Goal: Task Accomplishment & Management: Use online tool/utility

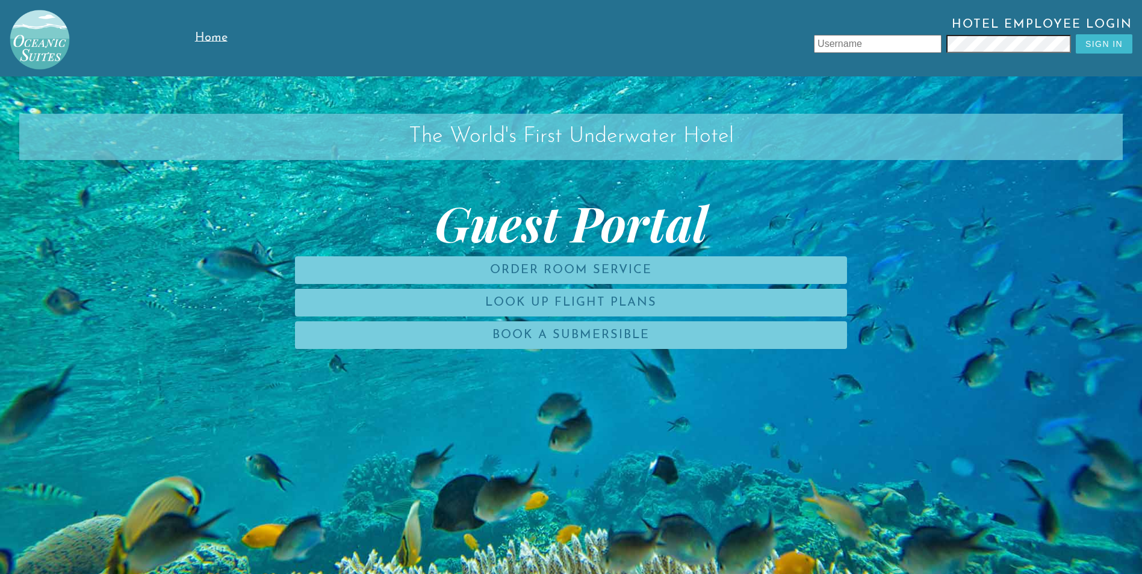
type input "Ltore"
drag, startPoint x: 880, startPoint y: 45, endPoint x: 736, endPoint y: 45, distance: 143.9
click at [736, 45] on div "Hotel Employee Login Ltore Sign In" at bounding box center [708, 38] width 847 height 40
click at [933, 49] on div "Hotel Employee Login Sign In" at bounding box center [708, 38] width 847 height 40
click at [801, 164] on div "The World's First Underwater Hotel Guest Portal Order Room Service Look Up Flig…" at bounding box center [571, 363] width 1142 height 574
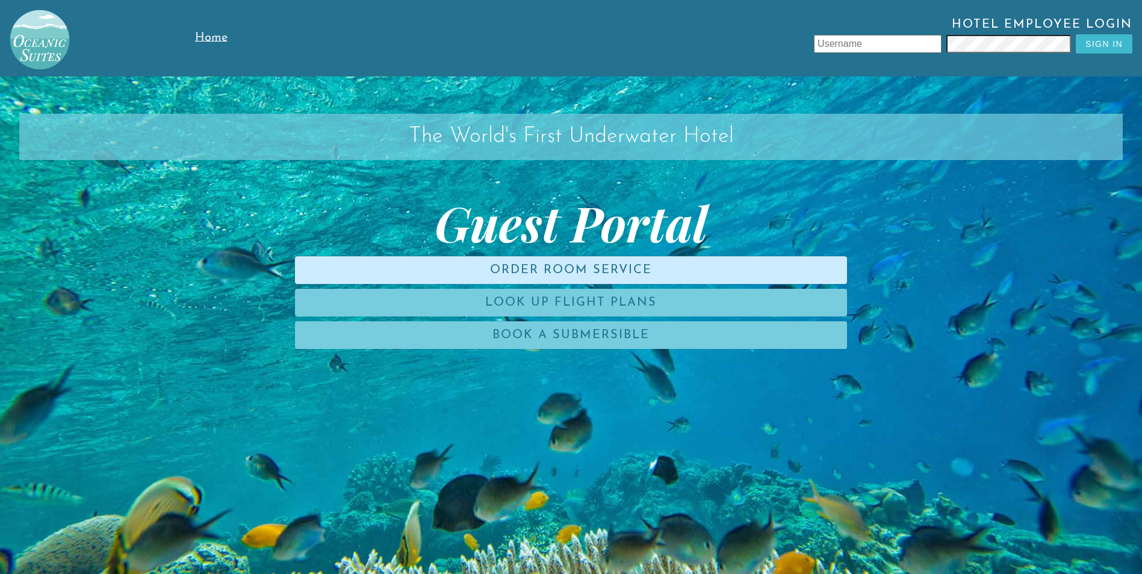
click at [486, 284] on link "Order Room Service" at bounding box center [571, 270] width 552 height 28
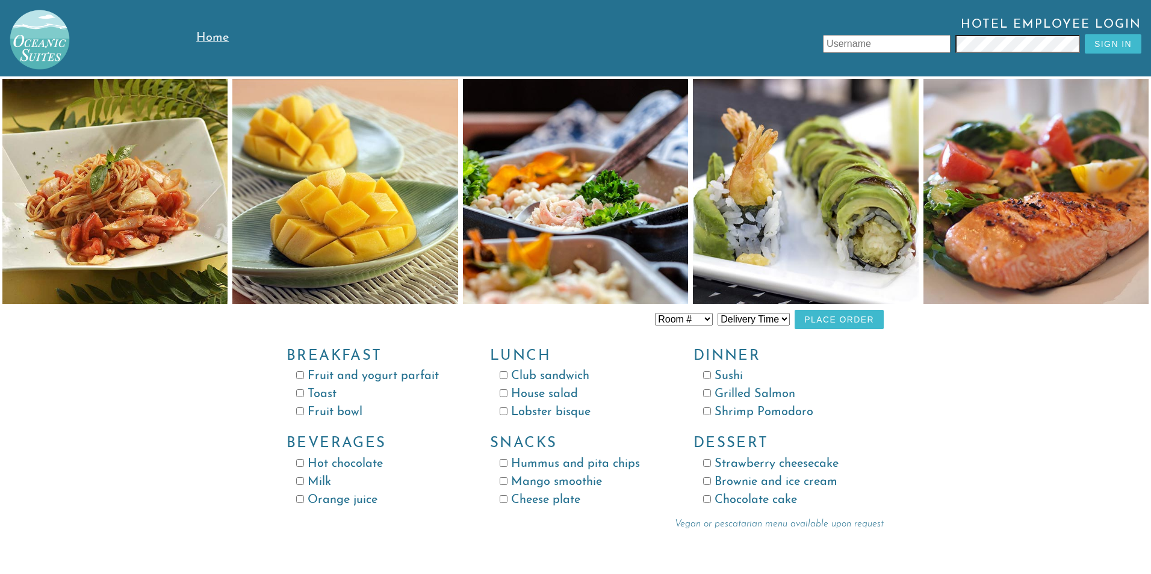
type input "Ltore"
click at [303, 413] on input "Fruit bowl" at bounding box center [300, 412] width 8 height 8
checkbox input "true"
click at [298, 391] on input "Toast" at bounding box center [300, 394] width 8 height 8
checkbox input "true"
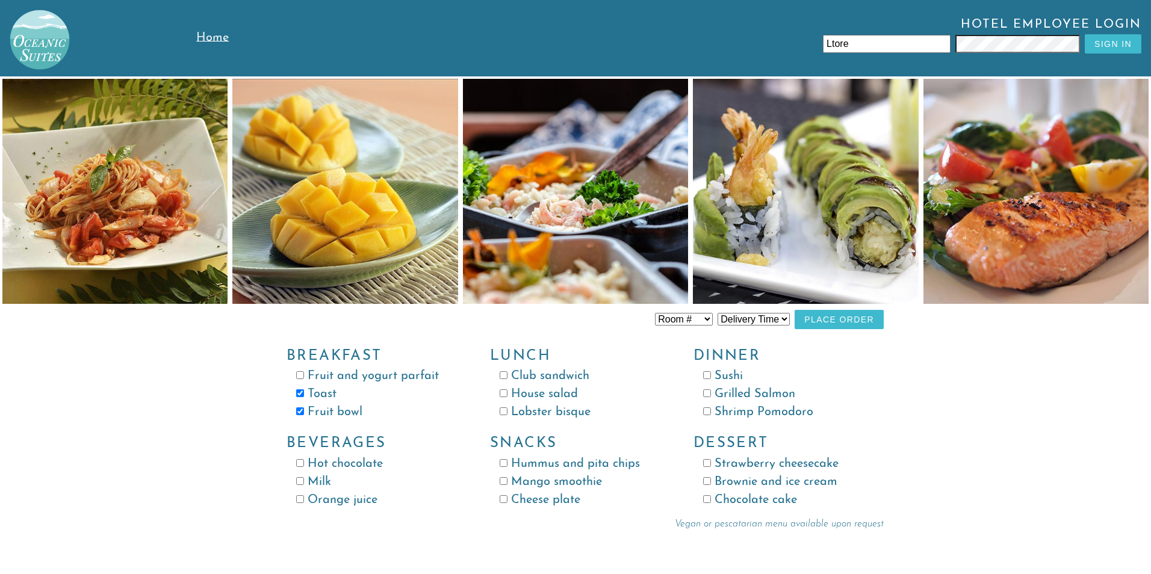
click at [299, 501] on input "Orange juice" at bounding box center [300, 500] width 8 height 8
checkbox input "true"
click at [754, 316] on select "Delivery Time 8:00 AM 9:00 AM 10:00 AM 11:00 AM 12:00 PM 1:00 PM 2:00 PM 3:00 P…" at bounding box center [754, 319] width 72 height 13
select select "9:00 AM"
click at [718, 313] on select "Delivery Time 8:00 AM 9:00 AM 10:00 AM 11:00 AM 12:00 PM 1:00 PM 2:00 PM 3:00 P…" at bounding box center [754, 319] width 72 height 13
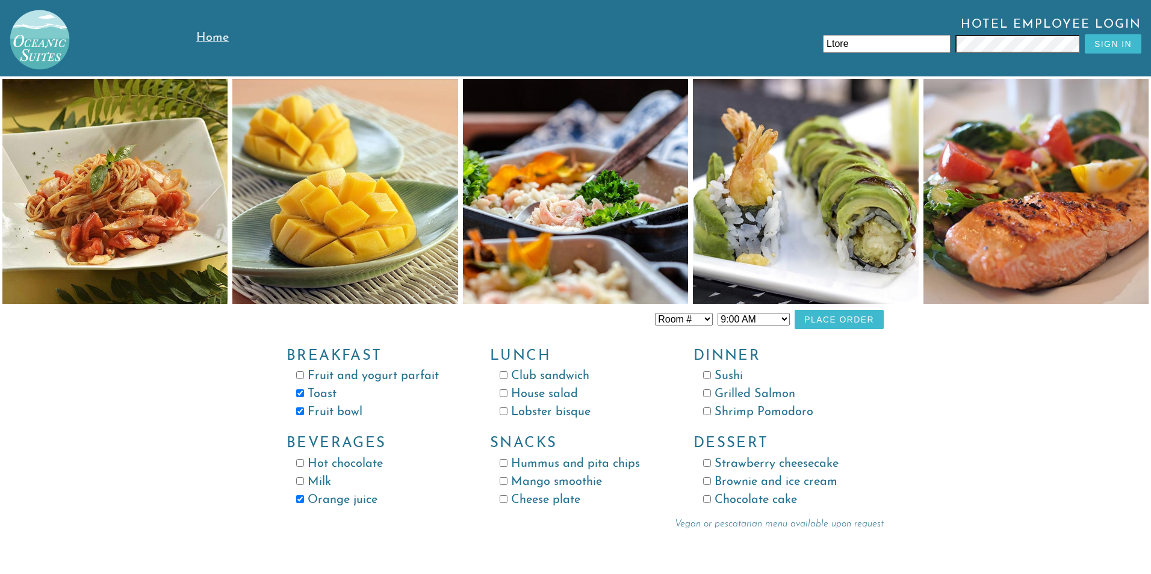
click at [206, 34] on span "Home" at bounding box center [212, 38] width 33 height 12
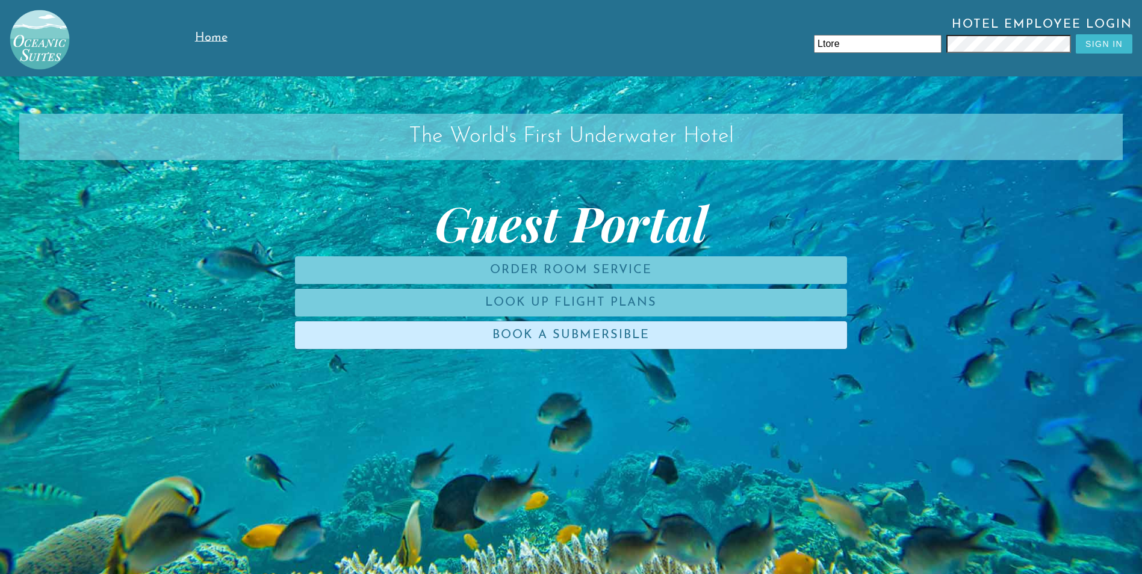
click at [618, 340] on link "Book a Submersible" at bounding box center [571, 336] width 552 height 28
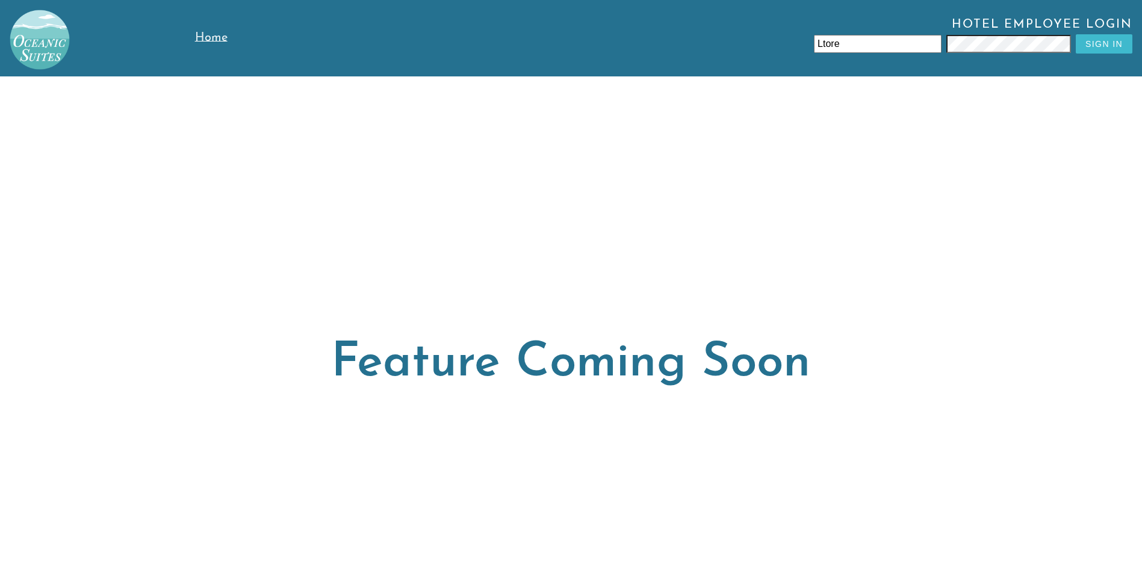
click at [196, 45] on link "Home" at bounding box center [240, 38] width 91 height 76
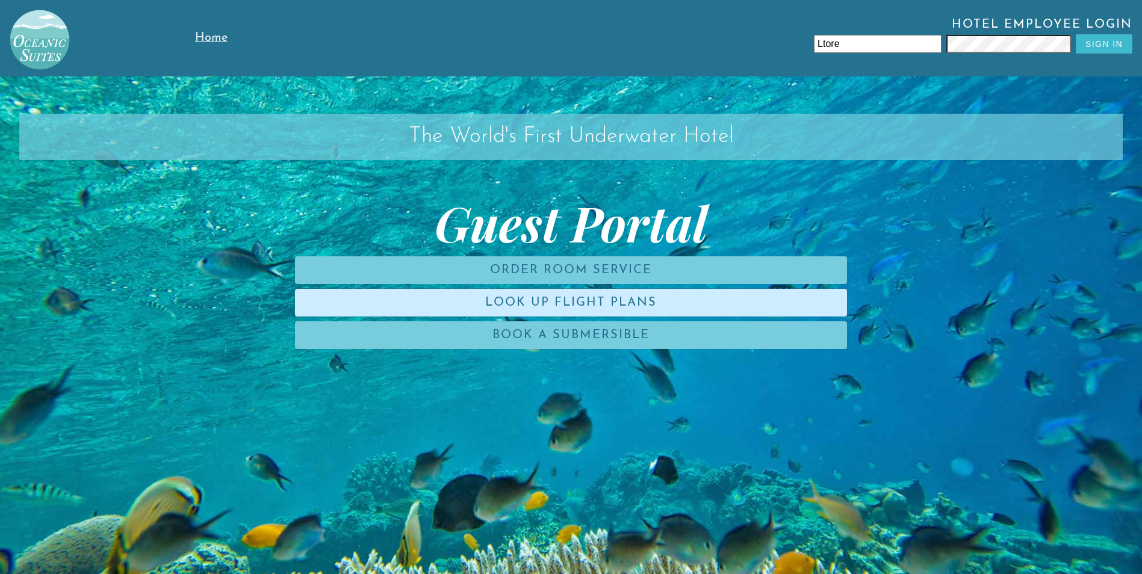
click at [517, 297] on link "Look Up Flight Plans" at bounding box center [571, 303] width 552 height 28
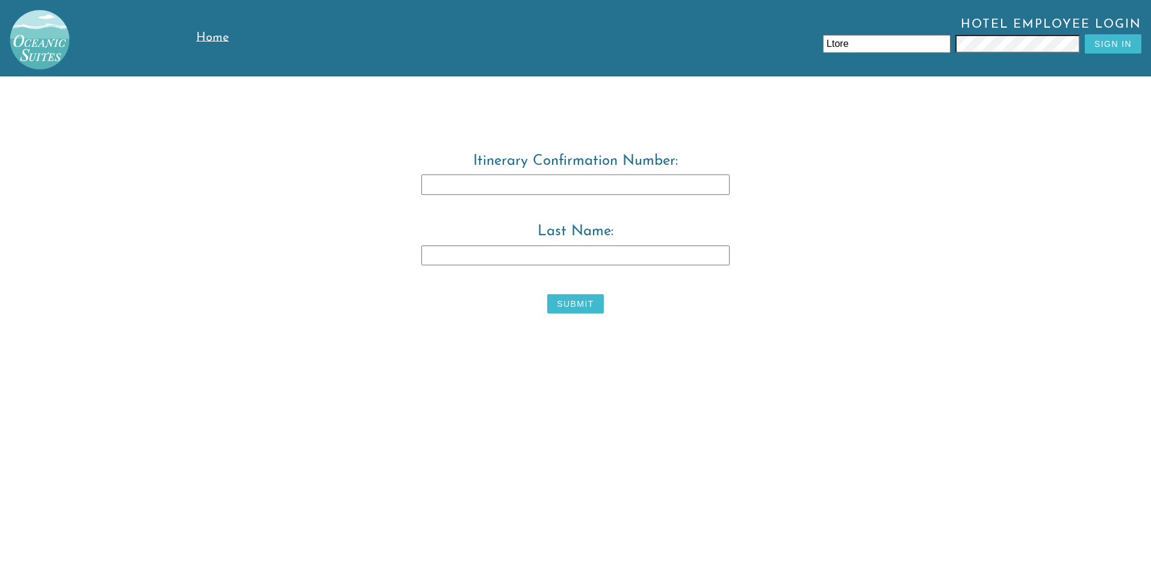
click at [479, 188] on input "Itinerary Confirmation Number:" at bounding box center [575, 185] width 308 height 20
click at [213, 39] on span "Home" at bounding box center [212, 38] width 33 height 12
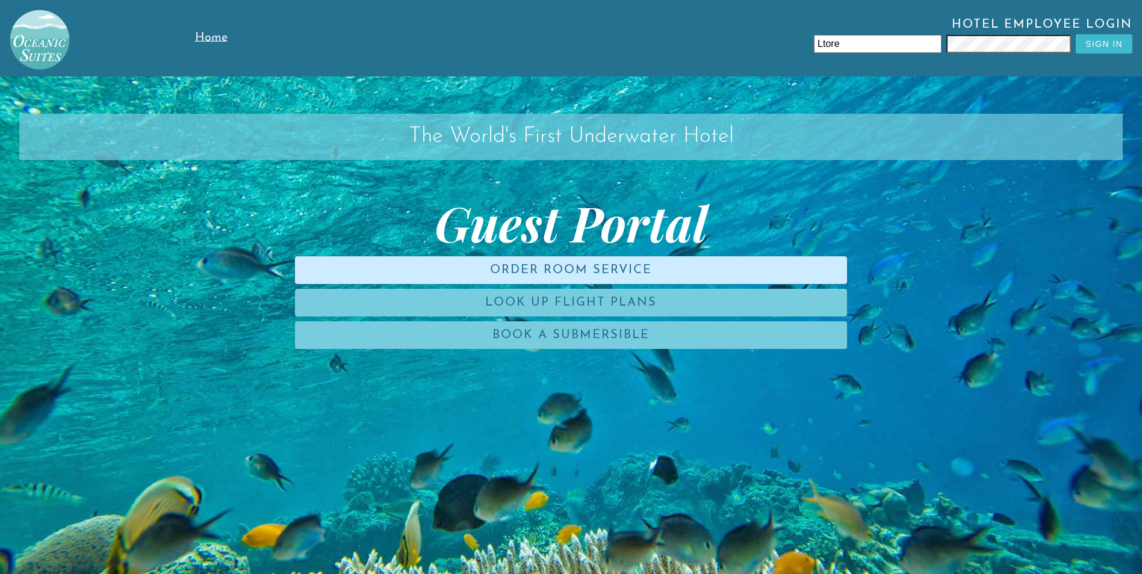
click at [724, 271] on link "Order Room Service" at bounding box center [571, 270] width 552 height 28
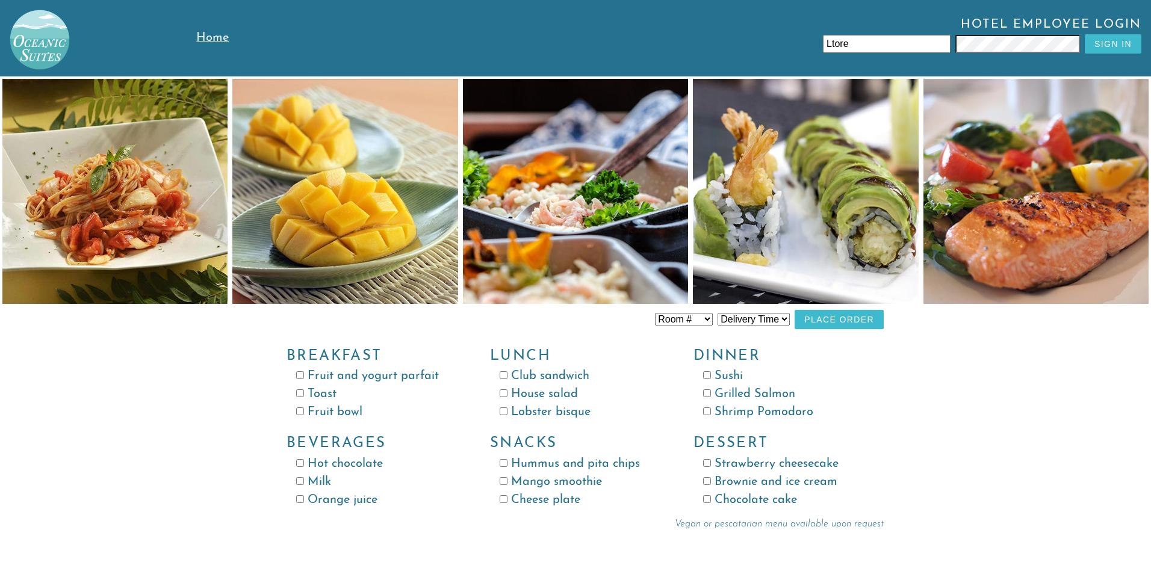
click at [212, 35] on span "Home" at bounding box center [212, 38] width 33 height 12
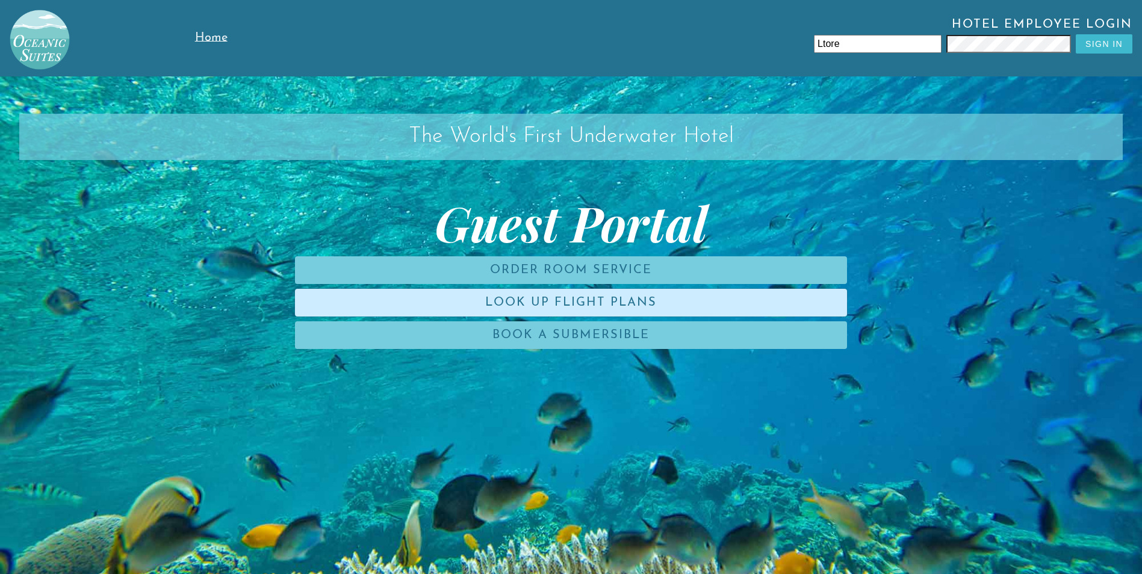
click at [687, 313] on link "Look Up Flight Plans" at bounding box center [571, 303] width 552 height 28
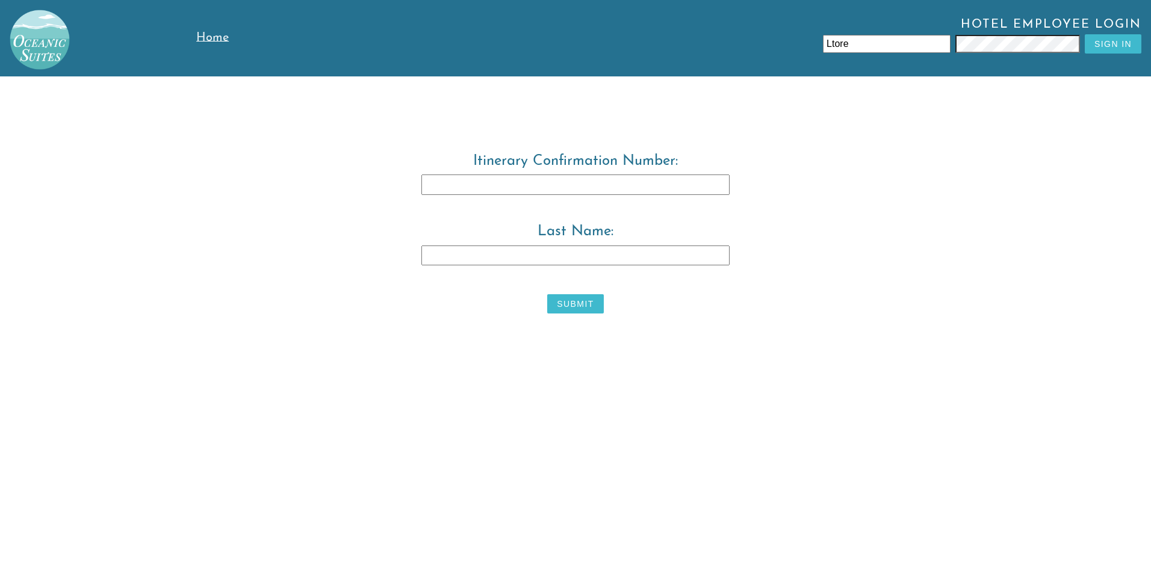
click at [559, 179] on input "Itinerary Confirmation Number:" at bounding box center [575, 185] width 308 height 20
type input "3829483"
click at [624, 258] on input "Last Name:" at bounding box center [575, 256] width 308 height 20
type input "[PERSON_NAME]"
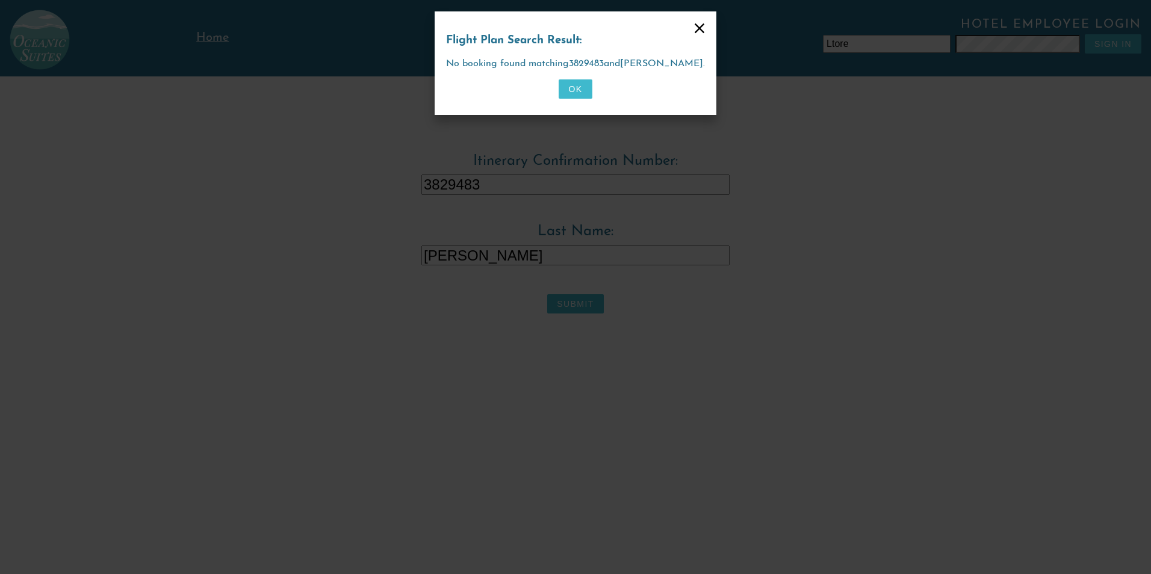
click at [577, 85] on button "OK" at bounding box center [575, 88] width 33 height 19
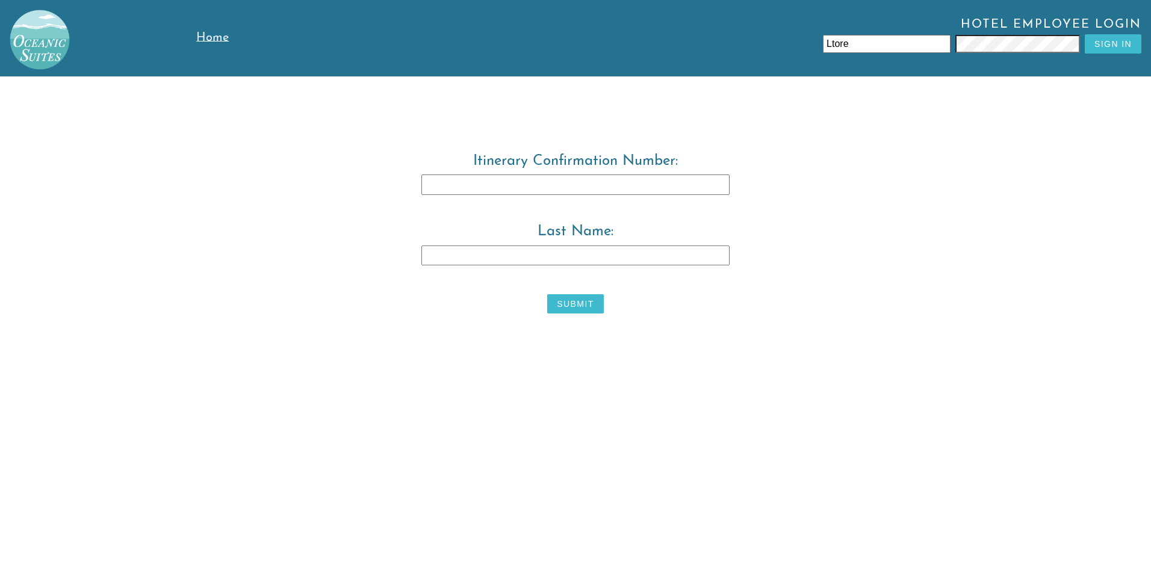
click at [532, 185] on input "Itinerary Confirmation Number:" at bounding box center [575, 185] width 308 height 20
type input "3829483"
click at [503, 255] on input "Last Name:" at bounding box center [575, 256] width 308 height 20
type input "[PERSON_NAME]"
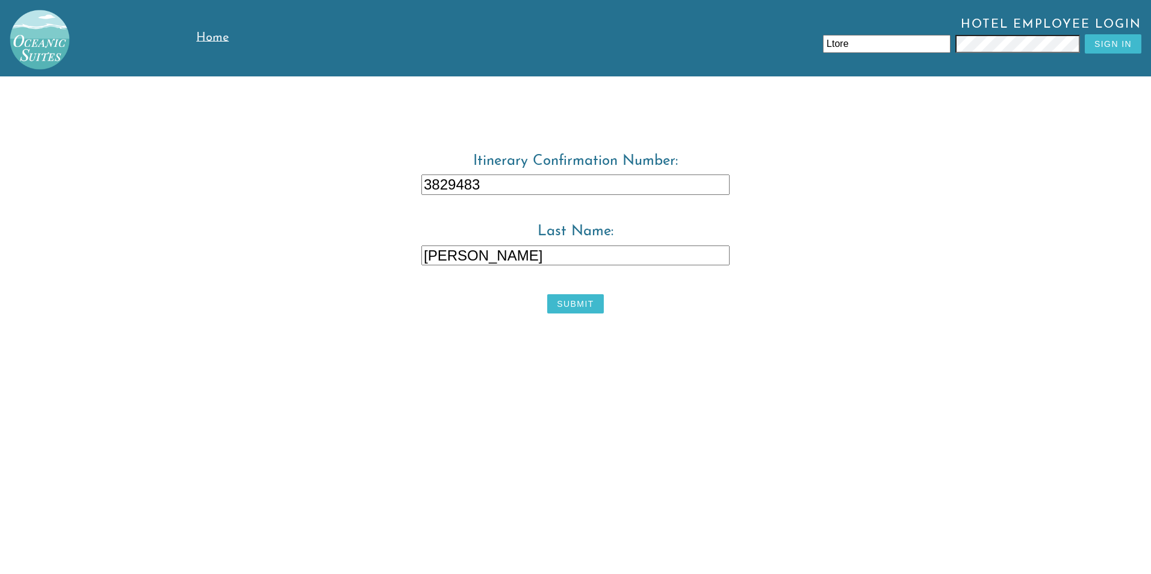
click at [589, 296] on button "Submit" at bounding box center [575, 303] width 56 height 19
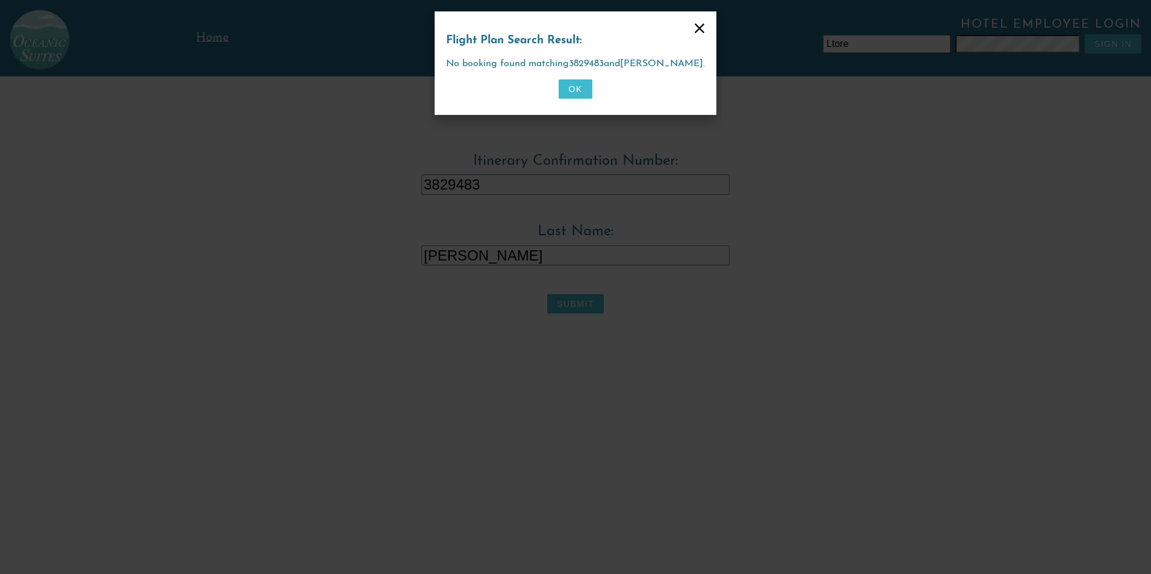
click at [584, 90] on button "OK" at bounding box center [575, 88] width 33 height 19
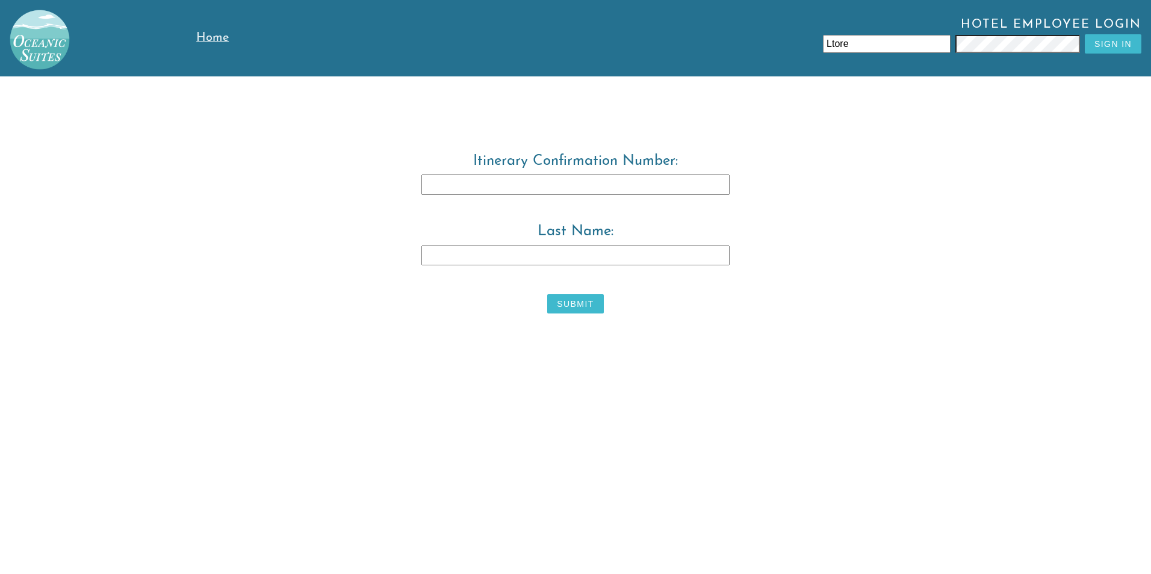
click at [518, 194] on input "Itinerary Confirmation Number:" at bounding box center [575, 185] width 308 height 20
type input "3829483"
click at [444, 252] on input "Last Name:" at bounding box center [575, 256] width 308 height 20
type input "tore"
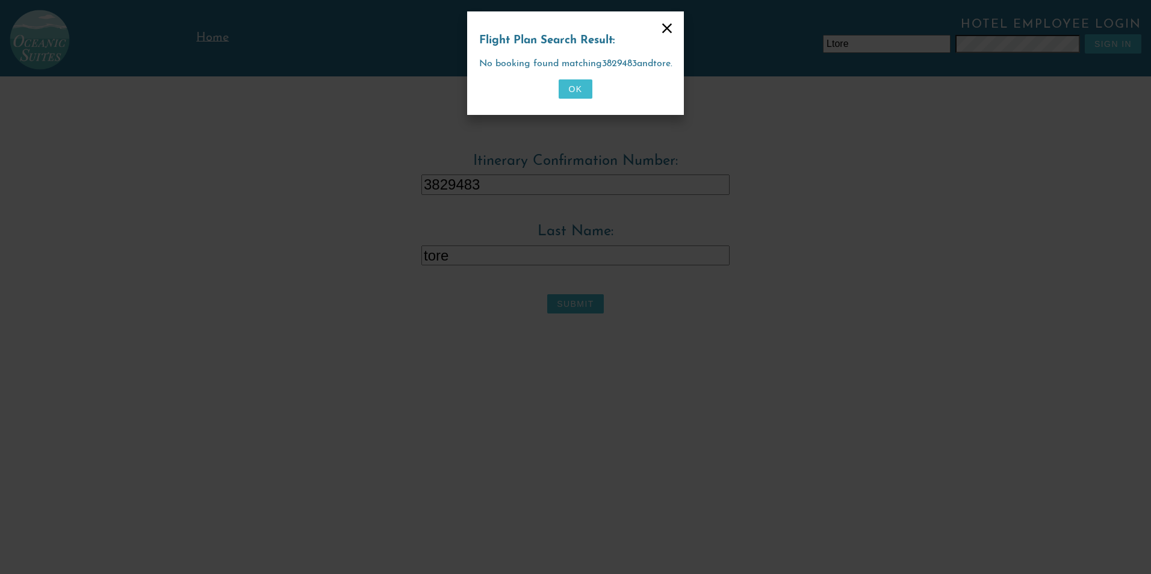
click at [582, 85] on button "OK" at bounding box center [575, 88] width 33 height 19
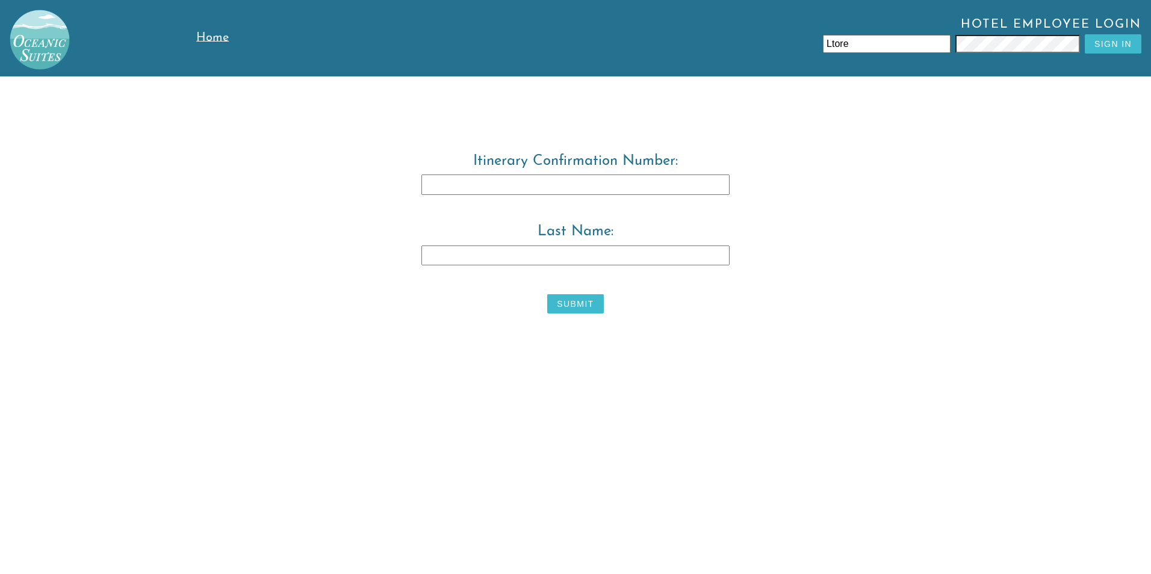
click at [208, 41] on span "Home" at bounding box center [212, 38] width 33 height 12
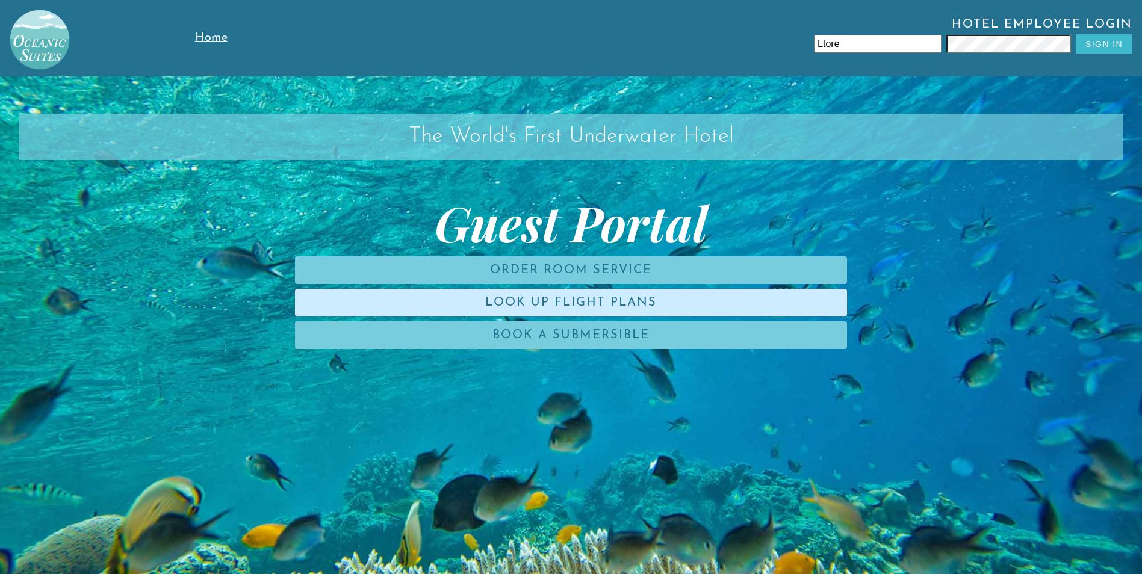
click at [661, 306] on link "Look Up Flight Plans" at bounding box center [571, 303] width 552 height 28
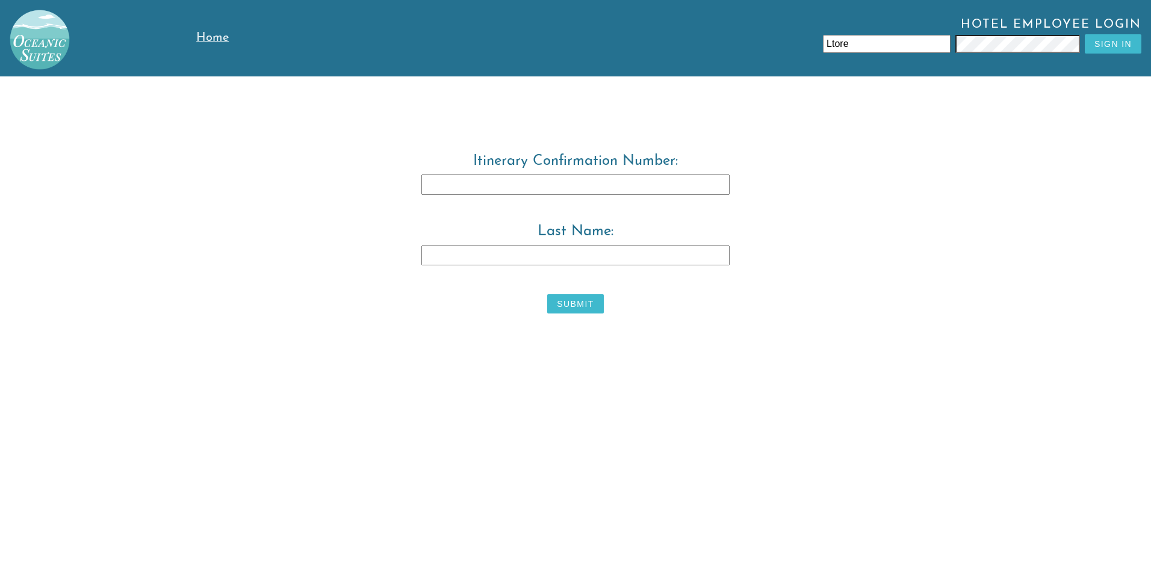
click at [576, 261] on input "Last Name:" at bounding box center [575, 256] width 308 height 20
click at [522, 178] on input "Itinerary Confirmation Number:" at bounding box center [575, 185] width 308 height 20
click at [213, 37] on span "Home" at bounding box center [212, 38] width 33 height 12
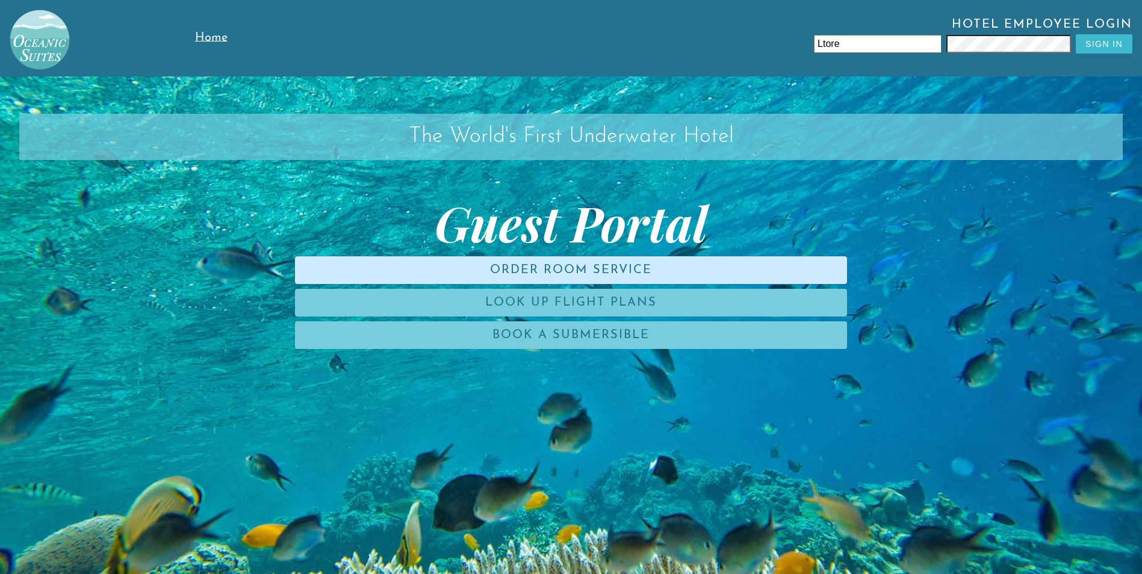
click at [635, 260] on link "Order Room Service" at bounding box center [571, 270] width 552 height 28
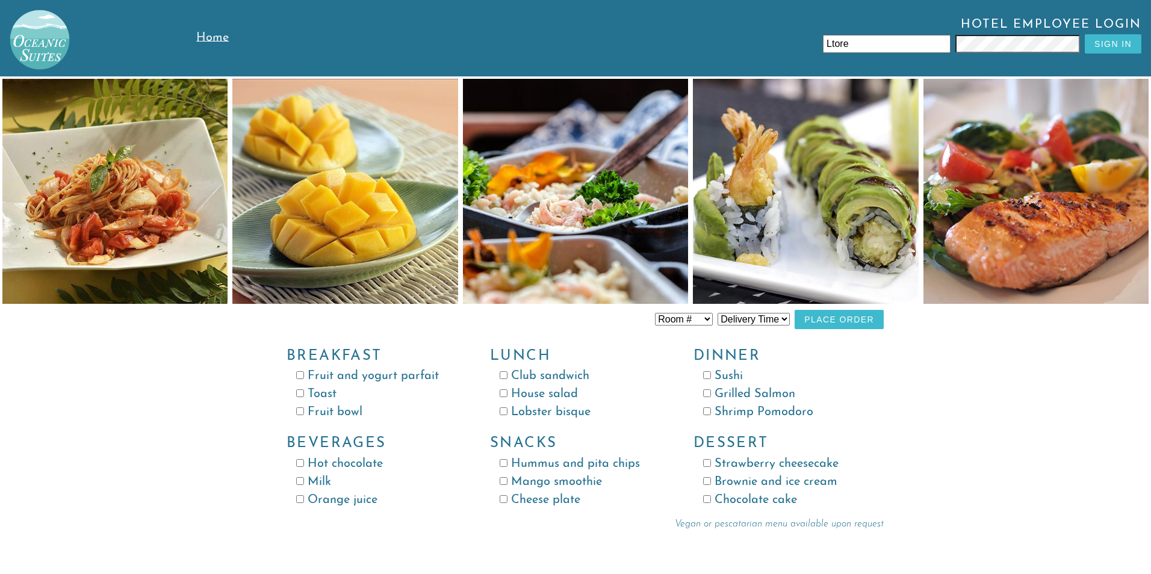
click at [735, 317] on select "Delivery Time 8:00 AM 9:00 AM 10:00 AM 11:00 AM 12:00 PM 1:00 PM 2:00 PM 3:00 P…" at bounding box center [754, 319] width 72 height 13
select select "9:00 AM"
click at [718, 313] on select "Delivery Time 8:00 AM 9:00 AM 10:00 AM 11:00 AM 12:00 PM 1:00 PM 2:00 PM 3:00 P…" at bounding box center [754, 319] width 72 height 13
click at [298, 394] on input "Toast" at bounding box center [300, 394] width 8 height 8
checkbox input "true"
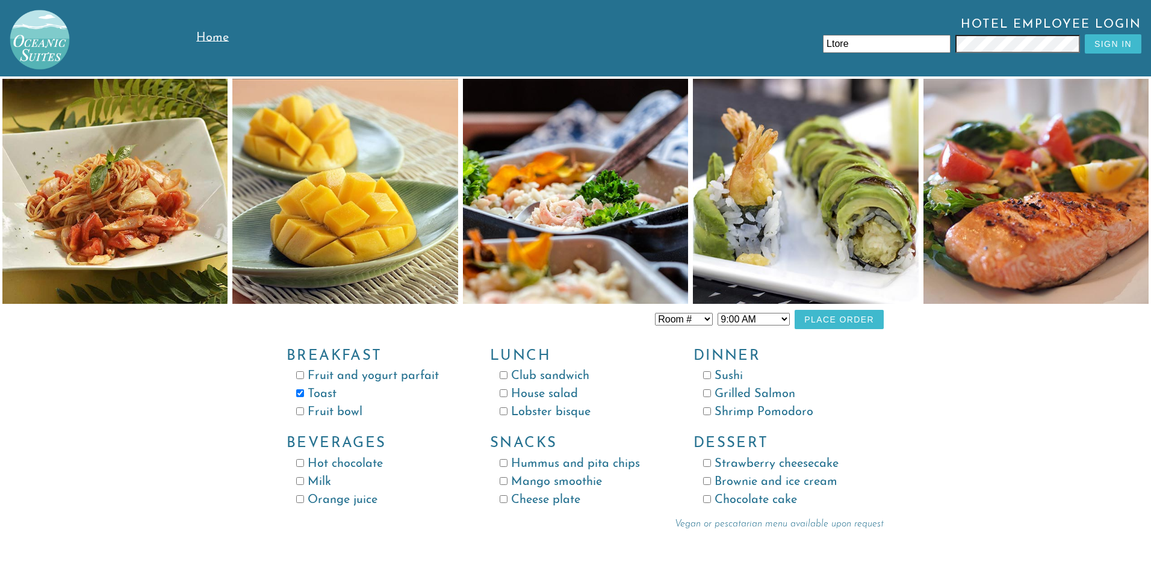
click at [302, 409] on input "Fruit bowl" at bounding box center [300, 412] width 8 height 8
checkbox input "true"
click at [300, 497] on input "Orange juice" at bounding box center [300, 500] width 8 height 8
checkbox input "true"
click at [704, 321] on select "Room # Room 100 Room 101 Room 102 Room 103 Room 104 Room 105 Room 106 Room 107 …" at bounding box center [684, 319] width 58 height 13
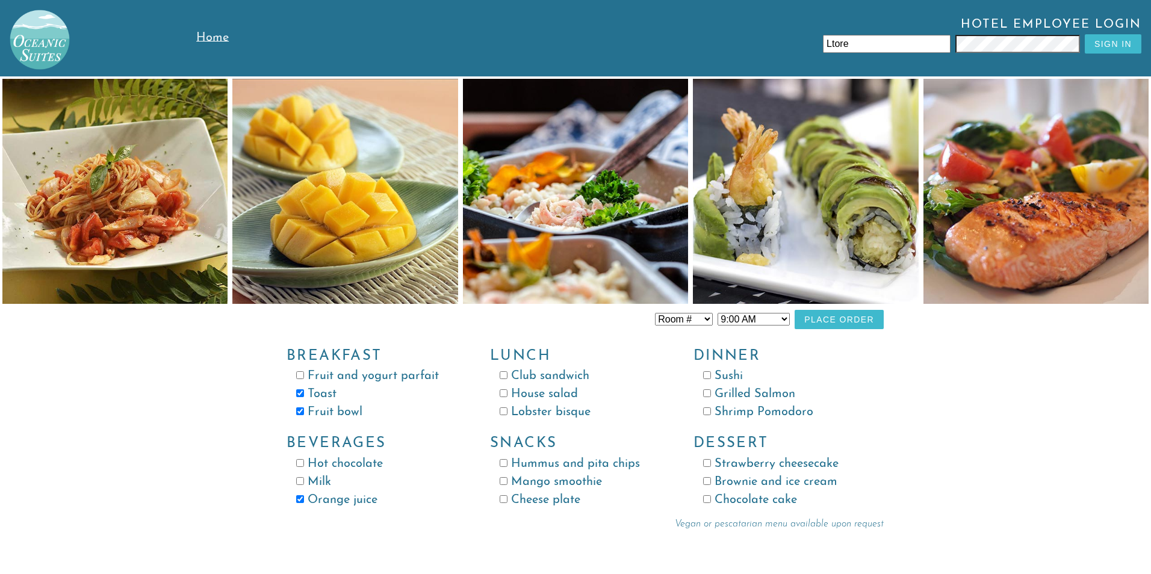
select select "Room 101"
click at [655, 313] on select "Room # Room 100 Room 101 Room 102 Room 103 Room 104 Room 105 Room 106 Room 107 …" at bounding box center [684, 319] width 58 height 13
click at [831, 318] on button "Place Order" at bounding box center [839, 319] width 89 height 19
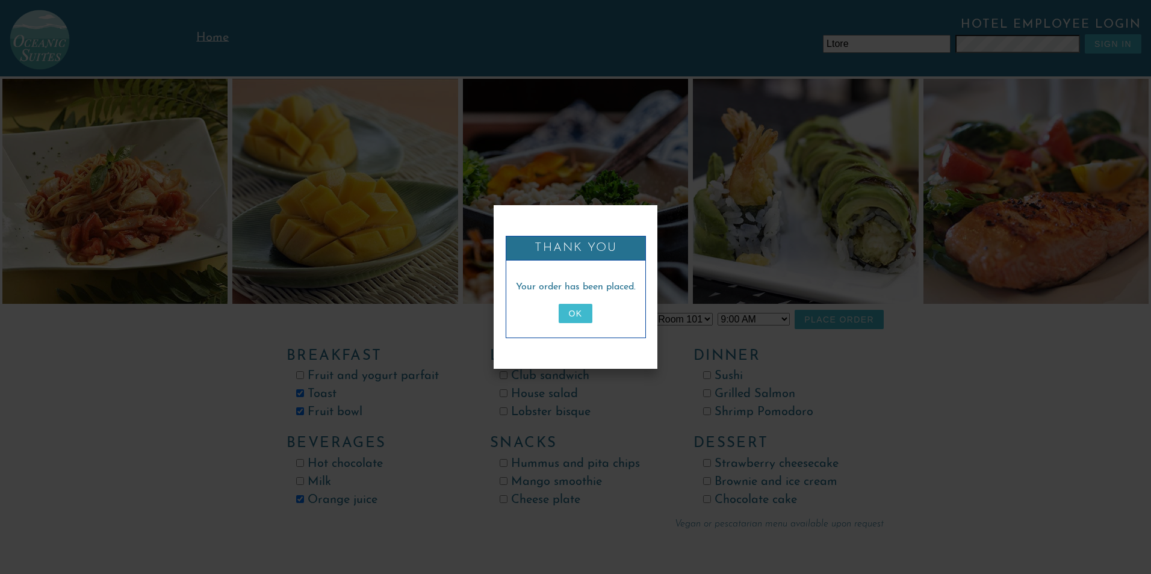
click at [570, 308] on button "OK" at bounding box center [575, 313] width 33 height 19
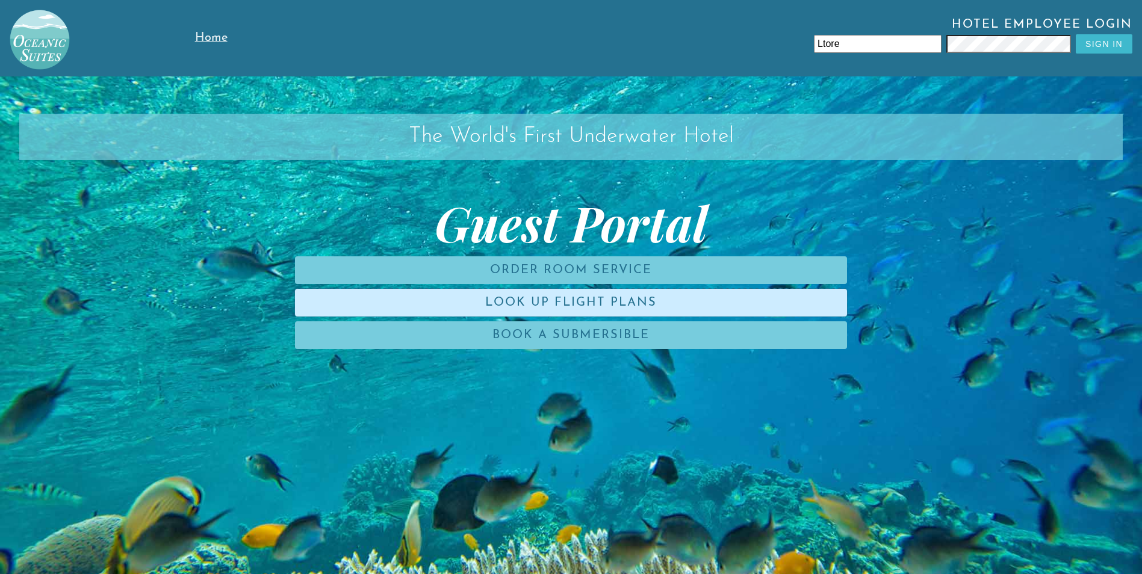
click at [472, 298] on link "Look Up Flight Plans" at bounding box center [571, 303] width 552 height 28
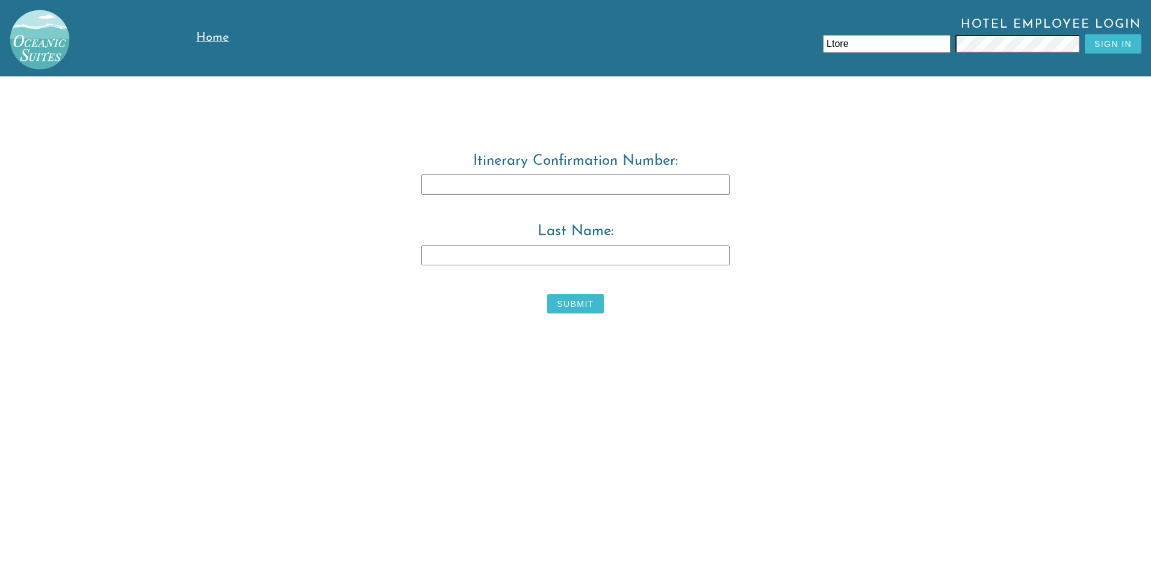
click at [518, 191] on input "Itinerary Confirmation Number:" at bounding box center [575, 185] width 308 height 20
click at [633, 177] on input "Itinerary Confirmation Number:" at bounding box center [575, 185] width 308 height 20
click at [514, 191] on input "Itinerary Confirmation Number:" at bounding box center [575, 185] width 308 height 20
type input "3829483"
click at [526, 245] on label "Last Name:" at bounding box center [575, 254] width 617 height 61
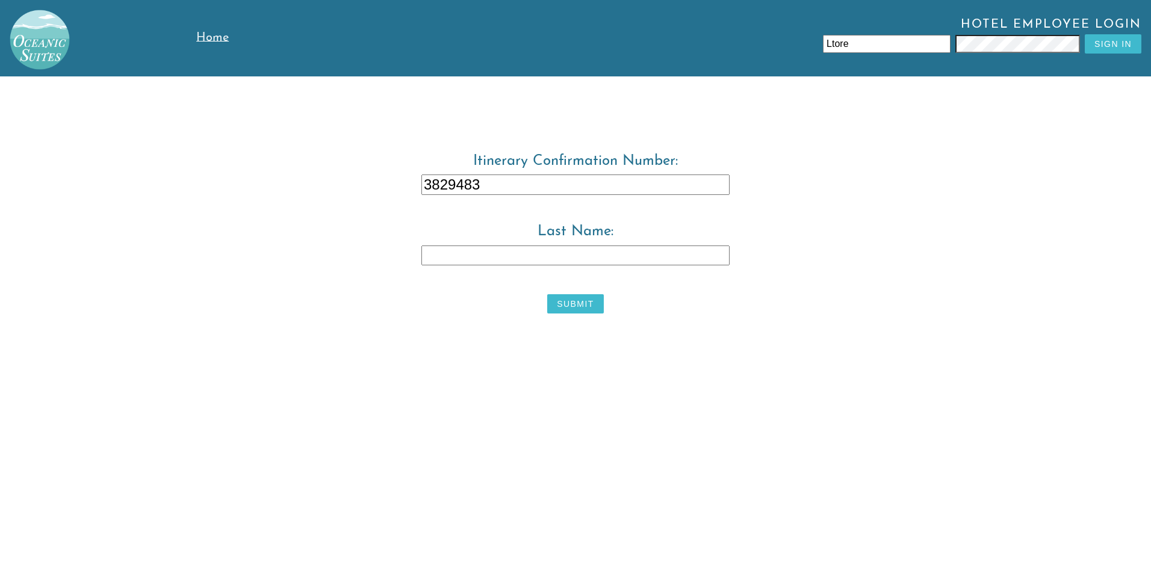
click at [526, 246] on input "Last Name:" at bounding box center [575, 256] width 308 height 20
type input "Tore"
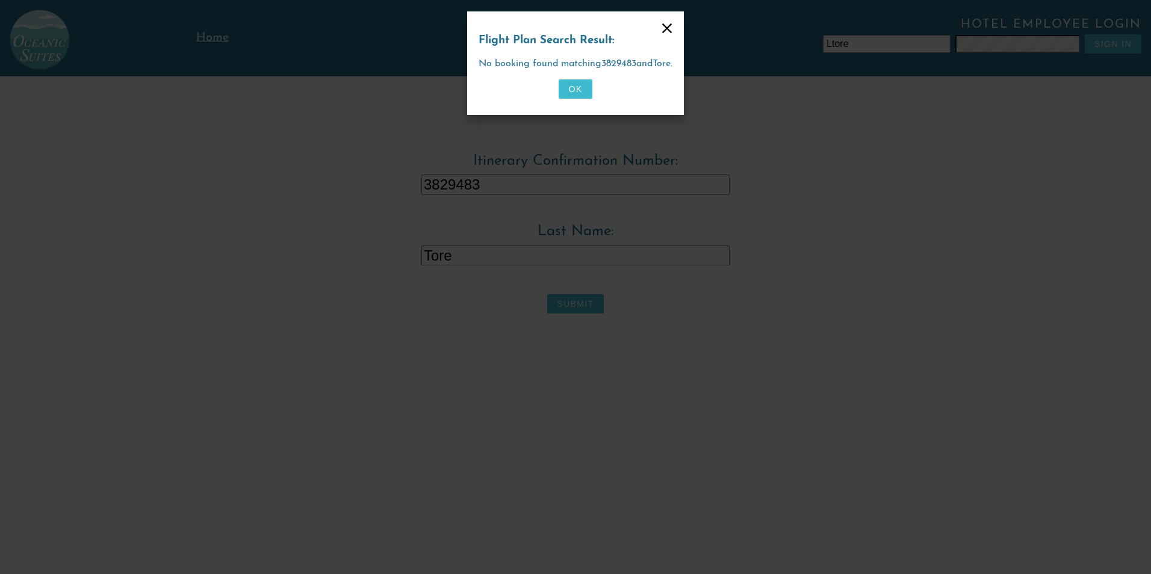
click at [672, 30] on icon at bounding box center [667, 28] width 10 height 10
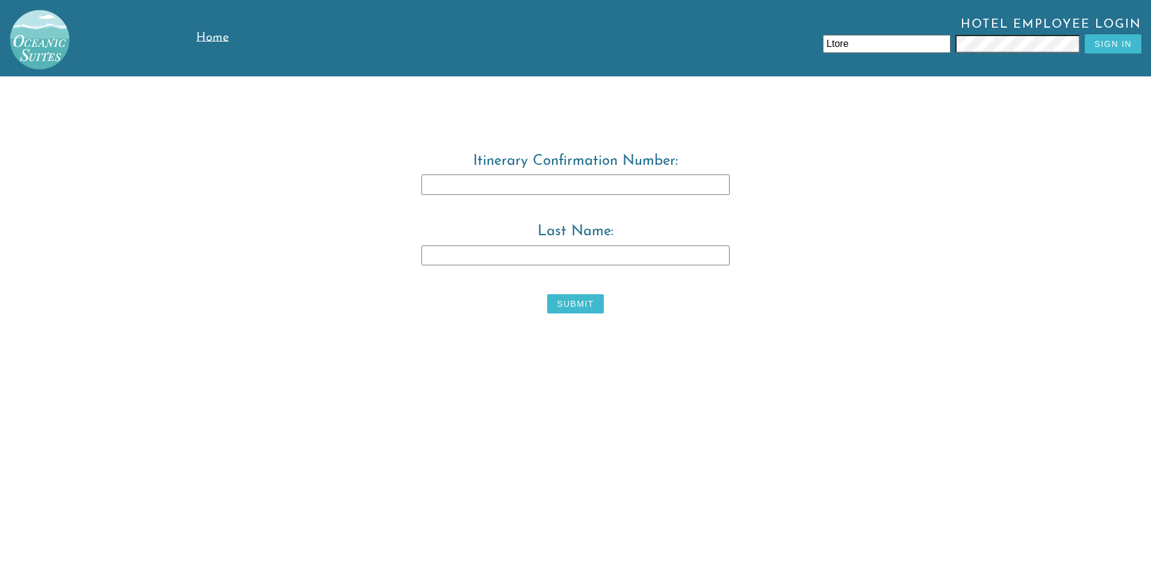
click at [473, 191] on input "Itinerary Confirmation Number:" at bounding box center [575, 185] width 308 height 20
type input "3829483"
click at [560, 257] on input "Last Name:" at bounding box center [575, 256] width 308 height 20
type input "[PERSON_NAME]"
click at [581, 302] on button "Submit" at bounding box center [575, 303] width 56 height 19
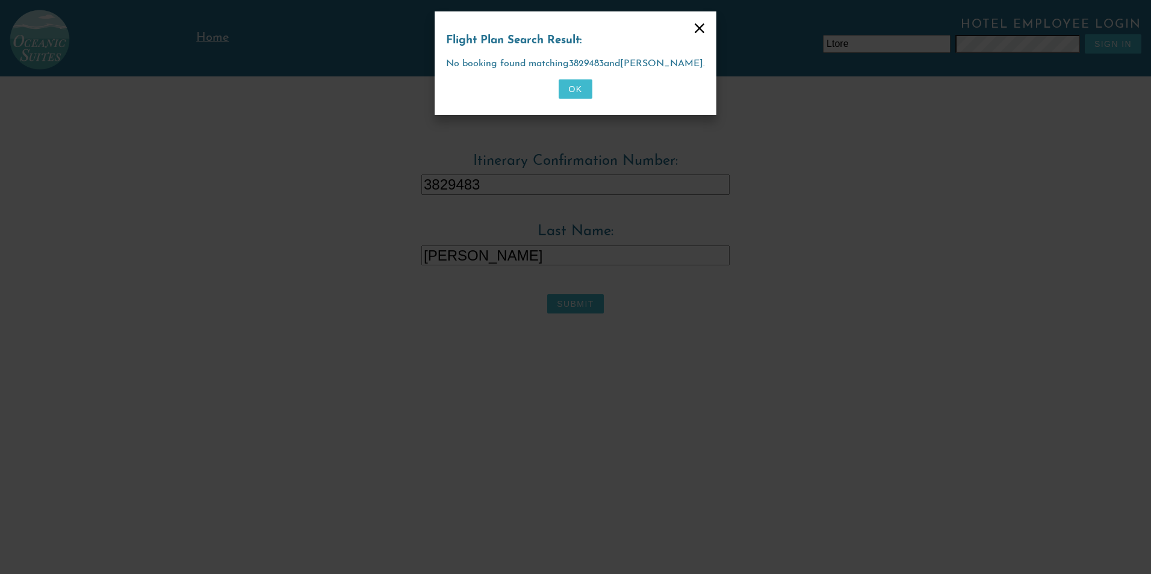
click at [568, 93] on button "OK" at bounding box center [575, 88] width 33 height 19
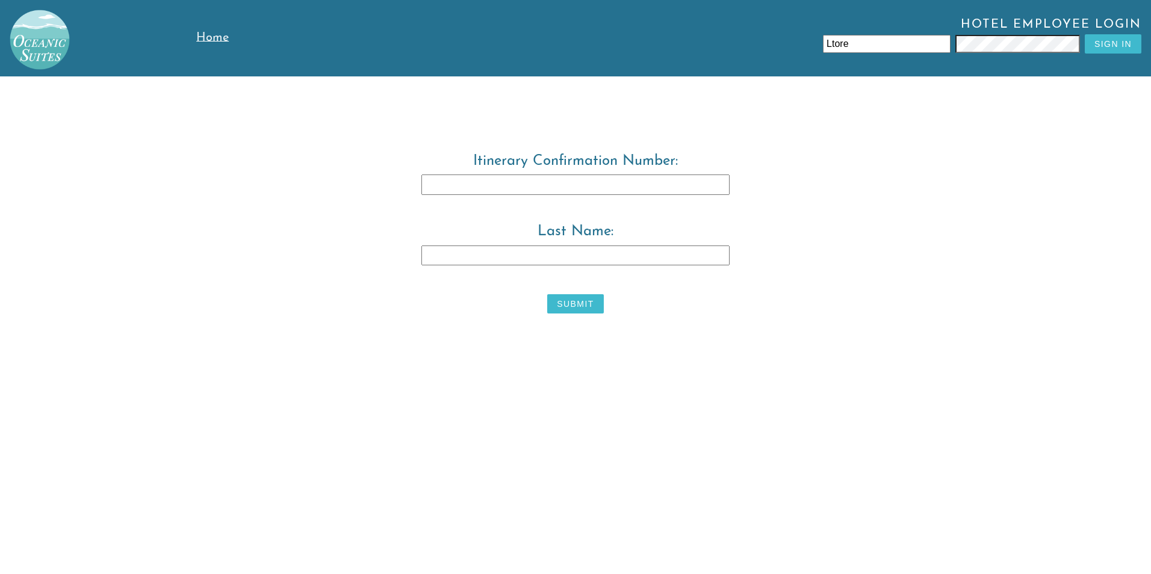
click at [516, 185] on input "Itinerary Confirmation Number:" at bounding box center [575, 185] width 308 height 20
click at [212, 40] on span "Home" at bounding box center [212, 38] width 33 height 12
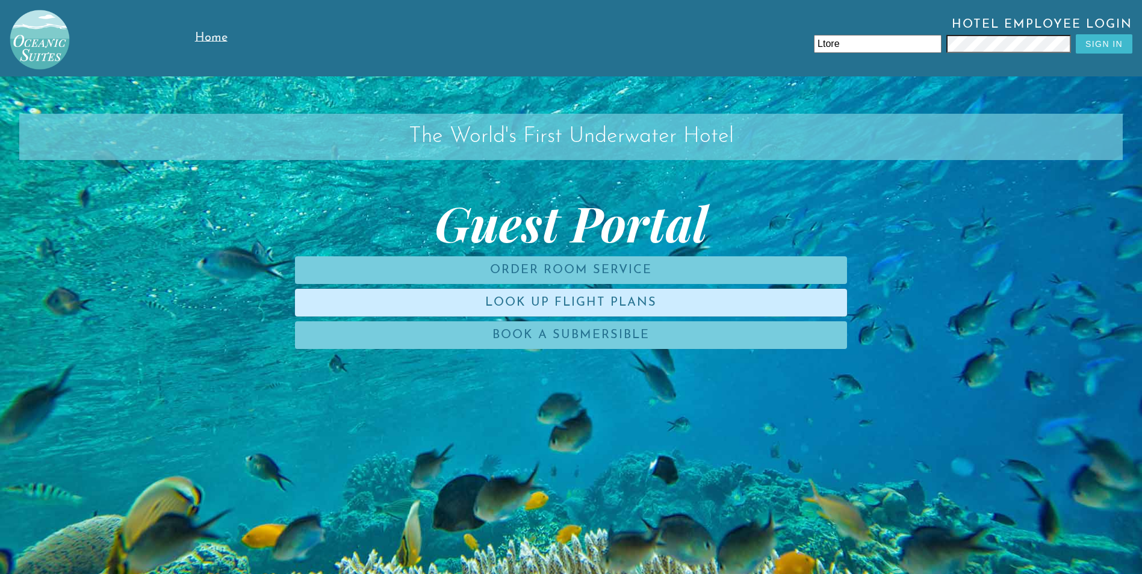
click at [530, 302] on link "Look Up Flight Plans" at bounding box center [571, 303] width 552 height 28
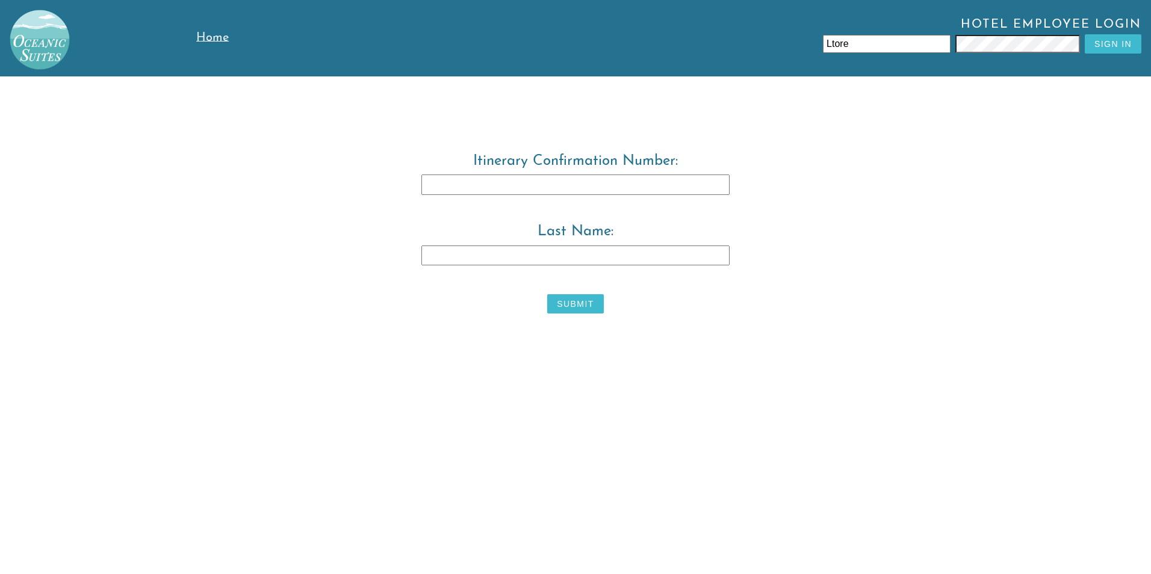
click at [675, 184] on input "Itinerary Confirmation Number:" at bounding box center [575, 185] width 308 height 20
type input "3829483"
click at [642, 259] on input "Last Name:" at bounding box center [575, 256] width 308 height 20
type input "warwick"
click at [575, 309] on button "Submit" at bounding box center [575, 303] width 56 height 19
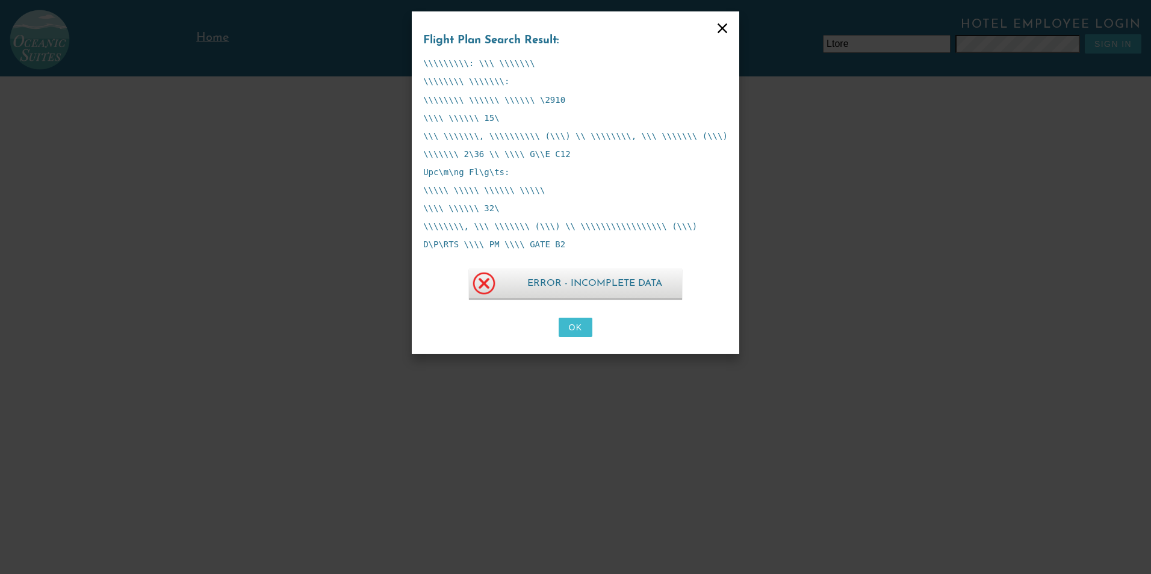
click at [566, 329] on button "OK" at bounding box center [575, 327] width 33 height 19
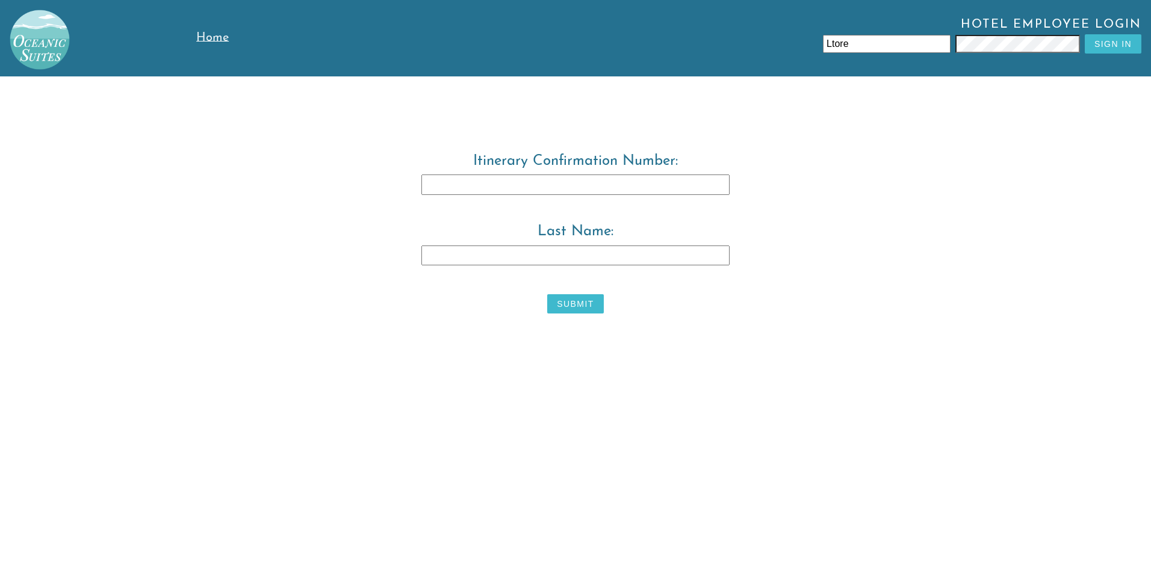
click at [549, 182] on input "Itinerary Confirmation Number:" at bounding box center [575, 185] width 308 height 20
click at [699, 188] on input "Itinerary Confirmation Number:" at bounding box center [575, 185] width 308 height 20
type input "3829483"
click at [693, 264] on input "Last Name:" at bounding box center [575, 256] width 308 height 20
type input "Warwick"
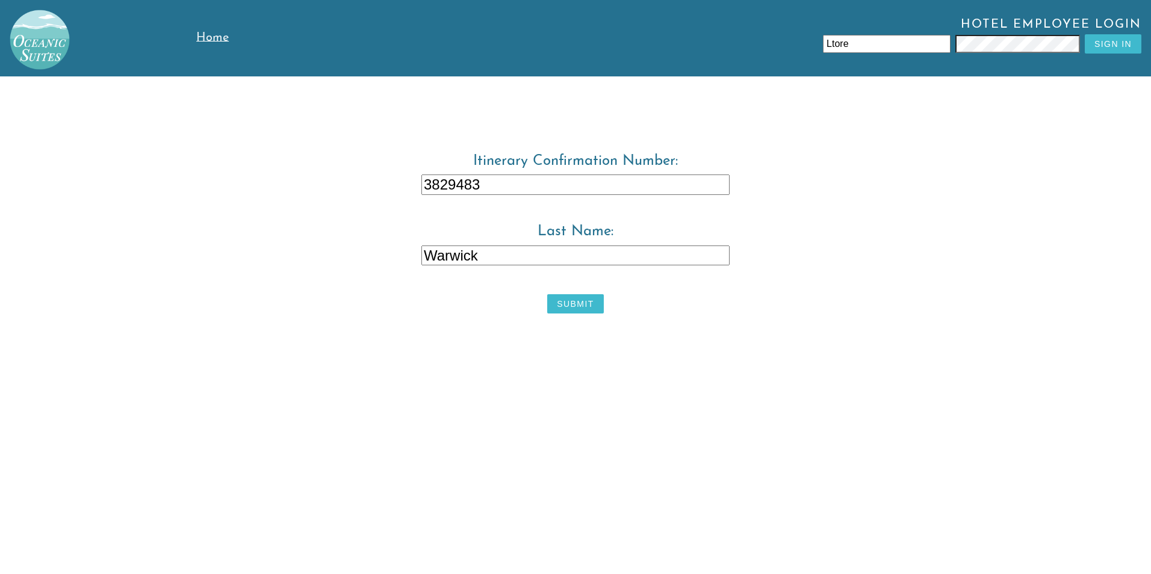
click at [568, 306] on button "Submit" at bounding box center [575, 303] width 56 height 19
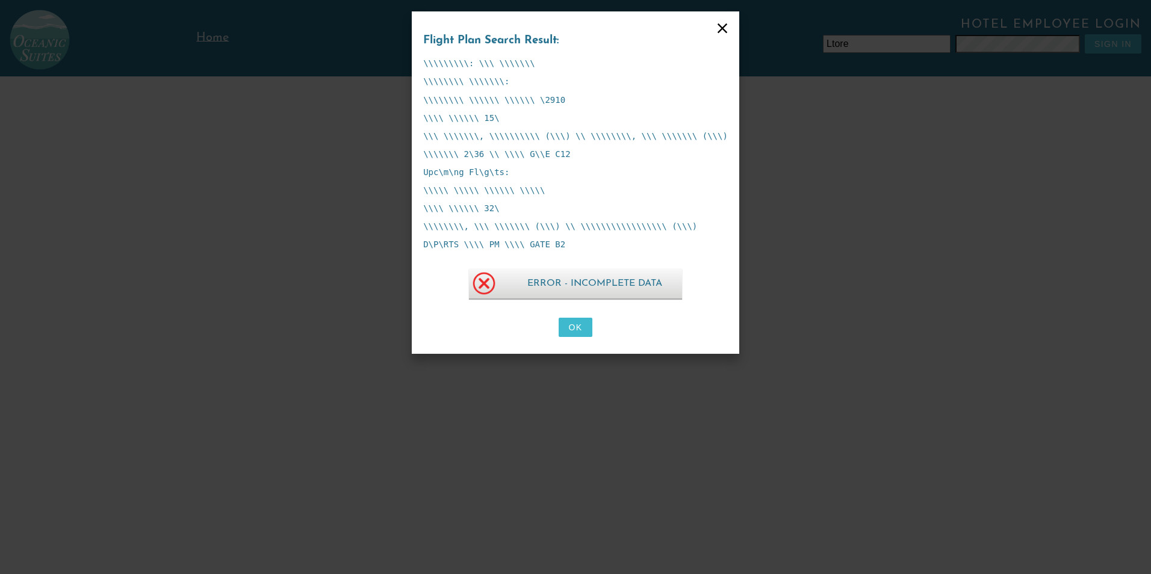
click at [714, 31] on icon at bounding box center [722, 28] width 17 height 17
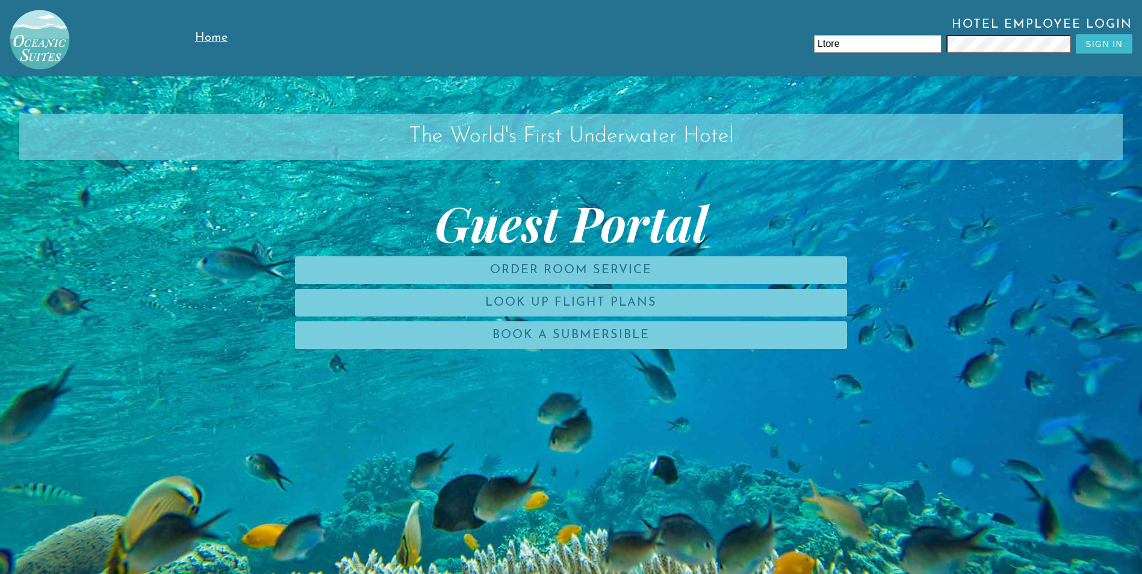
click at [671, 141] on h2 "The World's First Underwater Hotel" at bounding box center [571, 137] width 1104 height 46
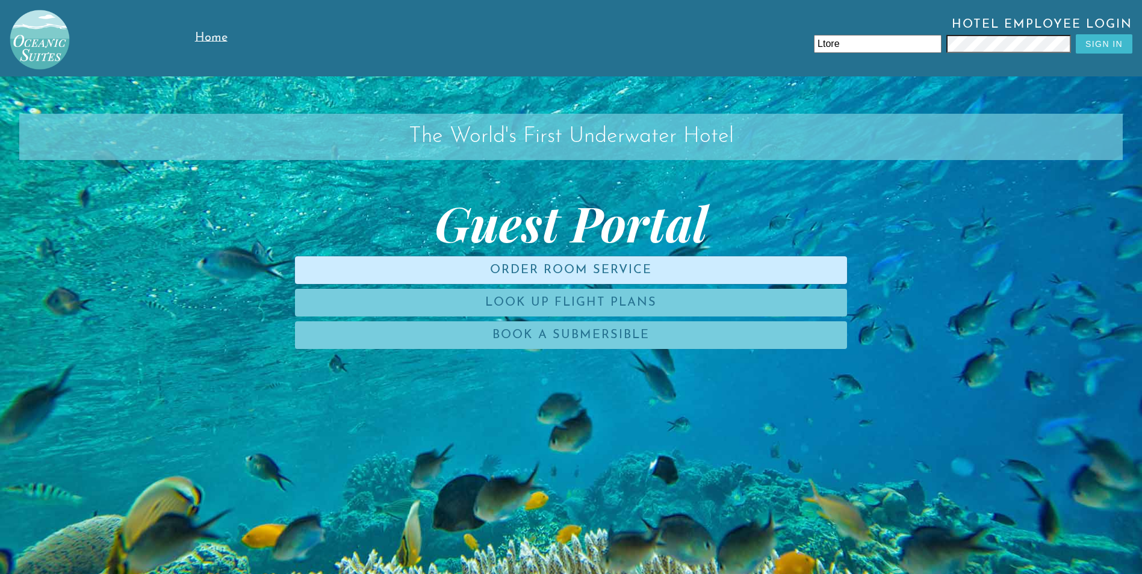
click at [490, 273] on link "Order Room Service" at bounding box center [571, 270] width 552 height 28
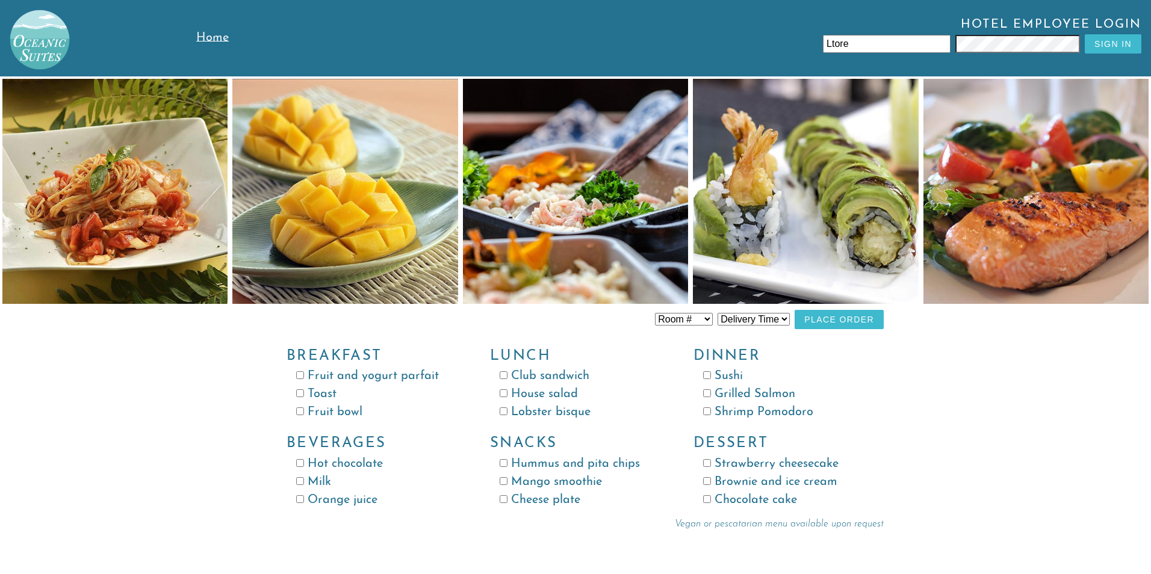
click at [784, 320] on select "Delivery Time 8:00 AM 9:00 AM 10:00 AM 11:00 AM 12:00 PM 1:00 PM 2:00 PM 3:00 P…" at bounding box center [754, 319] width 72 height 13
select select "9:00 AM"
click at [718, 313] on select "Delivery Time 8:00 AM 9:00 AM 10:00 AM 11:00 AM 12:00 PM 1:00 PM 2:00 PM 3:00 P…" at bounding box center [754, 319] width 72 height 13
click at [703, 319] on select "Room # Room 100 Room 101 Room 102 Room 103 Room 104 Room 105 Room 106 Room 107 …" at bounding box center [684, 319] width 58 height 13
click at [103, 434] on div "Room # Room 100 Room 101 Room 102 Room 103 Room 104 Room 105 Room 106 Room 107 …" at bounding box center [575, 303] width 1151 height 454
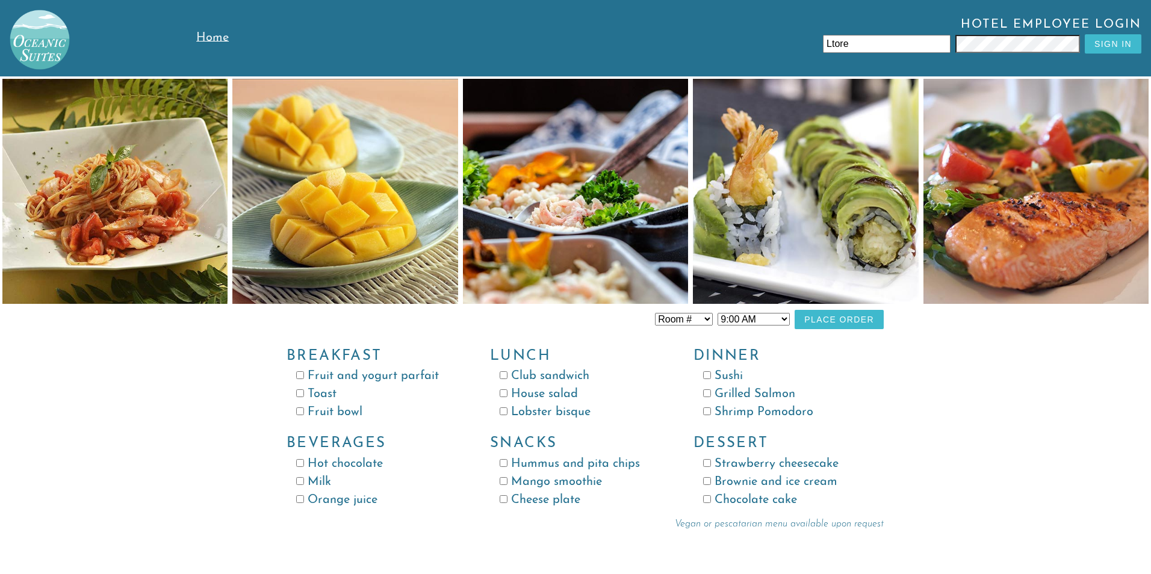
click at [890, 47] on input "Ltore" at bounding box center [887, 44] width 128 height 18
click at [1115, 48] on button "Sign In" at bounding box center [1113, 43] width 57 height 19
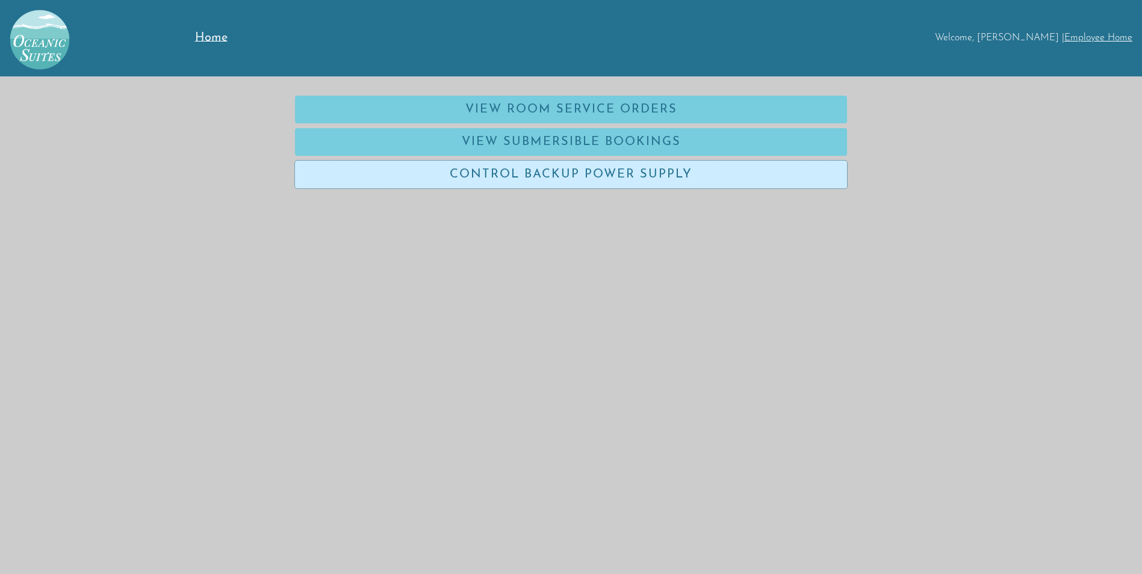
click at [537, 173] on link "Control Backup Power Supply" at bounding box center [571, 175] width 552 height 28
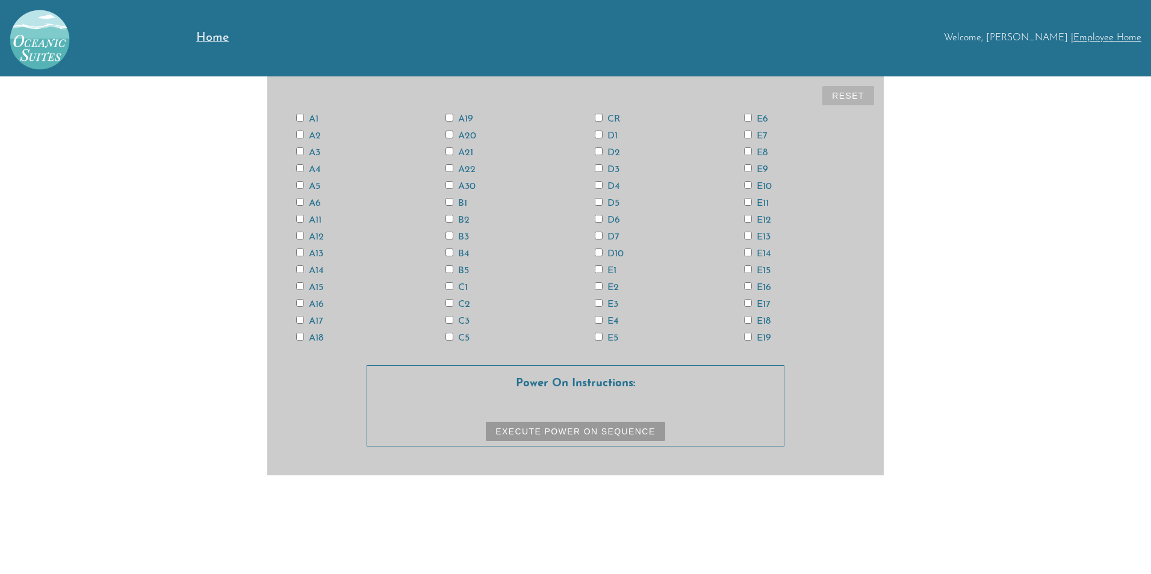
click at [300, 220] on input "A11" at bounding box center [300, 219] width 8 height 8
checkbox input "true"
click at [598, 119] on input "CR" at bounding box center [599, 118] width 8 height 8
checkbox input "true"
click at [301, 237] on input "A12" at bounding box center [300, 236] width 8 height 8
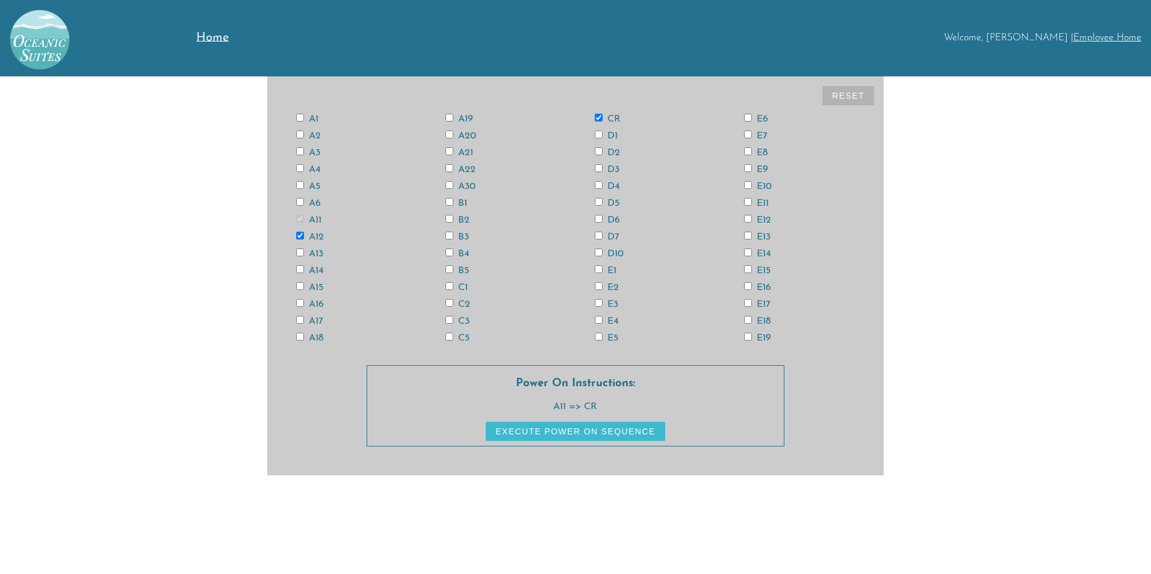
checkbox input "true"
click at [301, 255] on label "A13" at bounding box center [309, 254] width 27 height 10
click at [299, 252] on input "A13" at bounding box center [300, 253] width 8 height 8
checkbox input "true"
click at [597, 320] on input "E4" at bounding box center [599, 320] width 8 height 8
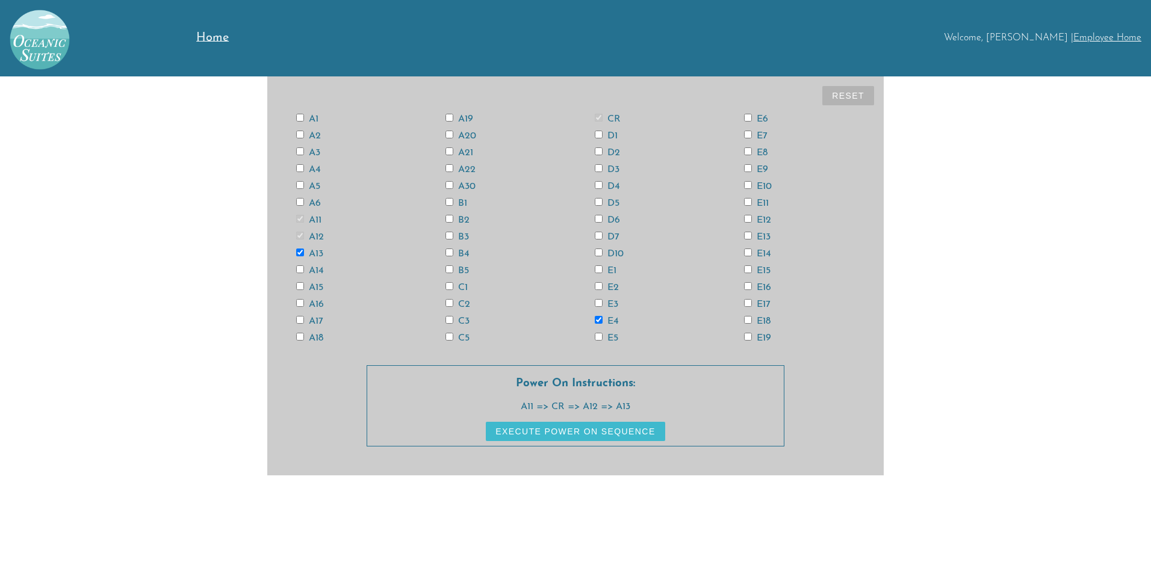
checkbox input "true"
click at [301, 151] on input "A3" at bounding box center [300, 152] width 8 height 8
checkbox input "true"
click at [595, 217] on input "D6" at bounding box center [599, 219] width 8 height 8
checkbox input "true"
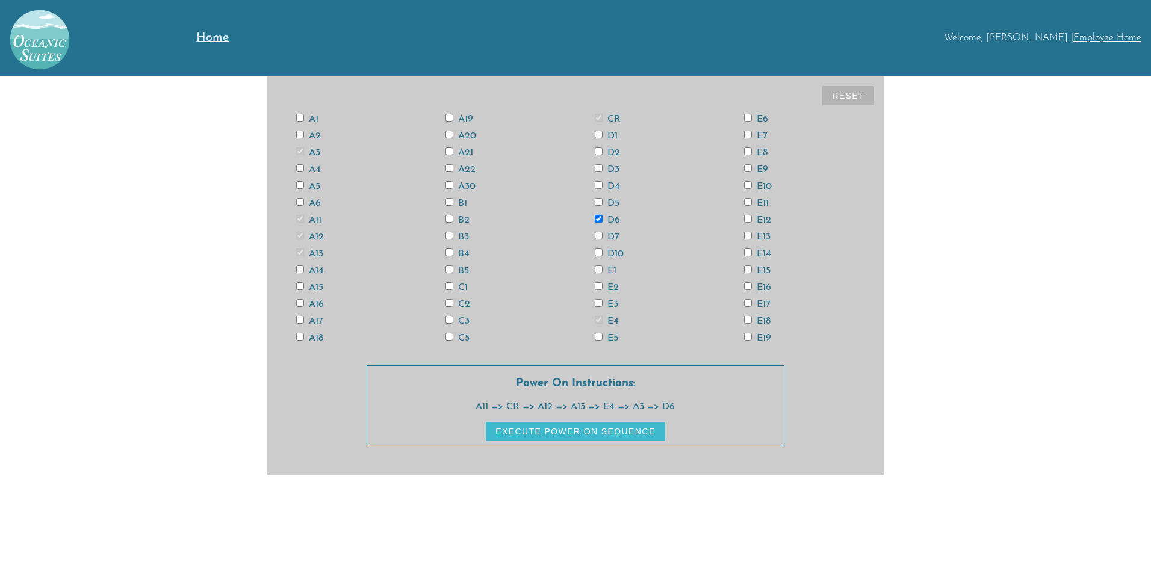
click at [748, 320] on input "E18" at bounding box center [748, 320] width 8 height 8
checkbox input "true"
click at [302, 202] on input "A6" at bounding box center [300, 202] width 8 height 8
checkbox input "true"
click at [748, 253] on input "E14" at bounding box center [748, 253] width 8 height 8
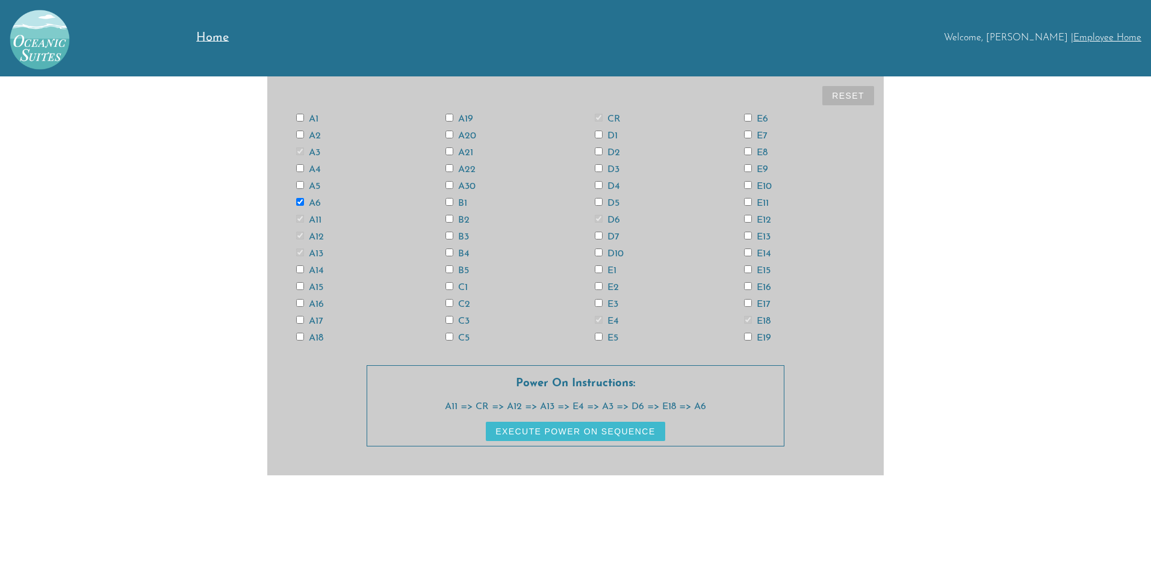
checkbox input "true"
click at [747, 234] on input "E13" at bounding box center [748, 236] width 8 height 8
checkbox input "true"
click at [749, 217] on input "E12" at bounding box center [748, 219] width 8 height 8
checkbox input "true"
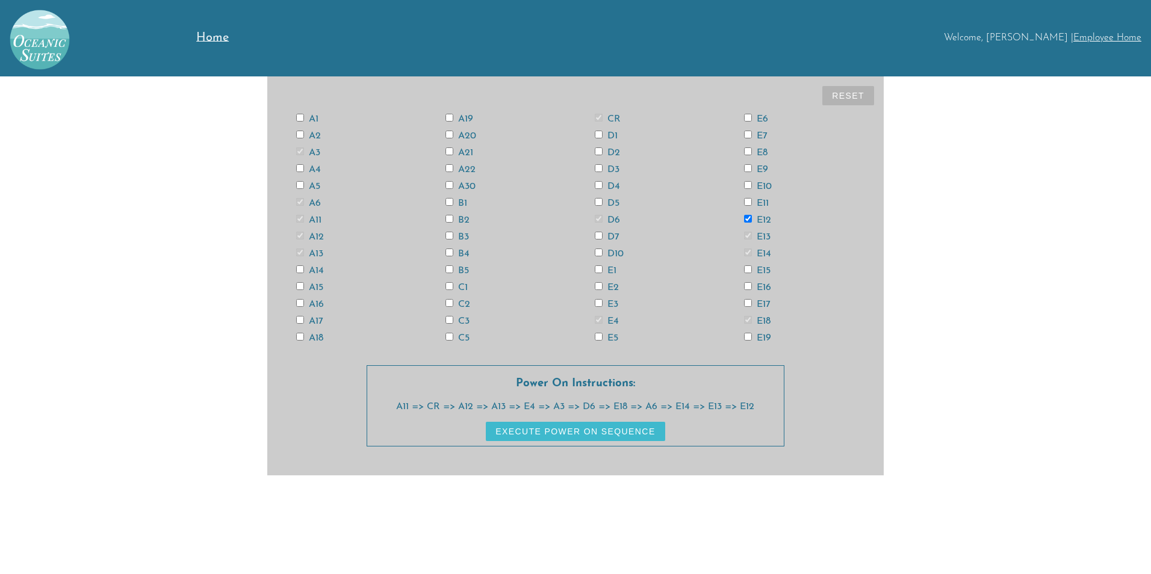
click at [749, 270] on input "E15" at bounding box center [748, 270] width 8 height 8
checkbox input "true"
click at [300, 319] on input "A17" at bounding box center [300, 320] width 8 height 8
checkbox input "true"
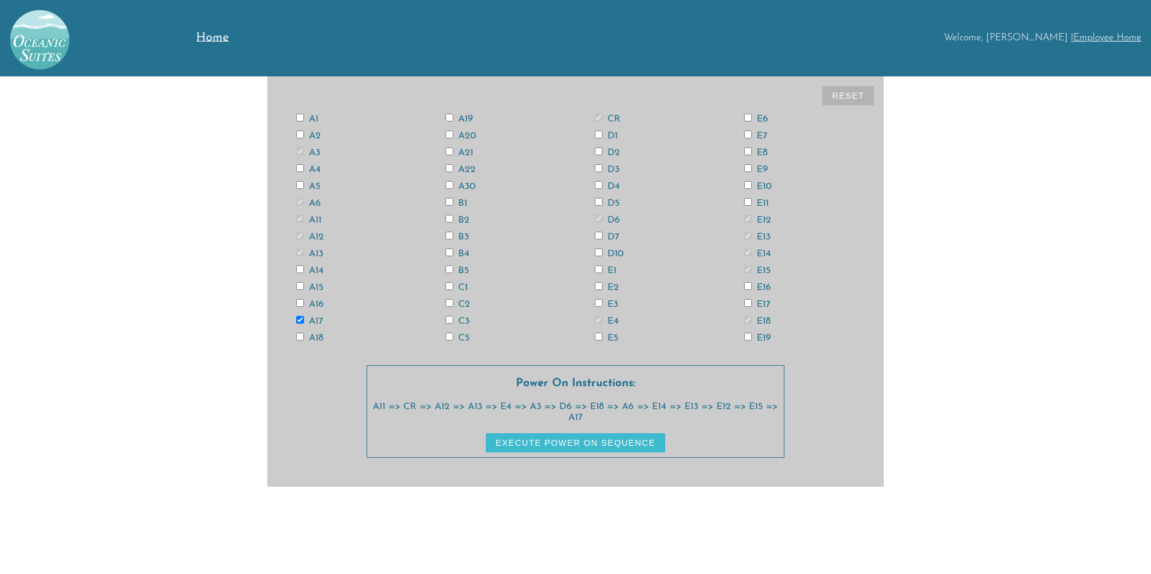
click at [301, 267] on input "A14" at bounding box center [300, 270] width 8 height 8
checkbox input "true"
click at [299, 287] on input "A15" at bounding box center [300, 286] width 8 height 8
checkbox input "true"
click at [302, 303] on input "A16" at bounding box center [300, 303] width 8 height 8
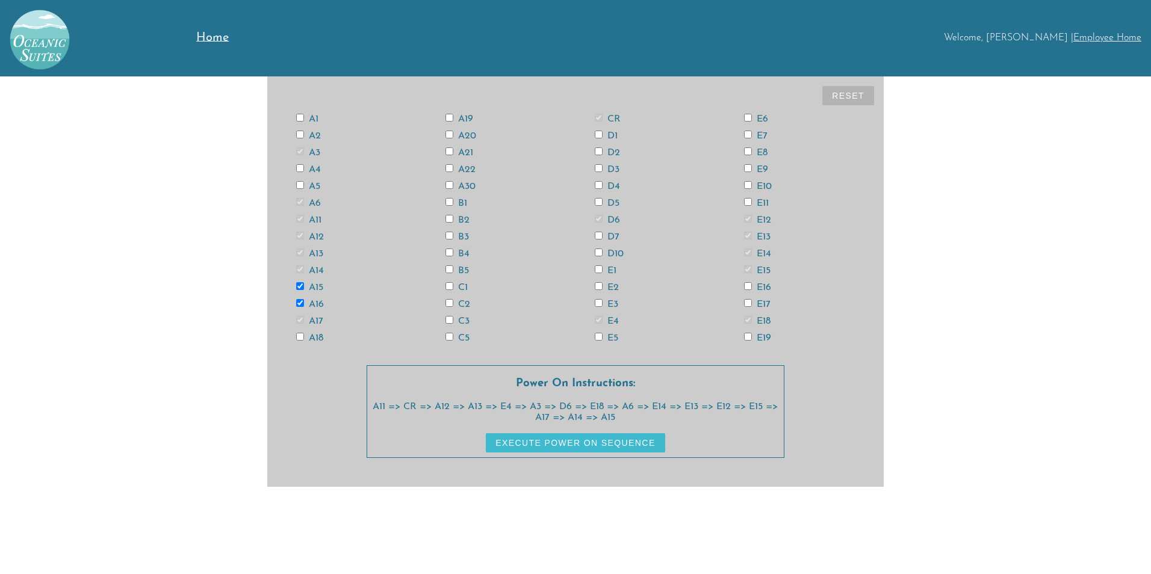
checkbox input "true"
click at [839, 95] on button "Reset" at bounding box center [848, 95] width 52 height 19
checkbox input "false"
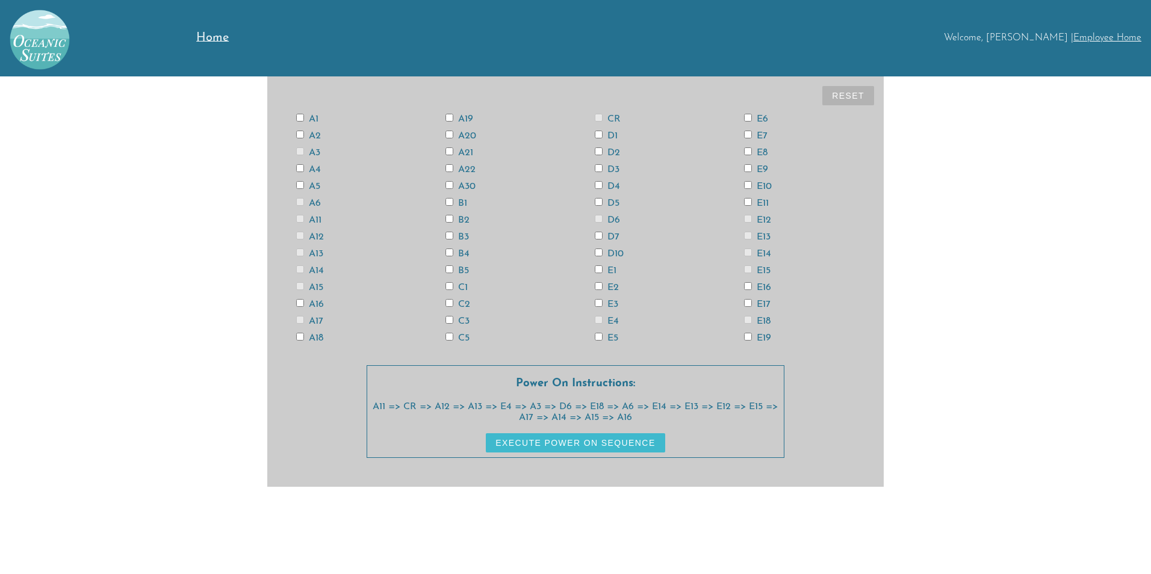
checkbox input "false"
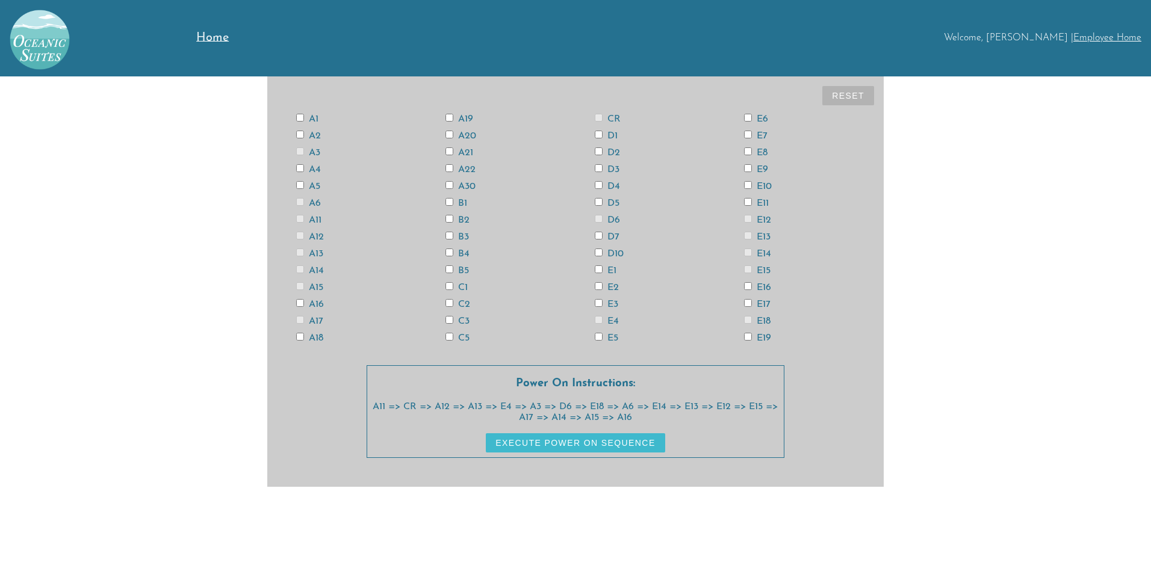
checkbox input "false"
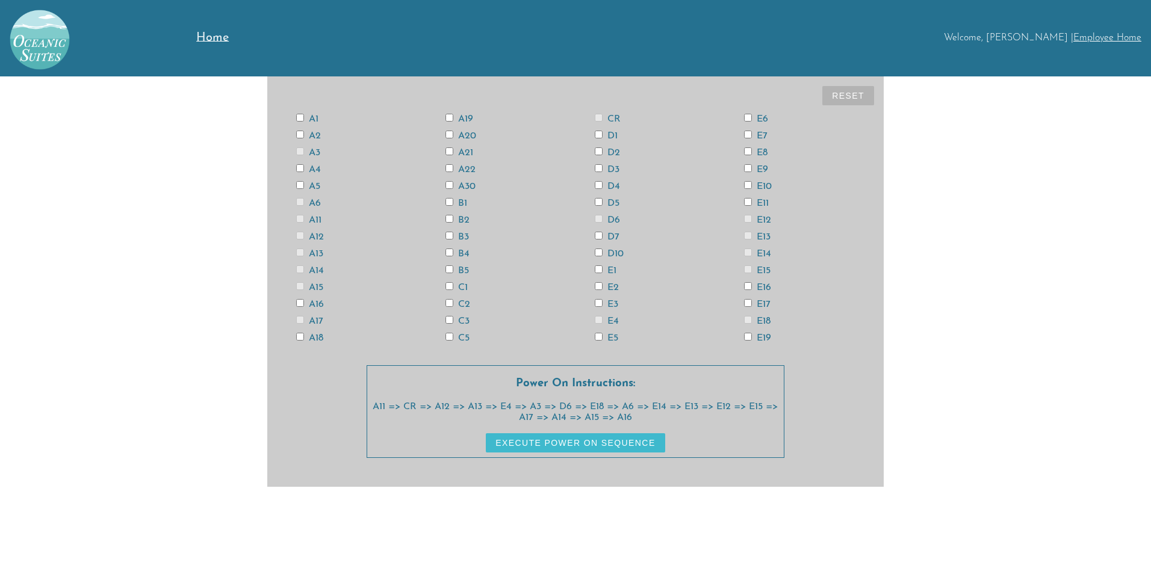
checkbox input "false"
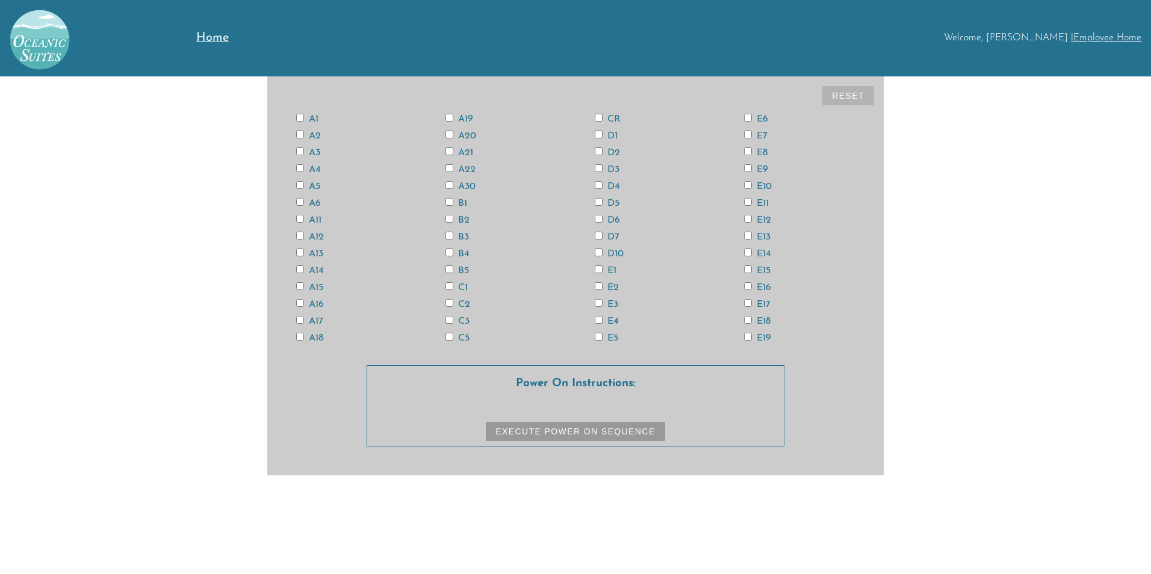
click at [597, 116] on input "CR" at bounding box center [599, 118] width 8 height 8
checkbox input "true"
click at [751, 272] on input "E15" at bounding box center [748, 270] width 8 height 8
checkbox input "true"
click at [745, 234] on input "E13" at bounding box center [748, 236] width 8 height 8
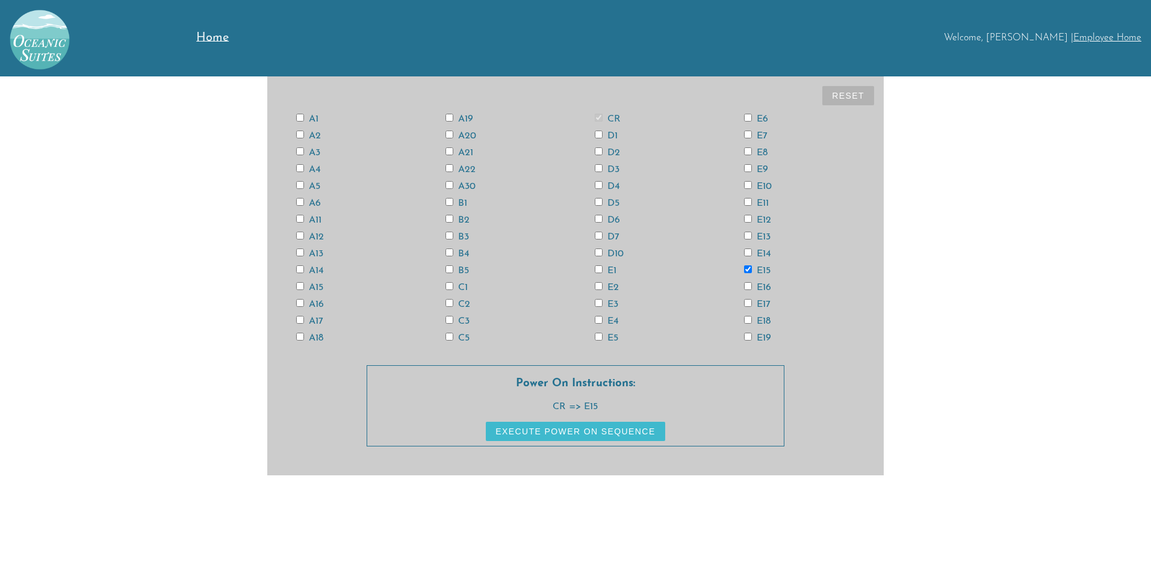
checkbox input "true"
click at [299, 151] on input "A3" at bounding box center [300, 152] width 8 height 8
checkbox input "true"
click at [298, 250] on input "A13" at bounding box center [300, 253] width 8 height 8
checkbox input "true"
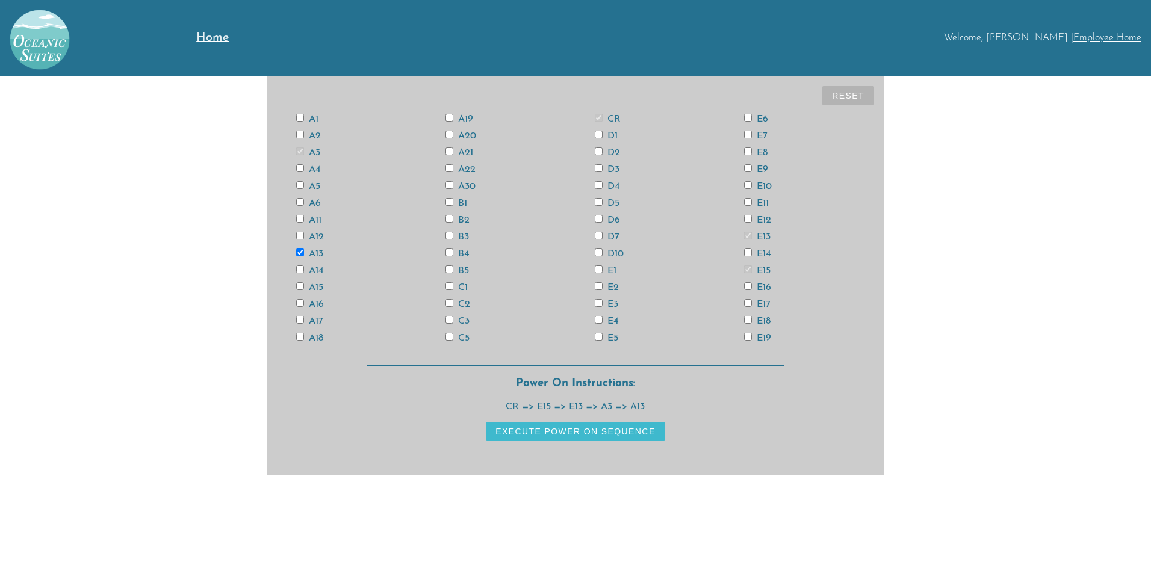
click at [303, 200] on input "A6" at bounding box center [300, 202] width 8 height 8
checkbox input "true"
click at [301, 233] on input "A12" at bounding box center [300, 236] width 8 height 8
checkbox input "true"
click at [301, 267] on input "A14" at bounding box center [300, 270] width 8 height 8
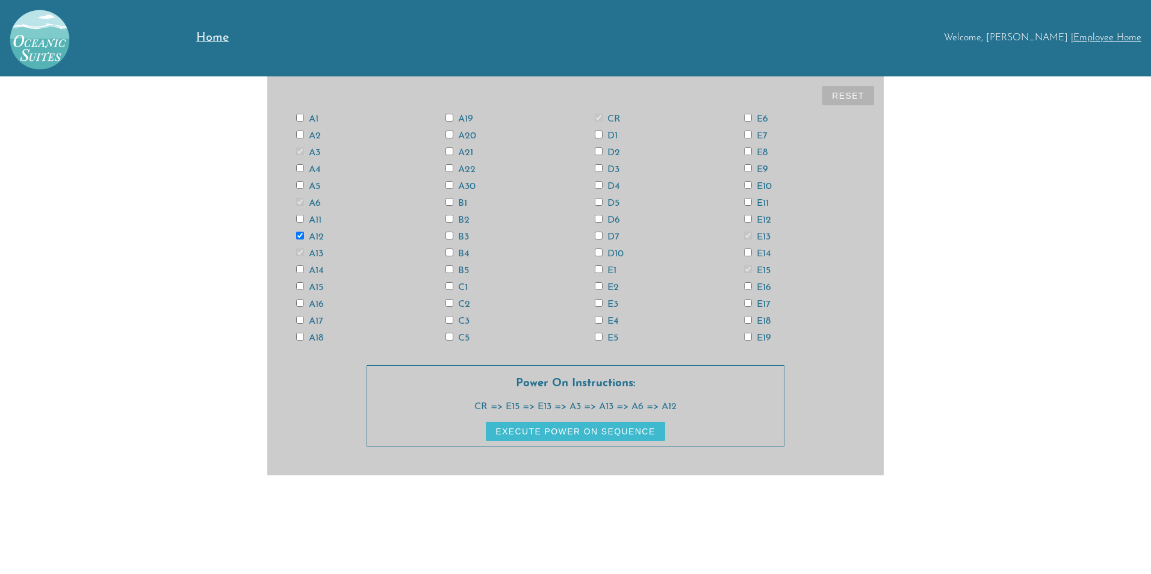
checkbox input "true"
click at [299, 302] on input "A16" at bounding box center [300, 303] width 8 height 8
checkbox input "true"
click at [600, 221] on input "D6" at bounding box center [599, 219] width 8 height 8
checkbox input "true"
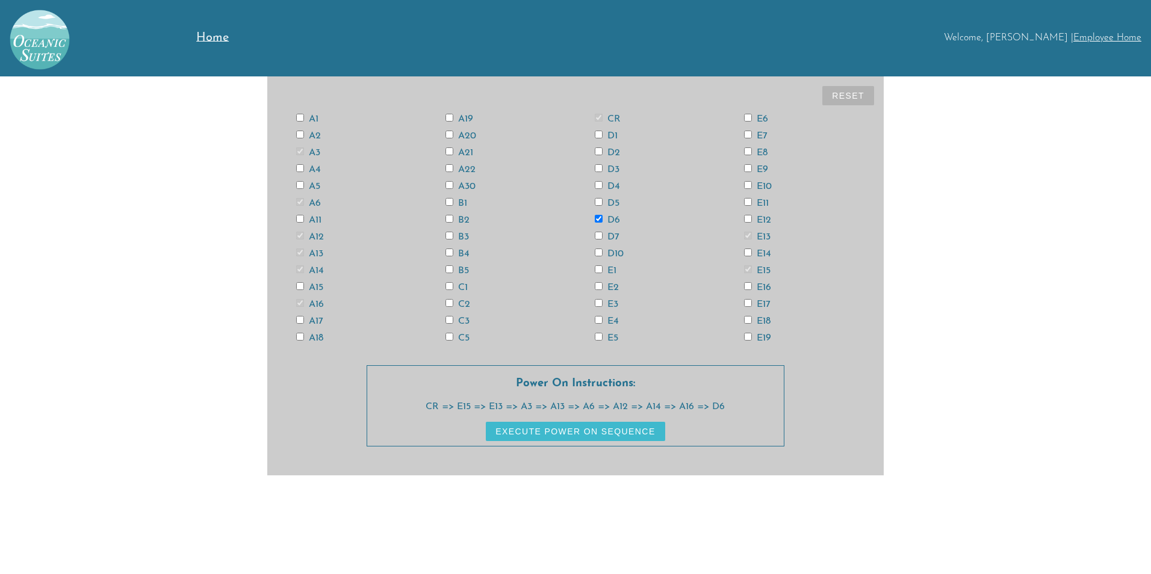
click at [597, 318] on input "E4" at bounding box center [599, 320] width 8 height 8
checkbox input "true"
click at [751, 253] on input "E14" at bounding box center [748, 253] width 8 height 8
checkbox input "true"
click at [749, 320] on input "E18" at bounding box center [748, 320] width 8 height 8
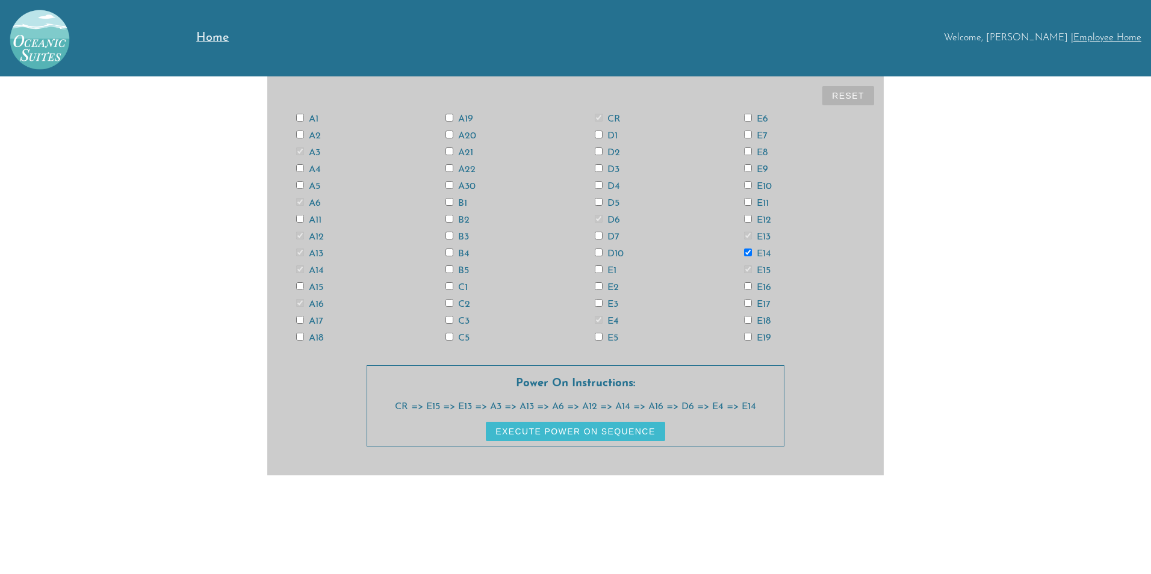
checkbox input "true"
click at [299, 216] on input "A11" at bounding box center [300, 219] width 8 height 8
checkbox input "true"
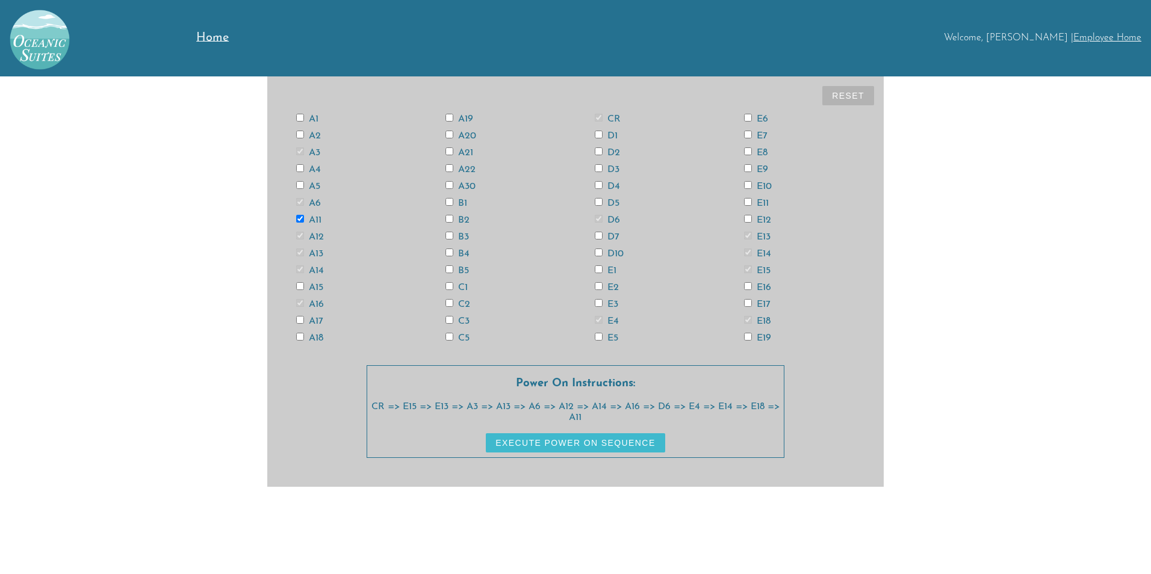
click at [538, 449] on button "Execute Power On Sequence" at bounding box center [575, 443] width 179 height 19
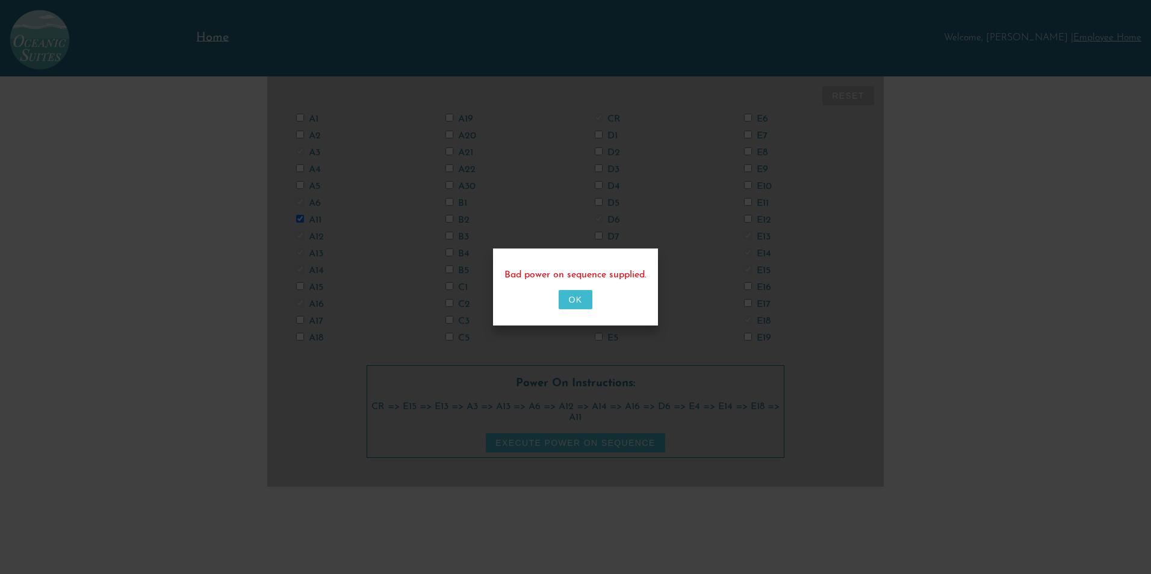
click at [576, 297] on button "OK" at bounding box center [575, 299] width 33 height 19
checkbox input "false"
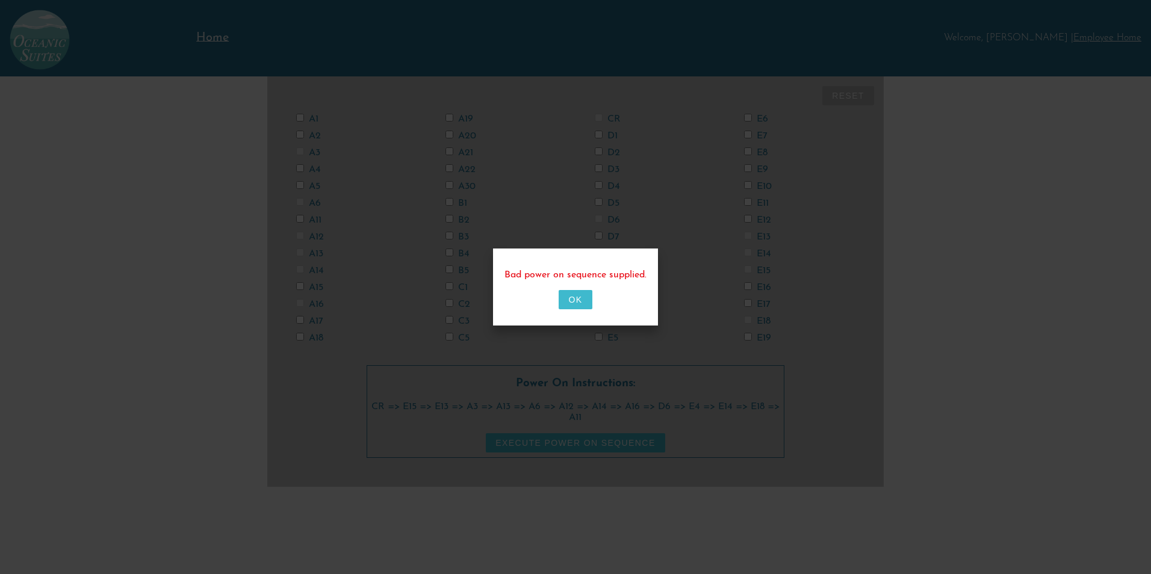
checkbox input "false"
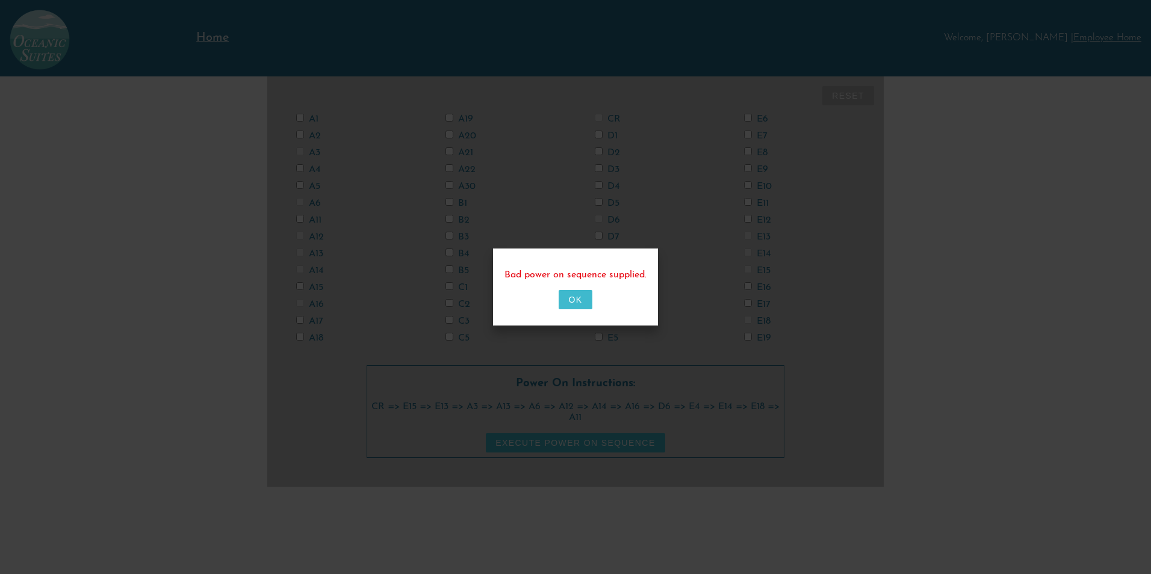
checkbox input "false"
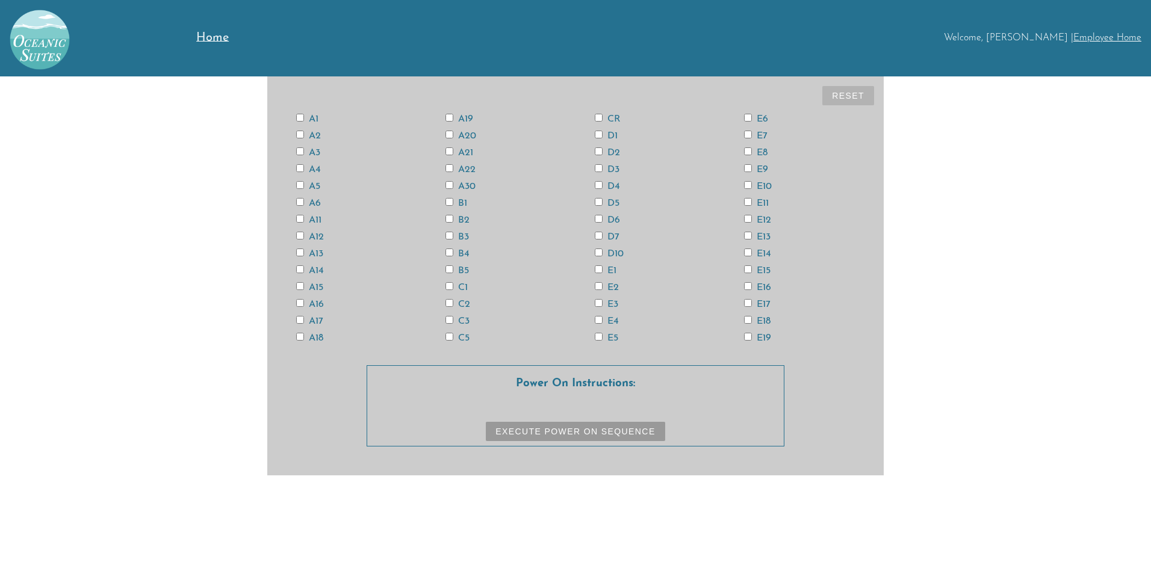
click at [598, 119] on input "CR" at bounding box center [599, 118] width 8 height 8
checkbox input "true"
click at [749, 267] on input "E15" at bounding box center [748, 270] width 8 height 8
checkbox input "true"
click at [749, 235] on input "E13" at bounding box center [748, 236] width 8 height 8
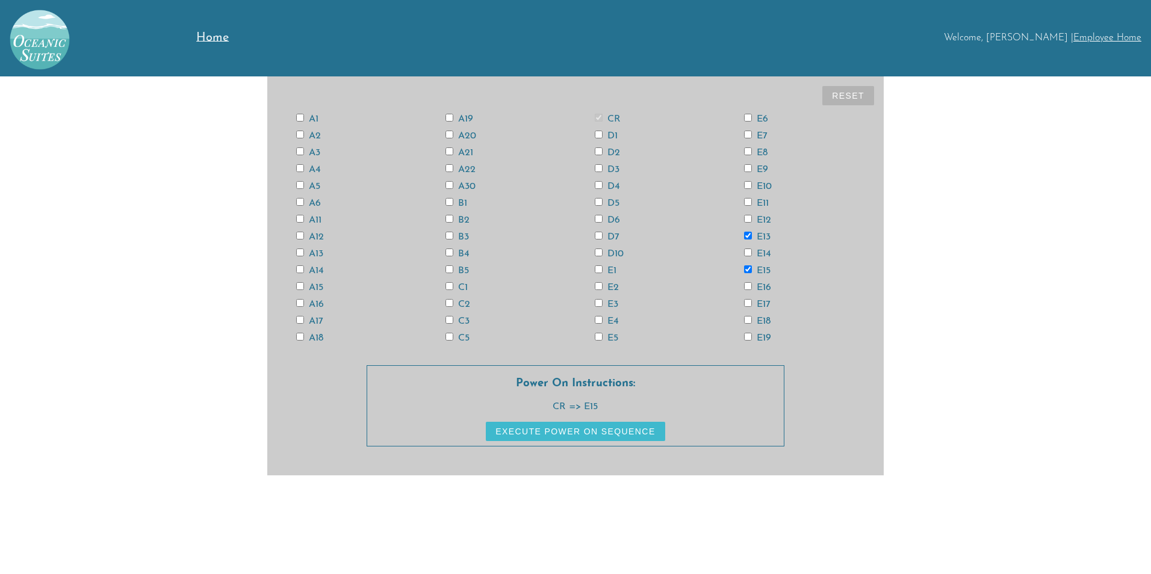
checkbox input "true"
click at [301, 149] on input "A3" at bounding box center [300, 152] width 8 height 8
click at [842, 94] on button "Reset" at bounding box center [848, 95] width 52 height 19
checkbox input "false"
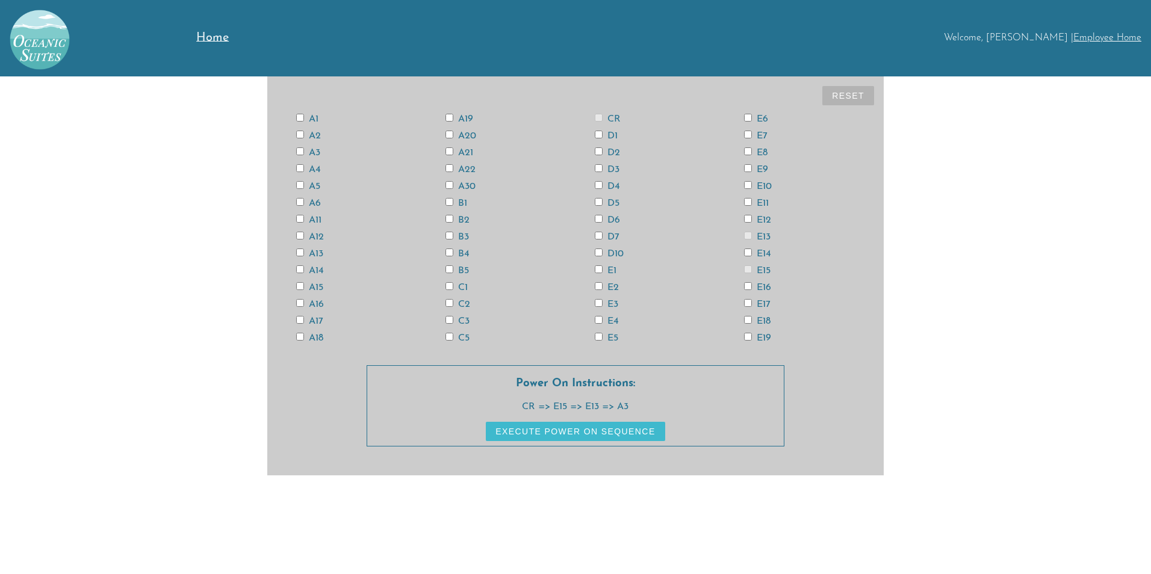
checkbox input "false"
click at [597, 116] on input "CR" at bounding box center [599, 118] width 8 height 8
checkbox input "true"
click at [748, 269] on input "E15" at bounding box center [748, 270] width 8 height 8
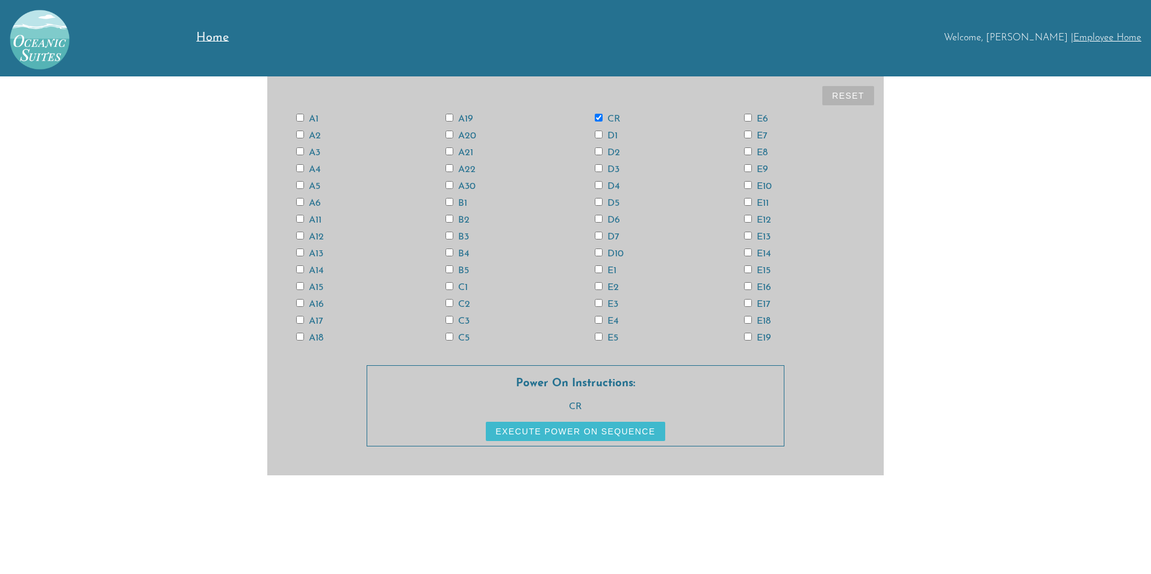
checkbox input "true"
click at [749, 234] on input "E13" at bounding box center [748, 236] width 8 height 8
checkbox input "true"
click at [300, 253] on input "A13" at bounding box center [300, 253] width 8 height 8
checkbox input "true"
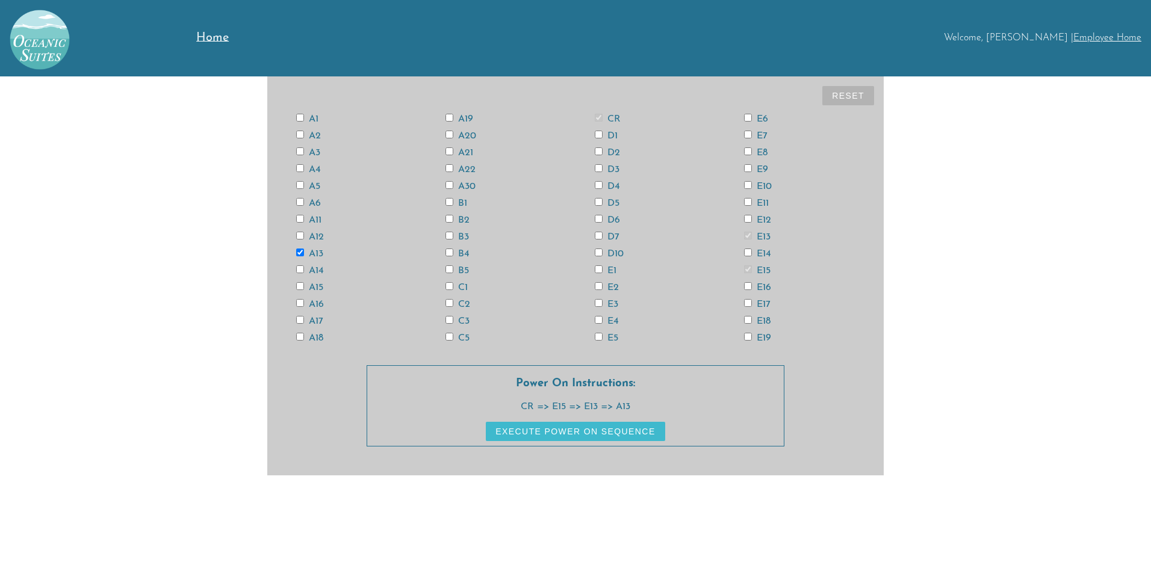
click at [299, 218] on input "A11" at bounding box center [300, 219] width 8 height 8
checkbox input "true"
click at [301, 154] on input "A3" at bounding box center [300, 152] width 8 height 8
checkbox input "true"
click at [299, 201] on input "A6" at bounding box center [300, 202] width 8 height 8
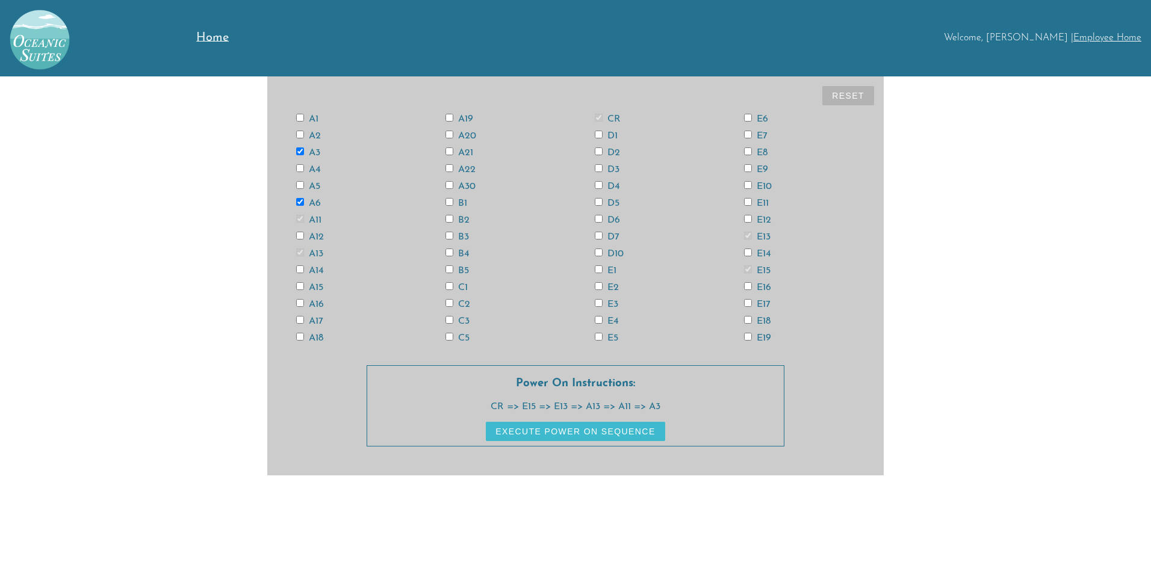
checkbox input "true"
click at [834, 92] on button "Reset" at bounding box center [848, 95] width 52 height 19
checkbox input "false"
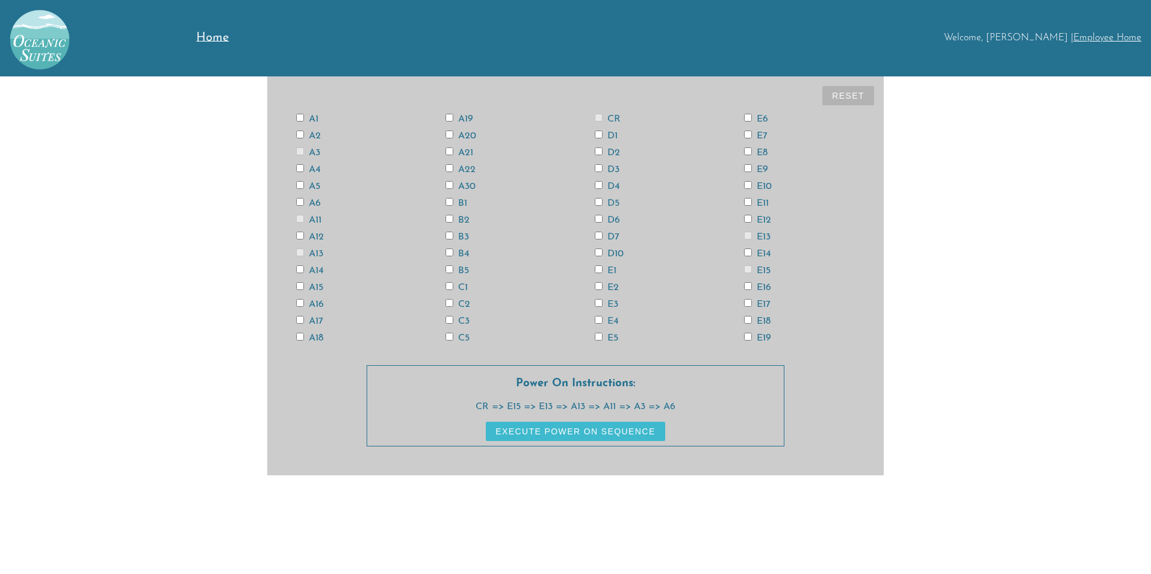
checkbox input "false"
click at [598, 117] on input "CR" at bounding box center [599, 118] width 8 height 8
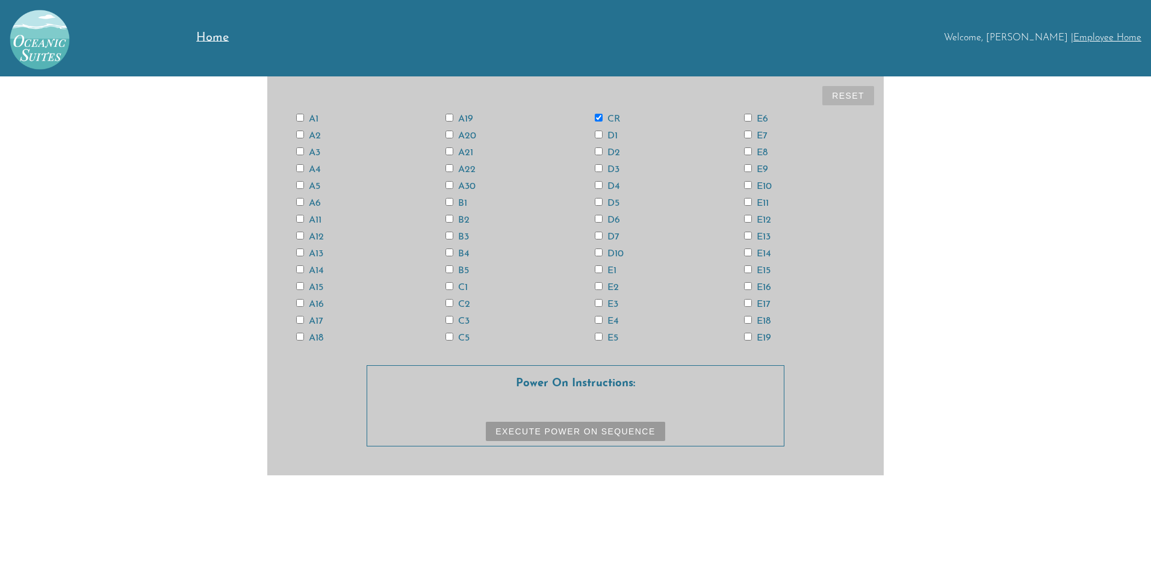
checkbox input "true"
click at [747, 268] on input "E15" at bounding box center [748, 270] width 8 height 8
checkbox input "true"
click at [748, 233] on input "E13" at bounding box center [748, 236] width 8 height 8
checkbox input "true"
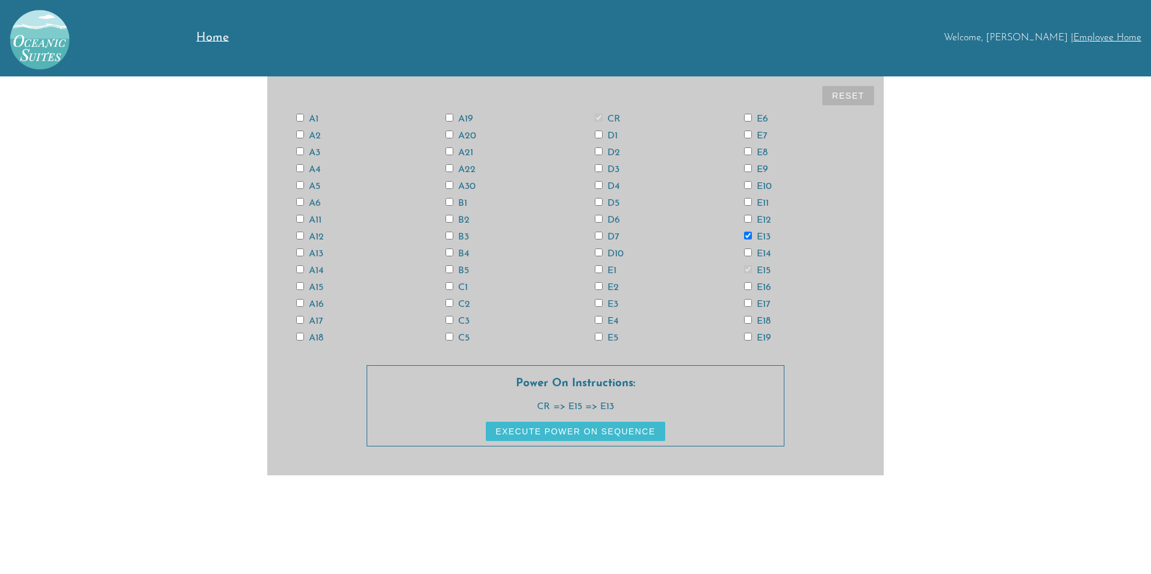
click at [302, 149] on input "A3" at bounding box center [300, 152] width 8 height 8
checkbox input "true"
click at [299, 253] on input "A13" at bounding box center [300, 253] width 8 height 8
checkbox input "true"
click at [299, 220] on input "A11" at bounding box center [300, 219] width 8 height 8
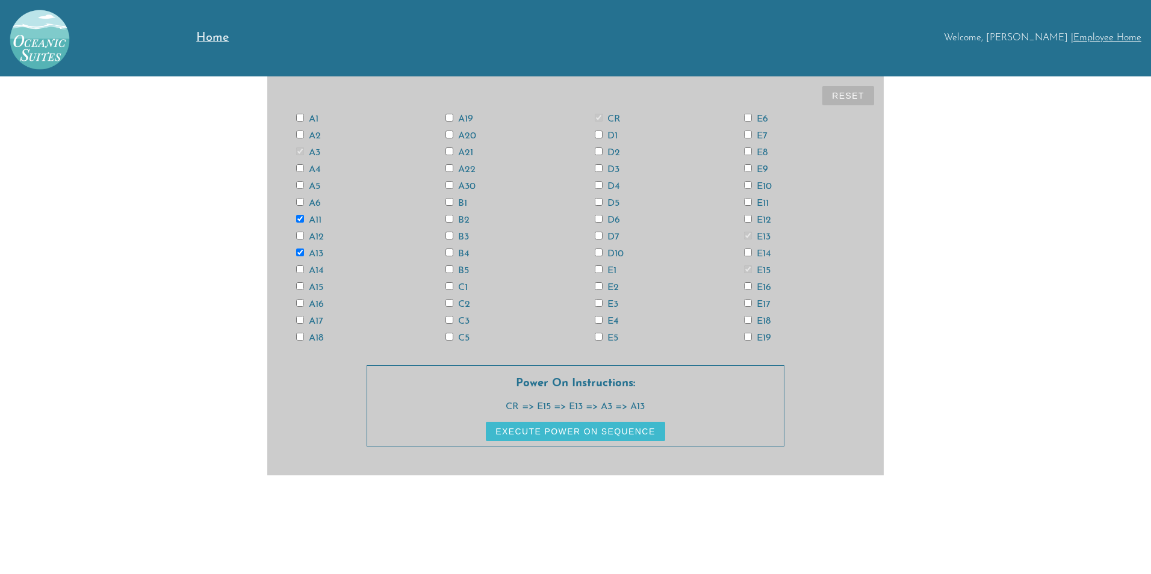
checkbox input "true"
click at [301, 200] on input "A6" at bounding box center [300, 202] width 8 height 8
checkbox input "true"
click at [846, 95] on button "Reset" at bounding box center [848, 95] width 52 height 19
checkbox input "false"
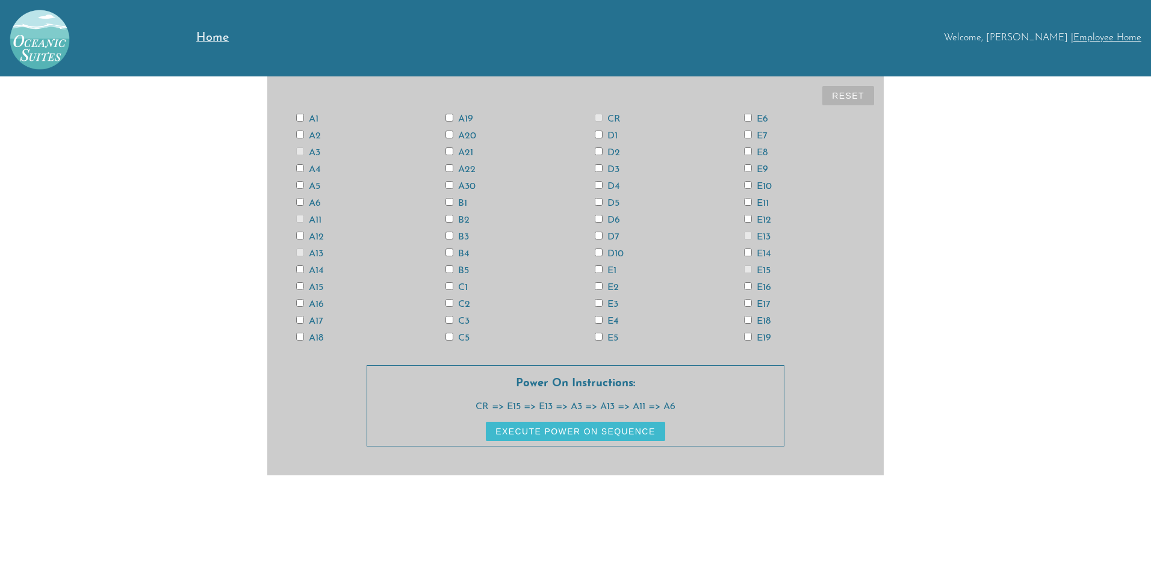
checkbox input "false"
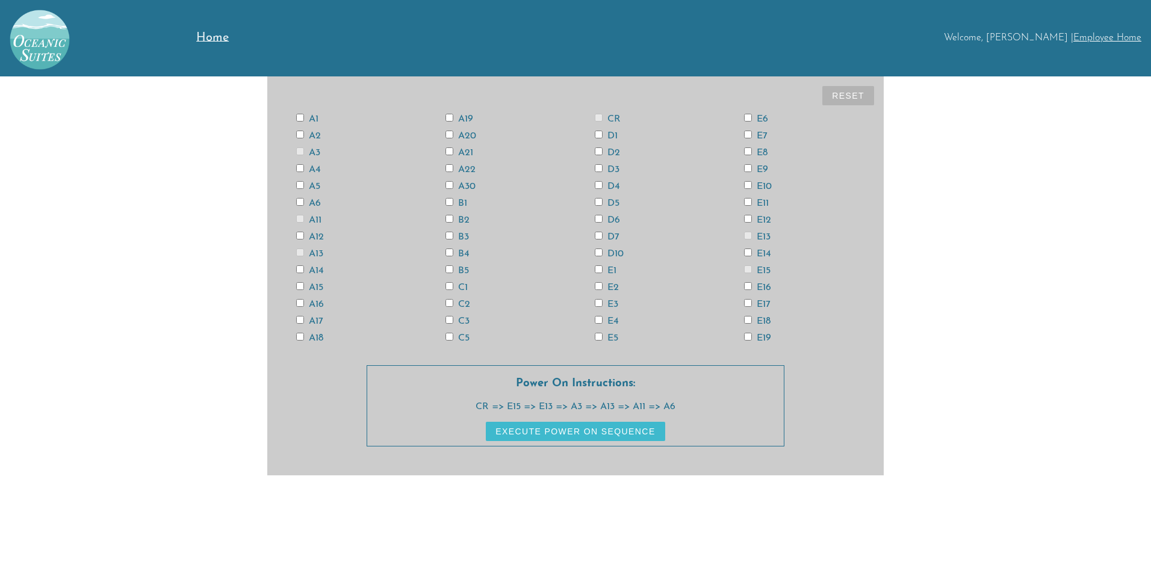
checkbox input "false"
click at [598, 119] on input "CR" at bounding box center [599, 118] width 8 height 8
checkbox input "true"
click at [747, 270] on input "E15" at bounding box center [748, 270] width 8 height 8
checkbox input "true"
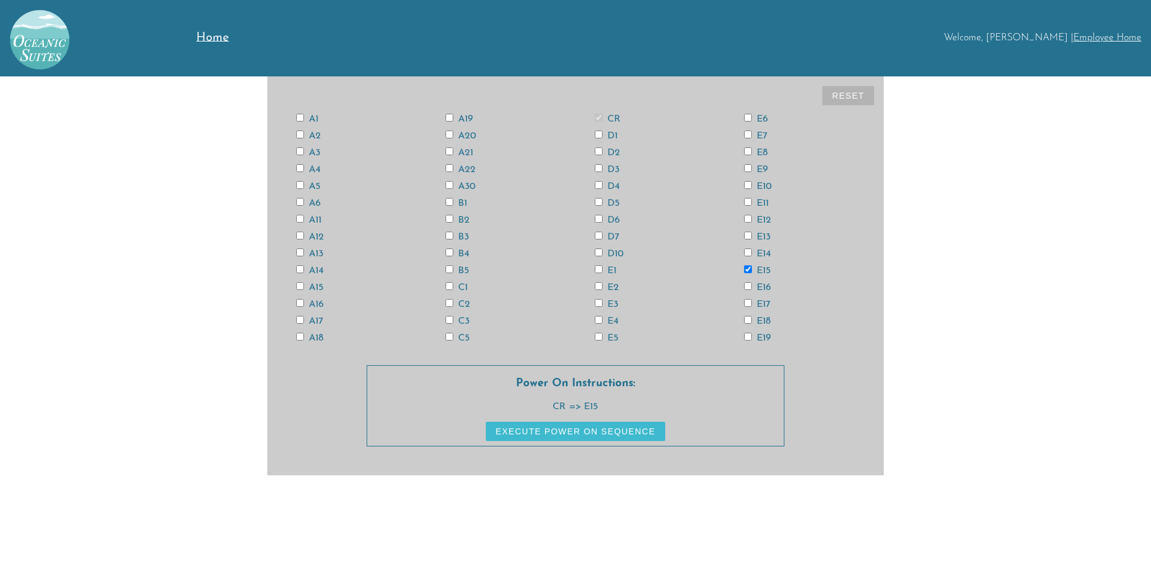
click at [746, 234] on input "E13" at bounding box center [748, 236] width 8 height 8
checkbox input "true"
drag, startPoint x: 303, startPoint y: 150, endPoint x: 296, endPoint y: 152, distance: 7.4
click at [296, 152] on input "A3" at bounding box center [300, 152] width 8 height 8
checkbox input "true"
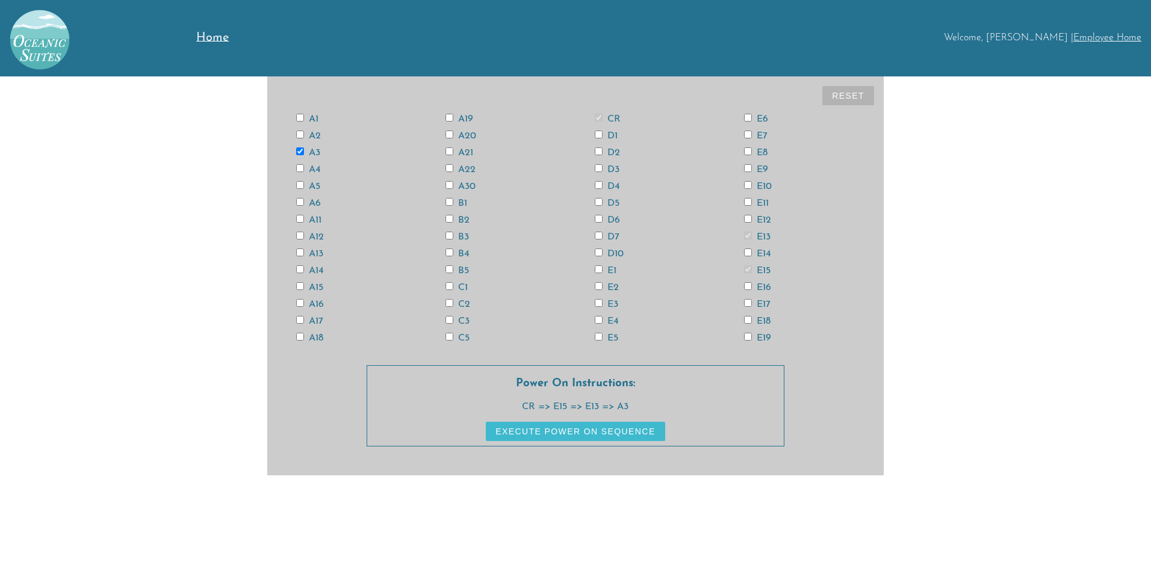
click at [300, 200] on input "A6" at bounding box center [300, 202] width 8 height 8
checkbox input "true"
click at [299, 217] on input "A11" at bounding box center [300, 219] width 8 height 8
checkbox input "true"
click at [300, 256] on label "A13" at bounding box center [309, 254] width 27 height 10
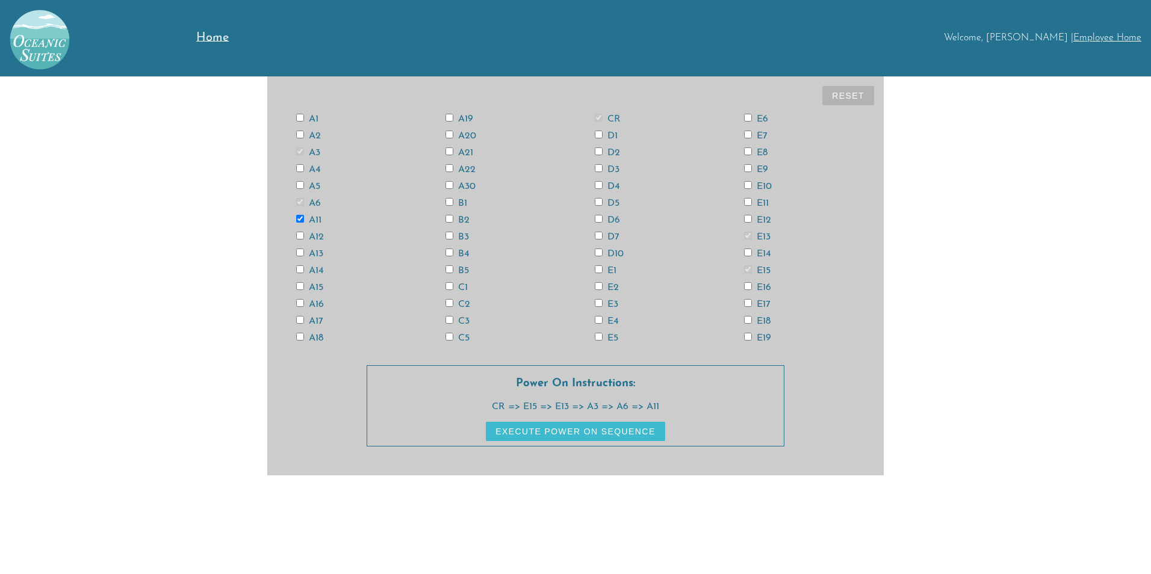
click at [300, 256] on input "A13" at bounding box center [300, 253] width 8 height 8
checkbox input "true"
click at [299, 340] on input "A18" at bounding box center [300, 337] width 8 height 8
checkbox input "true"
click at [600, 217] on input "D6" at bounding box center [599, 219] width 8 height 8
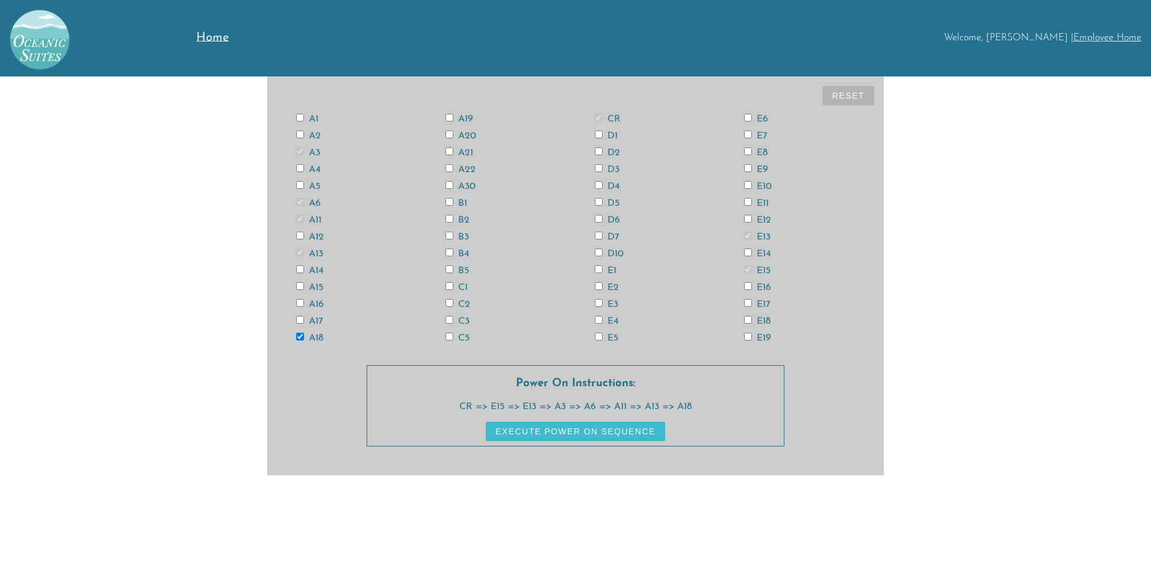
checkbox input "true"
click at [598, 322] on input "E4" at bounding box center [599, 320] width 8 height 8
checkbox input "true"
click at [746, 250] on input "E14" at bounding box center [748, 253] width 8 height 8
checkbox input "true"
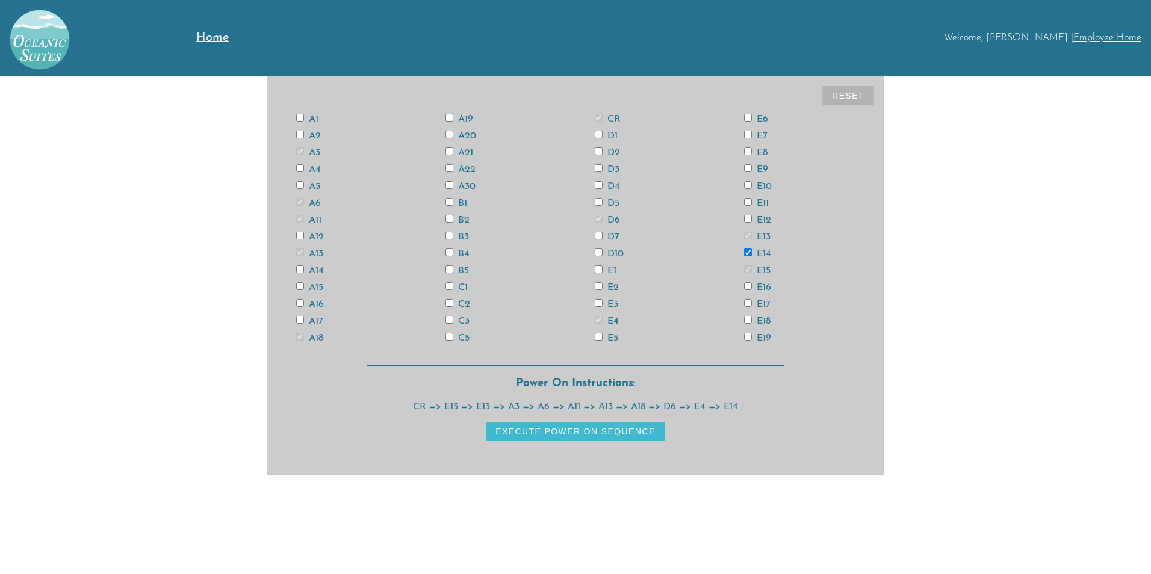
click at [747, 322] on input "E18" at bounding box center [748, 320] width 8 height 8
checkbox input "true"
click at [302, 234] on input "A12" at bounding box center [300, 236] width 8 height 8
checkbox input "true"
click at [575, 431] on button "Execute Power On Sequence" at bounding box center [575, 431] width 179 height 19
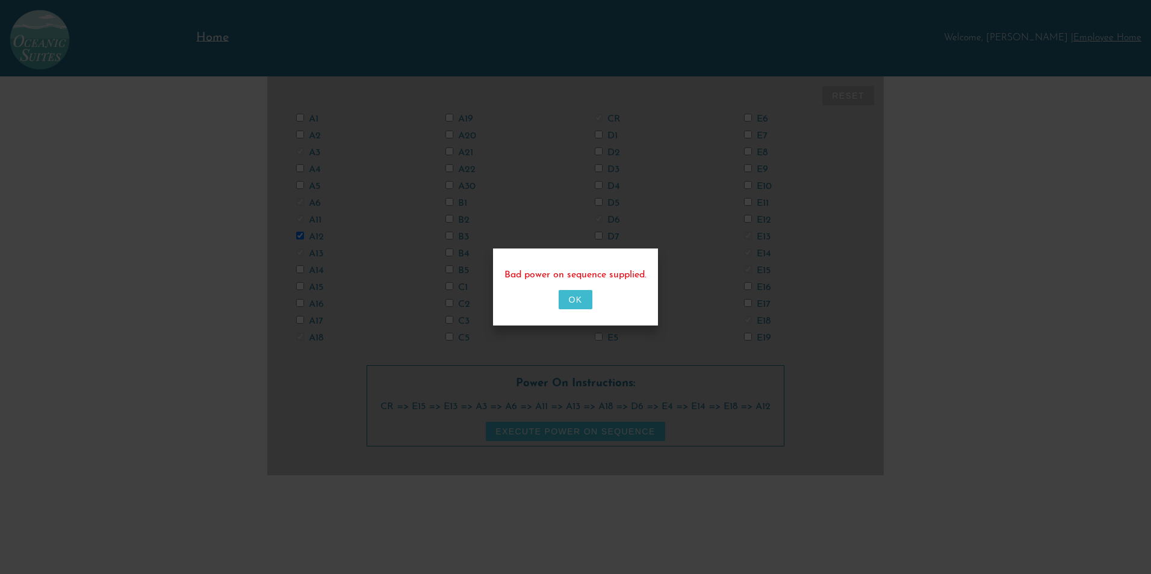
click at [578, 297] on button "OK" at bounding box center [575, 299] width 33 height 19
checkbox input "false"
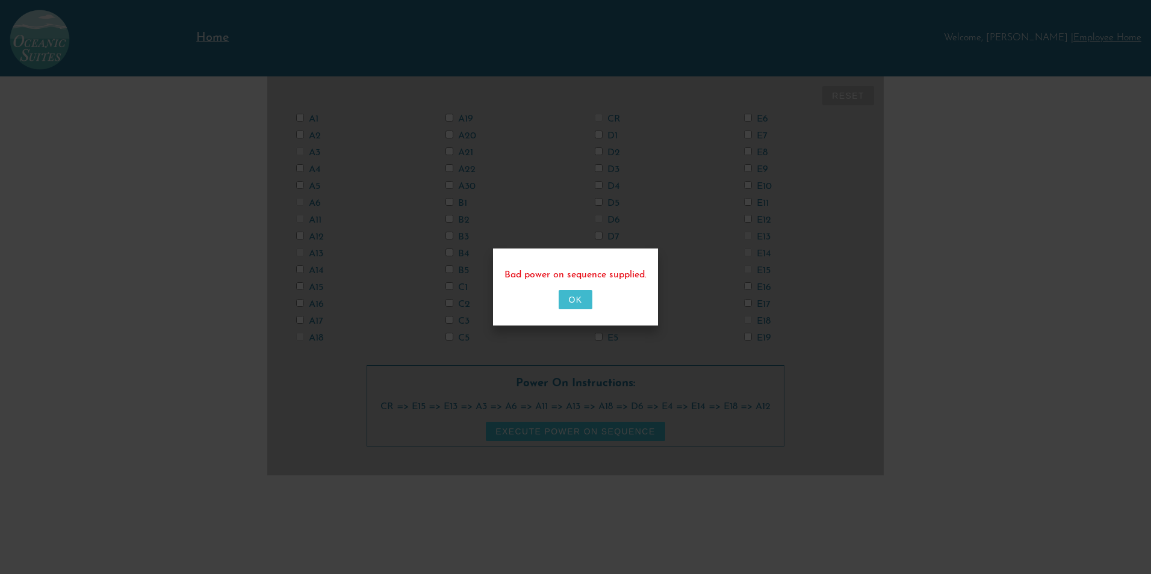
checkbox input "false"
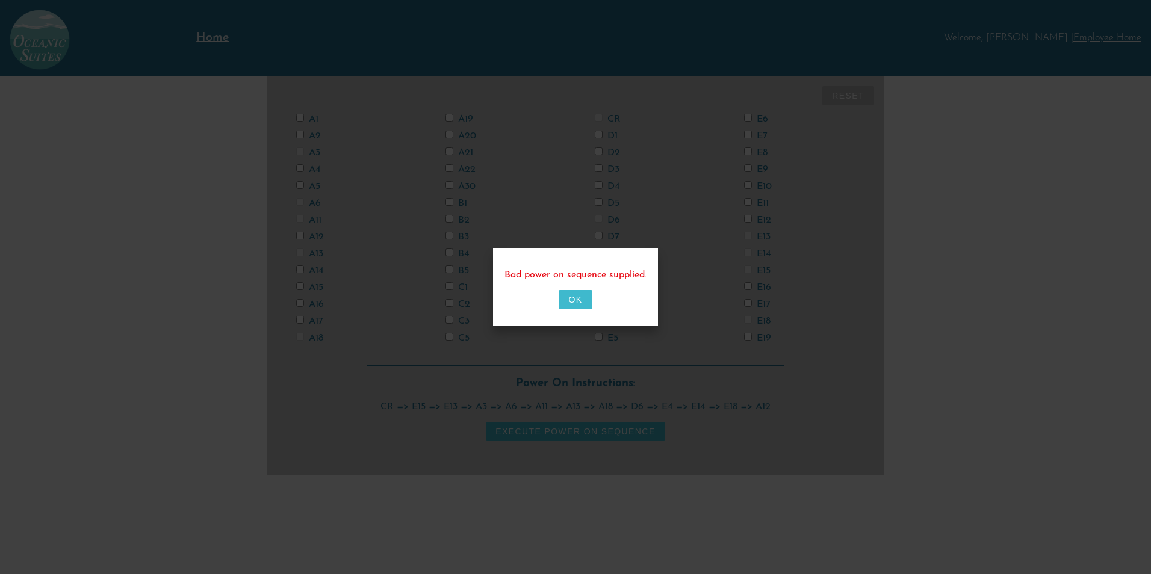
checkbox input "false"
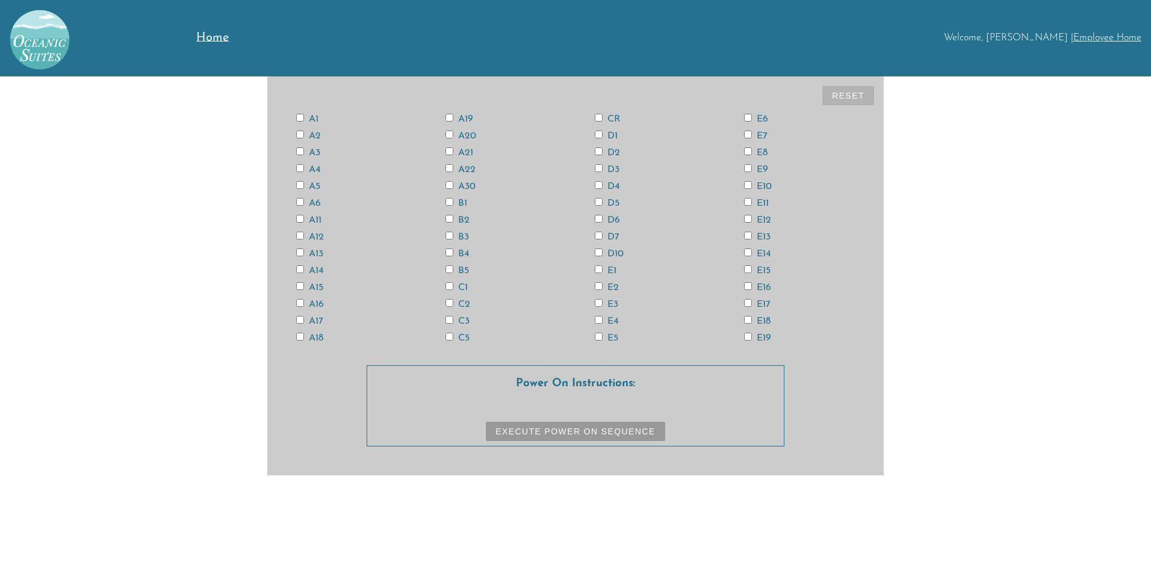
click at [594, 114] on div "CR" at bounding box center [650, 119] width 149 height 10
click at [299, 280] on div "A1 A2 A3 A4 A5 A6 A11 A12 A13 A14 A15 A16 A17 A18 A19 A20 A21 A22 A30 B1 B2 B3 …" at bounding box center [575, 228] width 597 height 236
click at [296, 286] on input "A15" at bounding box center [300, 286] width 8 height 8
click at [855, 90] on button "Reset" at bounding box center [848, 95] width 52 height 19
checkbox input "false"
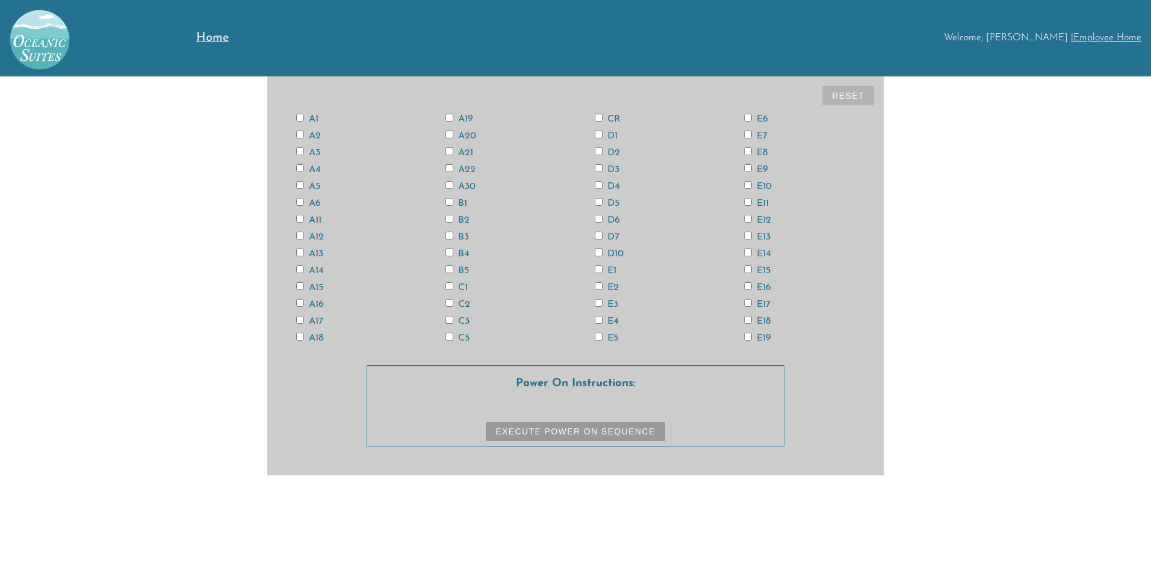
click at [597, 119] on input "CR" at bounding box center [599, 118] width 8 height 8
checkbox input "true"
click at [750, 270] on input "E15" at bounding box center [748, 270] width 8 height 8
checkbox input "true"
click at [847, 98] on button "Reset" at bounding box center [848, 95] width 52 height 19
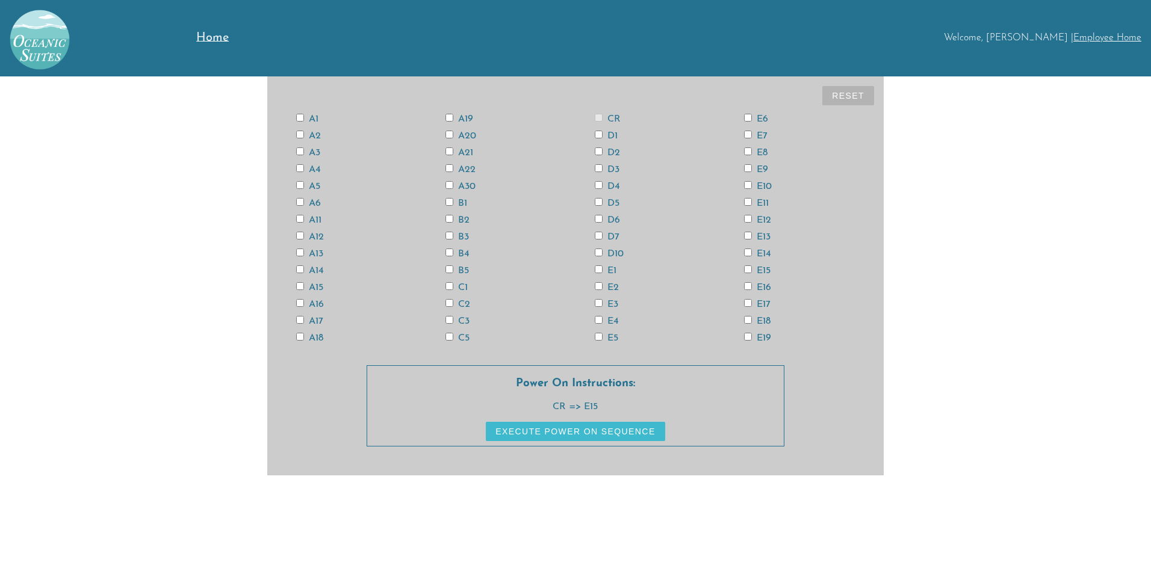
checkbox input "false"
click at [597, 117] on input "CR" at bounding box center [599, 118] width 8 height 8
checkbox input "true"
click at [747, 269] on input "E15" at bounding box center [748, 270] width 8 height 8
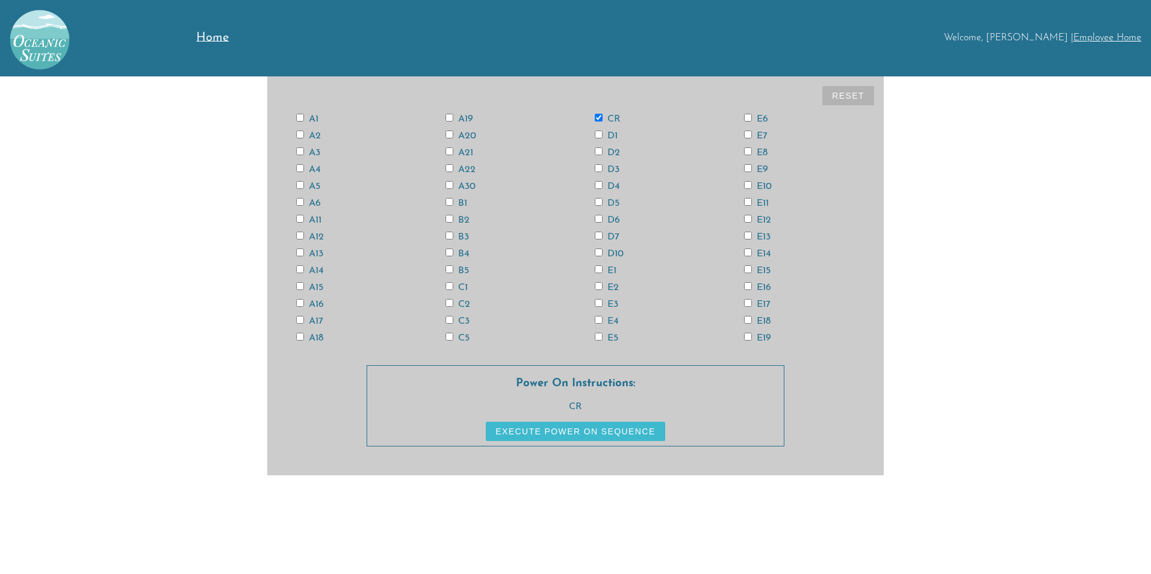
checkbox input "true"
click at [750, 234] on input "E13" at bounding box center [748, 236] width 8 height 8
checkbox input "true"
click at [748, 200] on input "E11" at bounding box center [748, 202] width 8 height 8
checkbox input "true"
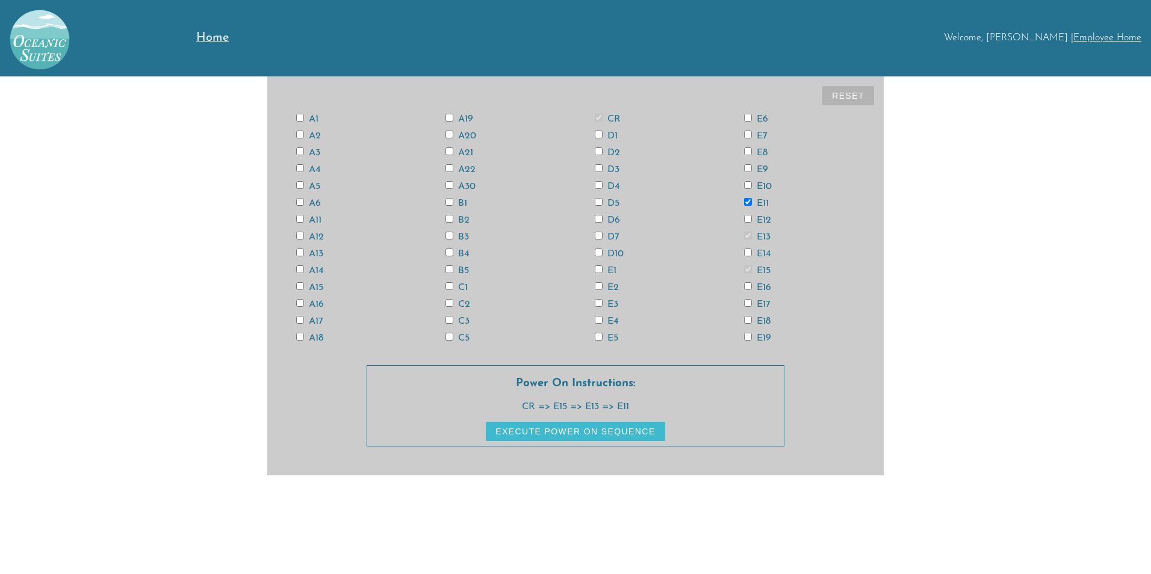
click at [850, 86] on button "Reset" at bounding box center [848, 95] width 52 height 19
checkbox input "false"
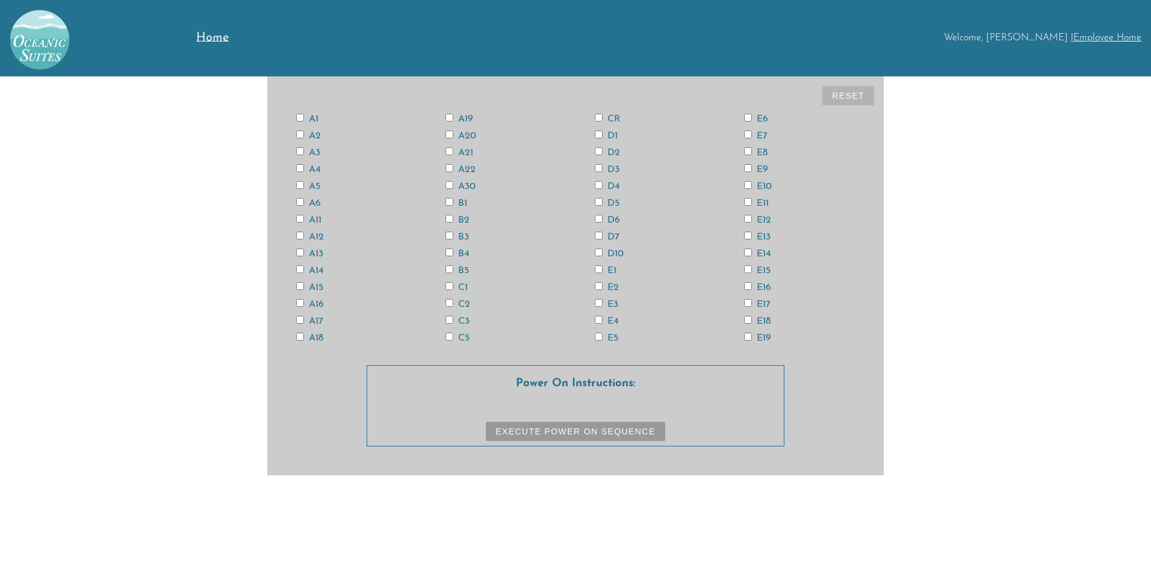
click at [600, 118] on input "CR" at bounding box center [599, 118] width 8 height 8
checkbox input "true"
click at [747, 270] on input "E15" at bounding box center [748, 270] width 8 height 8
checkbox input "true"
click at [747, 234] on input "E13" at bounding box center [748, 236] width 8 height 8
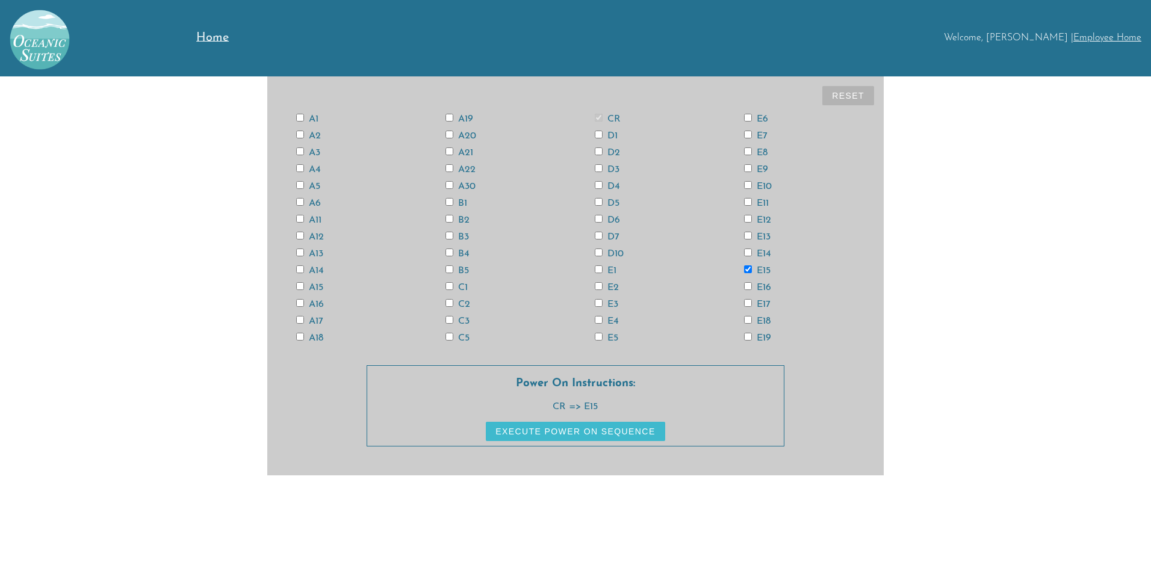
checkbox input "true"
click at [300, 250] on input "A13" at bounding box center [300, 253] width 8 height 8
checkbox input "true"
click at [297, 218] on input "A11" at bounding box center [300, 219] width 8 height 8
checkbox input "true"
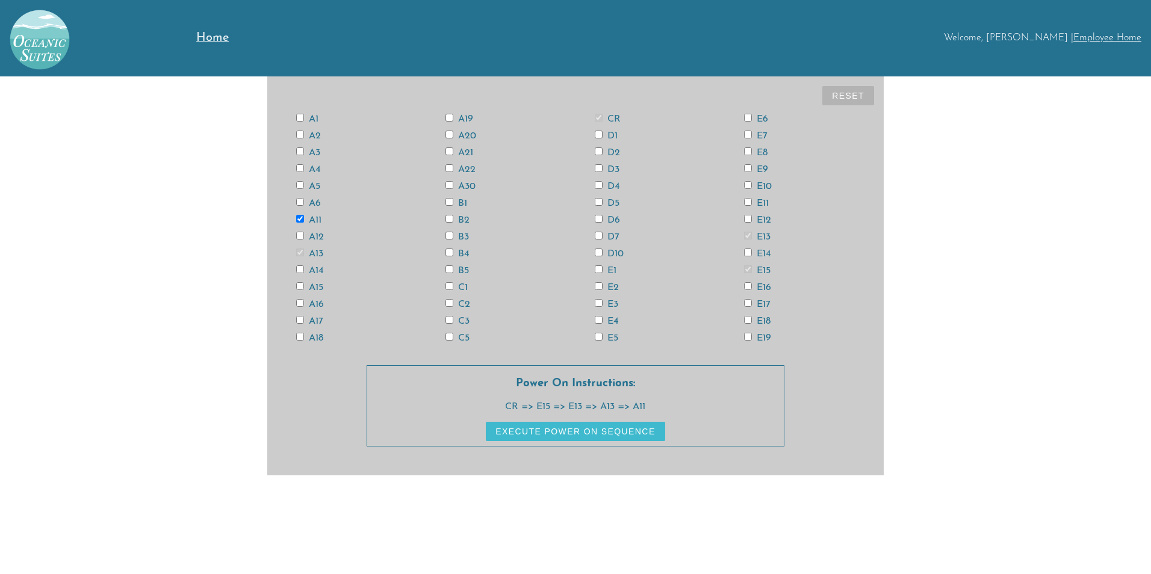
click at [301, 153] on input "A3" at bounding box center [300, 152] width 8 height 8
checkbox input "true"
click at [299, 202] on input "A6" at bounding box center [300, 202] width 8 height 8
checkbox input "true"
click at [301, 336] on input "A18" at bounding box center [300, 337] width 8 height 8
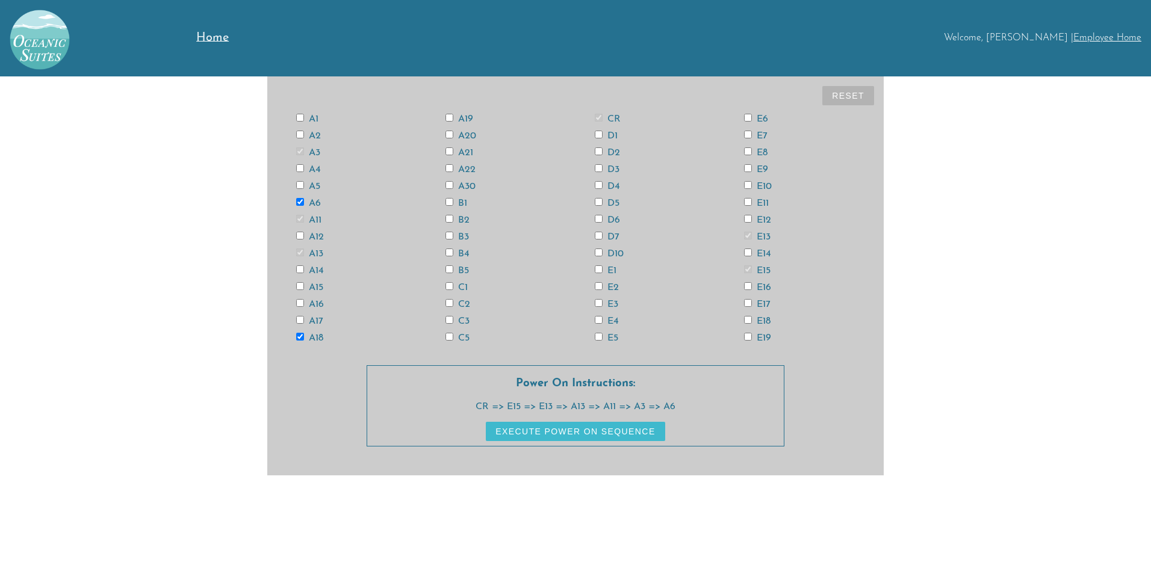
checkbox input "true"
click at [598, 218] on input "D6" at bounding box center [599, 219] width 8 height 8
checkbox input "true"
click at [600, 320] on input "E4" at bounding box center [599, 320] width 8 height 8
click at [598, 320] on input "E4" at bounding box center [599, 320] width 8 height 8
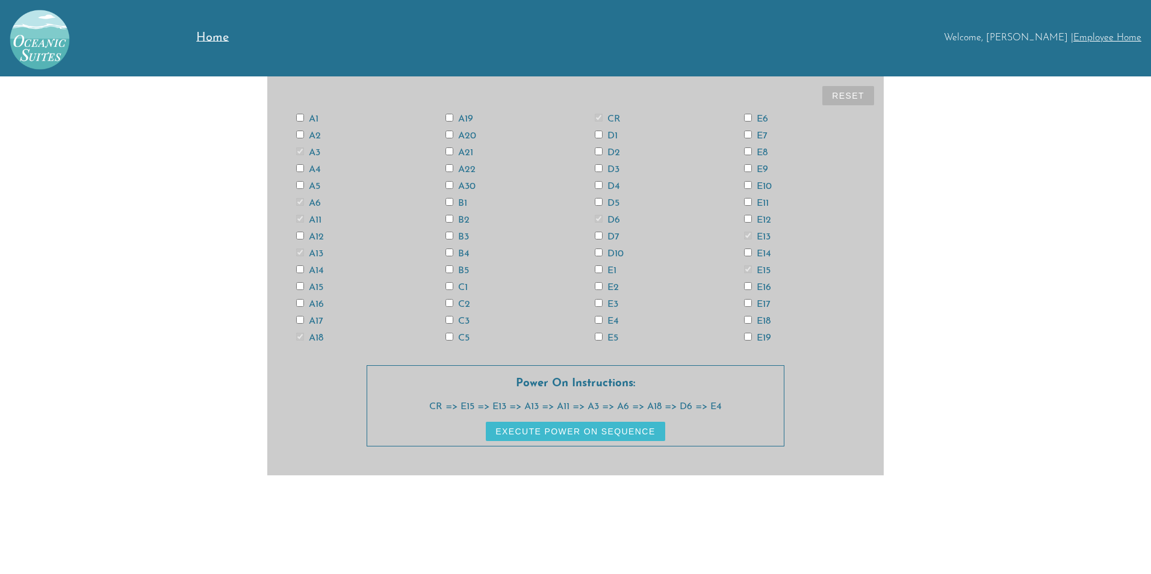
checkbox input "false"
click at [858, 99] on button "Reset" at bounding box center [848, 95] width 52 height 19
checkbox input "false"
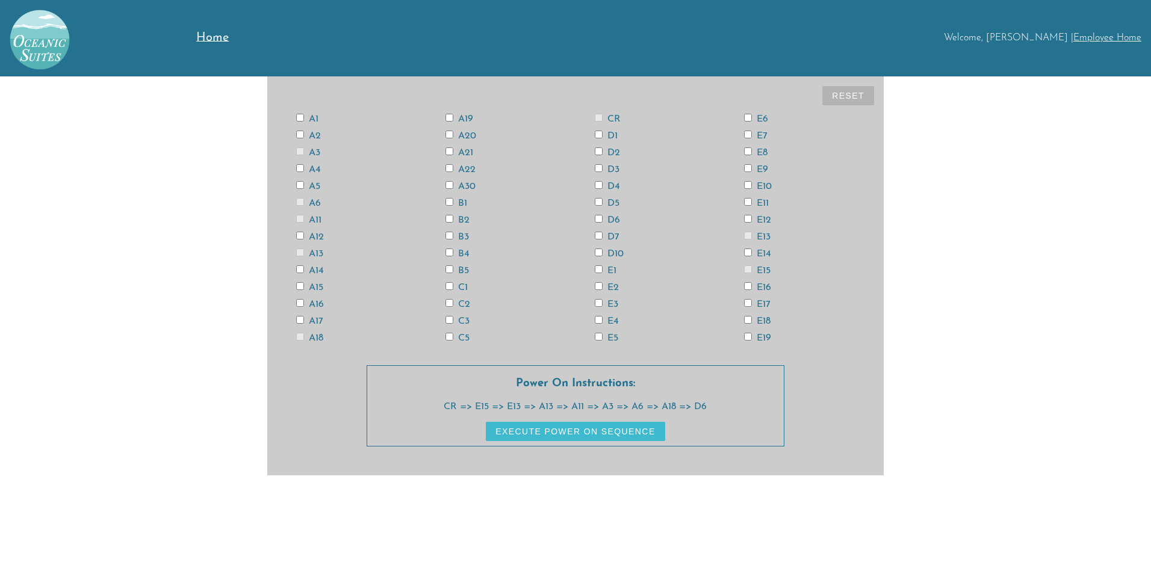
checkbox input "false"
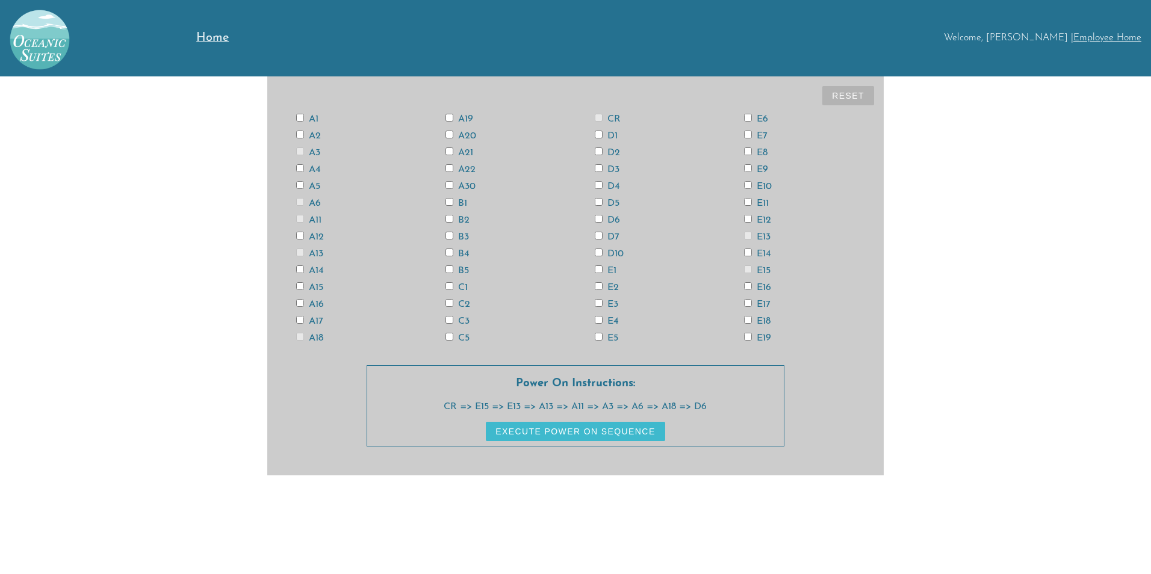
checkbox input "false"
click at [598, 119] on input "CR" at bounding box center [599, 118] width 8 height 8
checkbox input "true"
click at [747, 270] on input "E15" at bounding box center [748, 270] width 8 height 8
checkbox input "true"
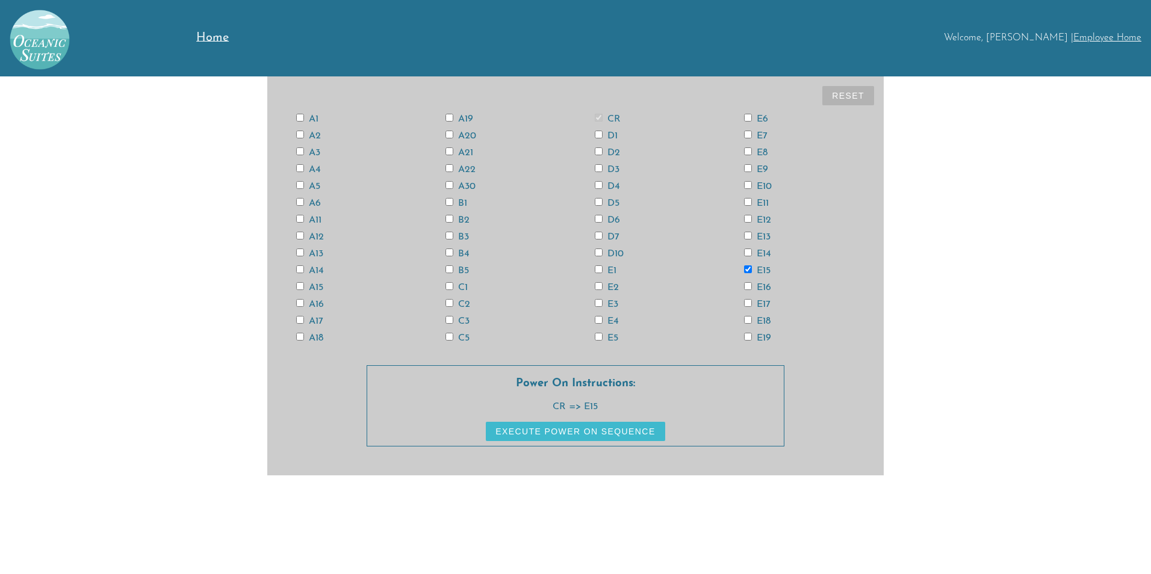
click at [749, 230] on div "A1 A2 A3 A4 A5 A6 A11 A12 A13 A14 A15 A16 A17 A18 A19 A20 A21 A22 A30 B1 B2 B3 …" at bounding box center [575, 228] width 597 height 236
click at [748, 237] on input "E13" at bounding box center [748, 236] width 8 height 8
checkbox input "true"
click at [299, 218] on input "A11" at bounding box center [300, 219] width 8 height 8
checkbox input "true"
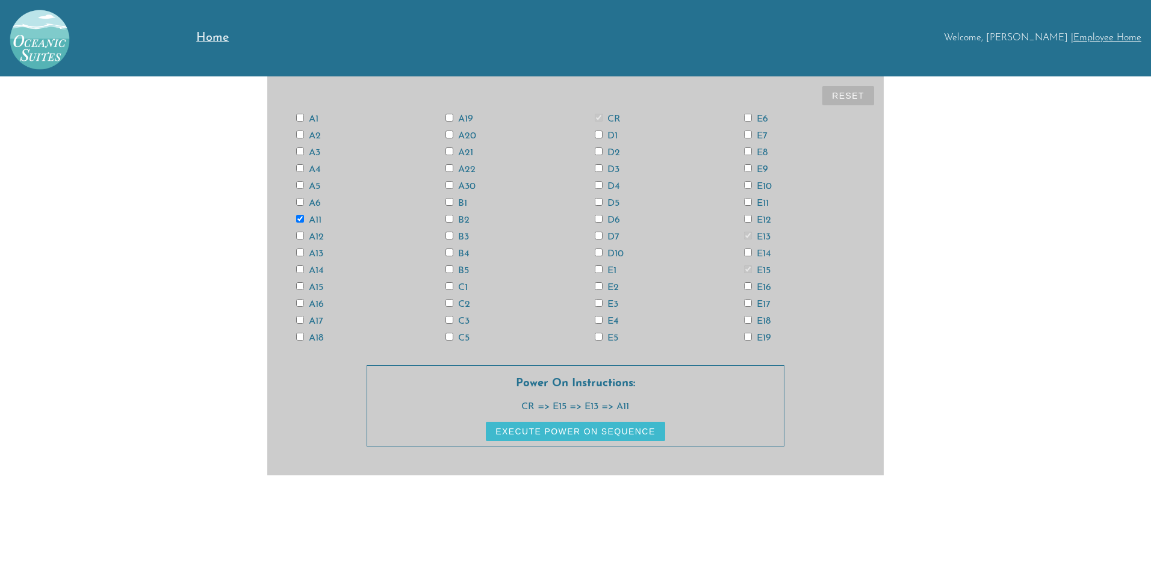
click at [299, 253] on input "A13" at bounding box center [300, 253] width 8 height 8
checkbox input "true"
click at [841, 96] on button "Reset" at bounding box center [848, 95] width 52 height 19
click at [596, 116] on input "CR" at bounding box center [599, 118] width 8 height 8
click at [748, 269] on input "E15" at bounding box center [748, 270] width 8 height 8
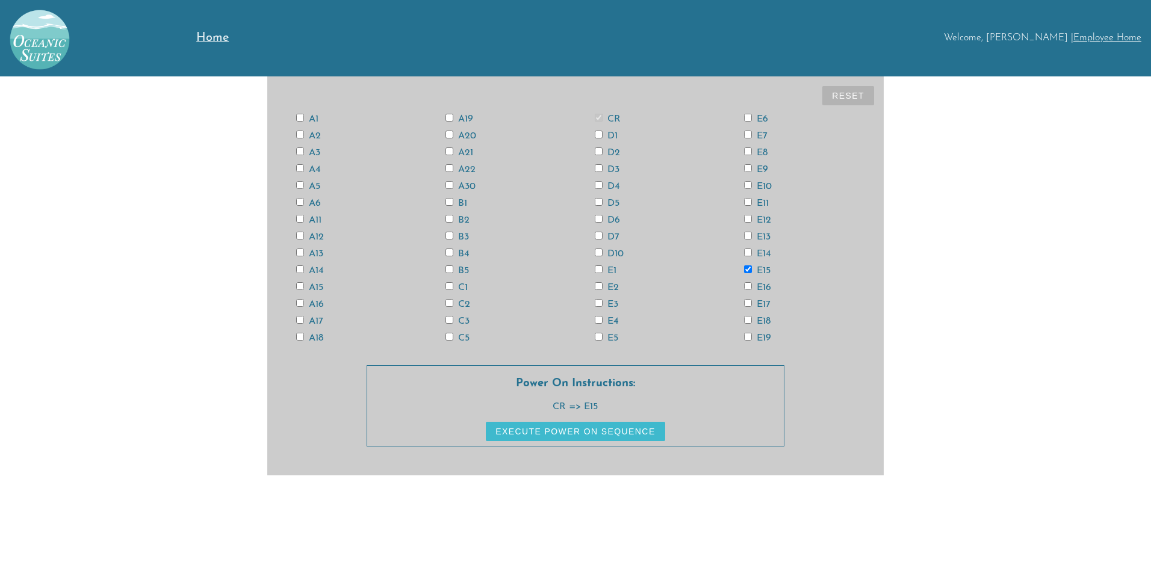
click at [839, 98] on button "Reset" at bounding box center [848, 95] width 52 height 19
click at [601, 116] on input "CR" at bounding box center [599, 118] width 8 height 8
click at [748, 267] on input "E15" at bounding box center [748, 270] width 8 height 8
click at [747, 237] on input "E13" at bounding box center [748, 236] width 8 height 8
click at [298, 252] on input "A13" at bounding box center [300, 253] width 8 height 8
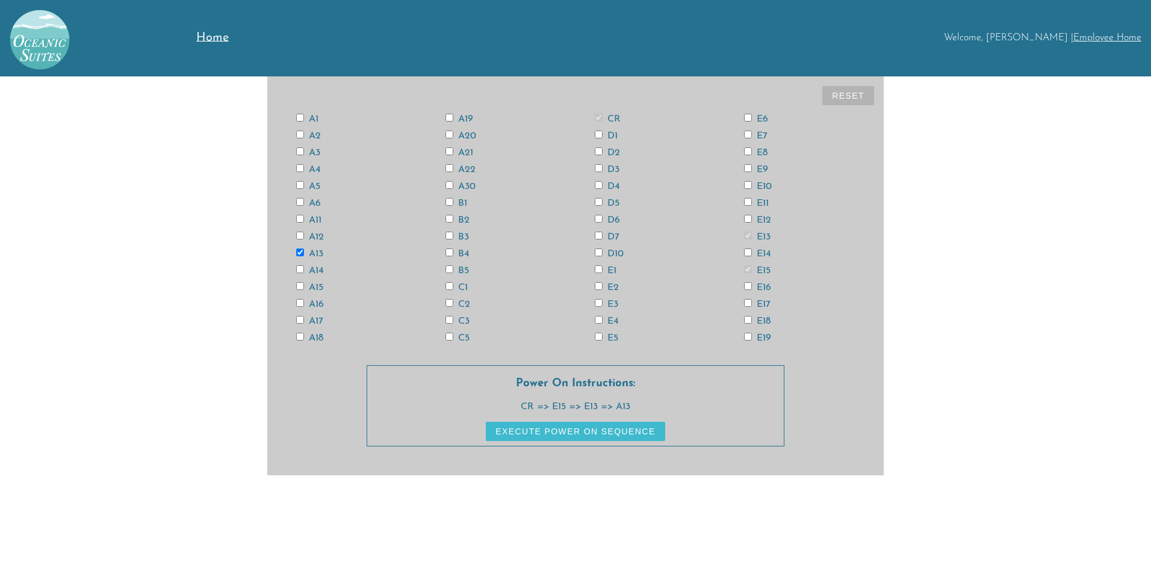
click at [299, 219] on input "A11" at bounding box center [300, 219] width 8 height 8
click at [298, 151] on input "A3" at bounding box center [300, 152] width 8 height 8
click at [299, 202] on input "A6" at bounding box center [300, 202] width 8 height 8
click at [302, 335] on input "A18" at bounding box center [300, 337] width 8 height 8
click at [600, 220] on input "D6" at bounding box center [599, 219] width 8 height 8
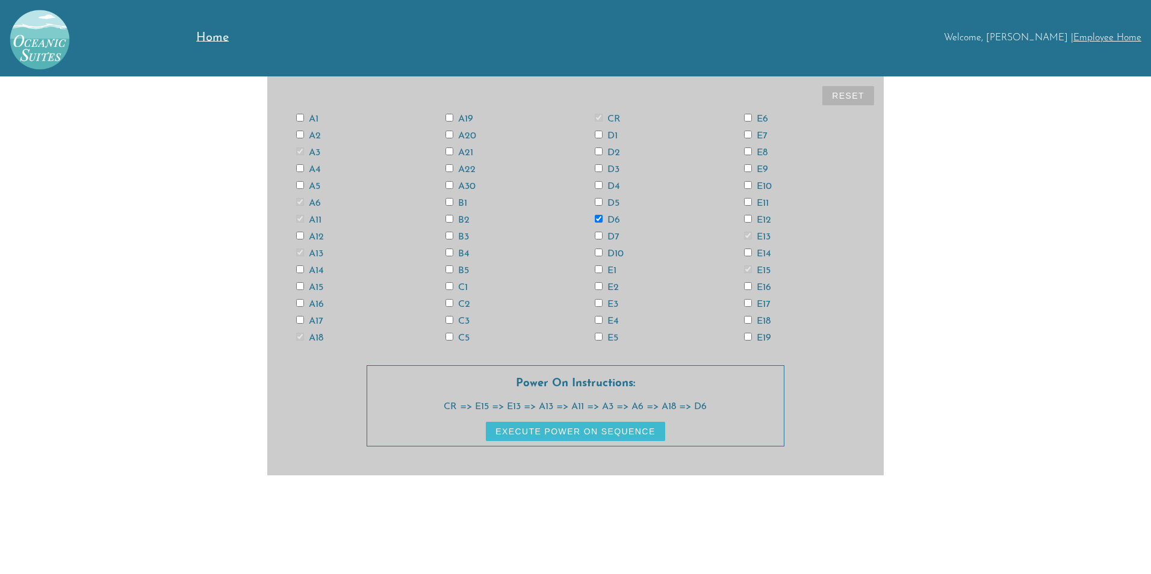
click at [598, 320] on input "E4" at bounding box center [599, 320] width 8 height 8
click at [750, 218] on input "E12" at bounding box center [748, 219] width 8 height 8
click at [750, 253] on input "E14" at bounding box center [748, 253] width 8 height 8
click at [746, 323] on input "E18" at bounding box center [748, 320] width 8 height 8
click at [302, 235] on input "A12" at bounding box center [300, 236] width 8 height 8
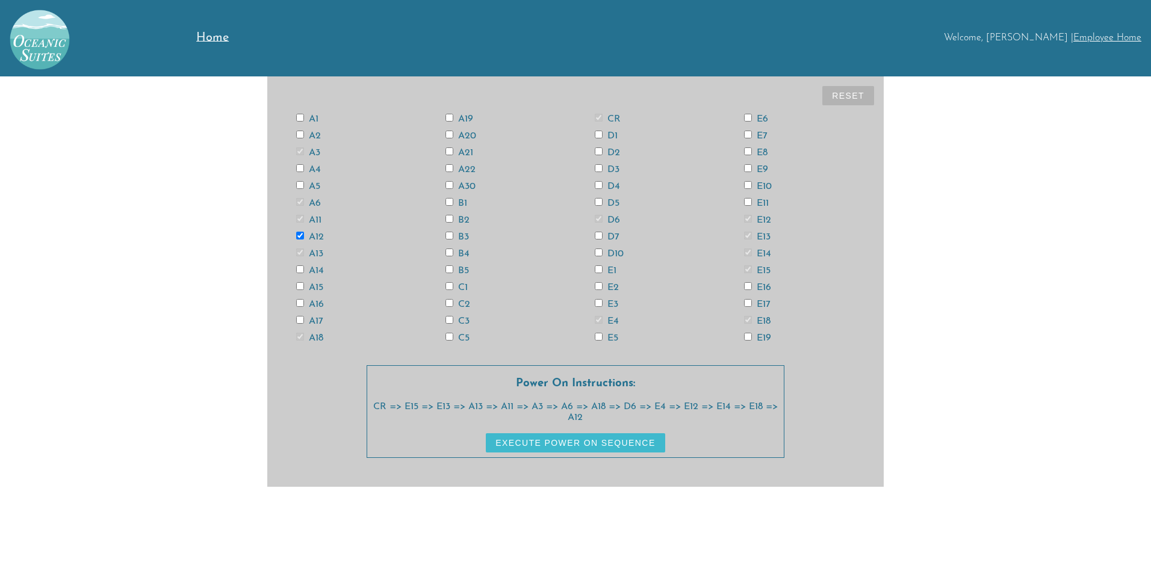
click at [535, 443] on button "Execute Power On Sequence" at bounding box center [575, 443] width 179 height 19
